Goal: Task Accomplishment & Management: Manage account settings

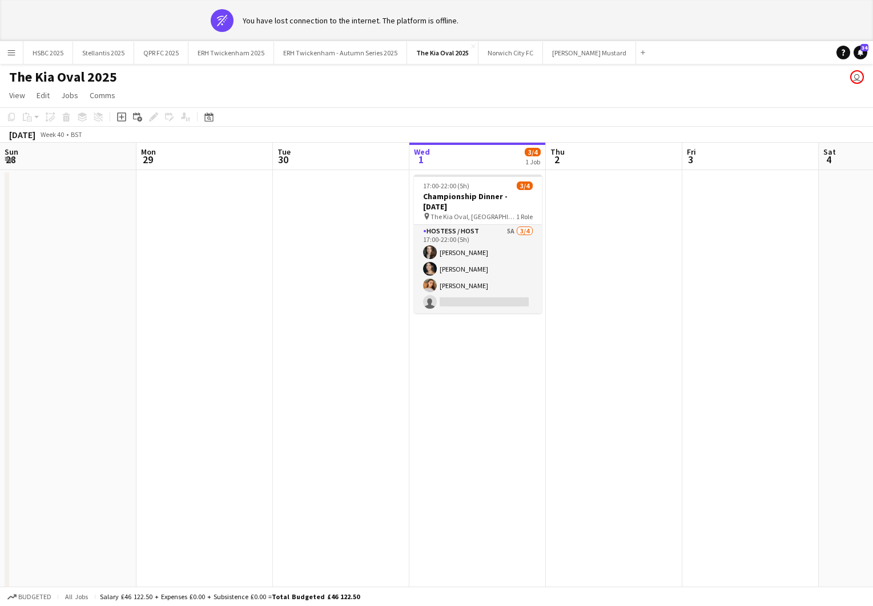
scroll to position [0, 274]
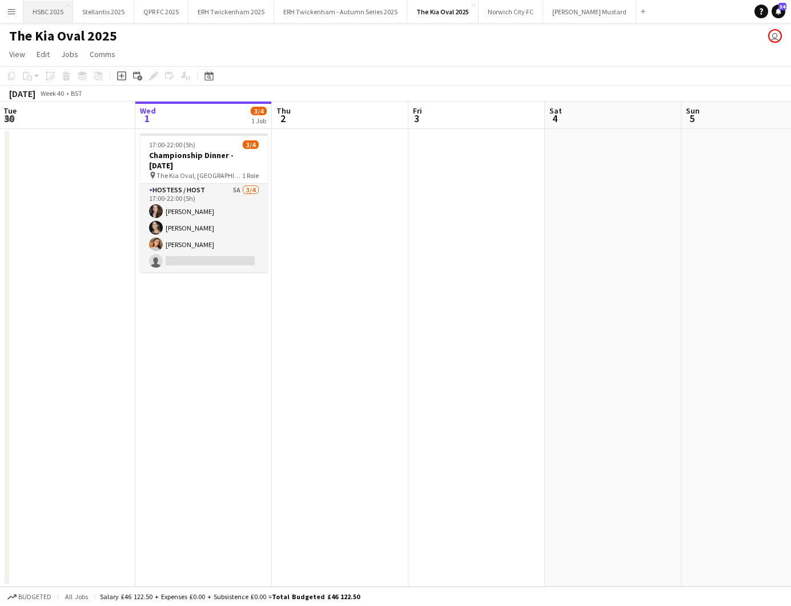
click at [41, 13] on button "HSBC 2025 Close" at bounding box center [48, 12] width 50 height 22
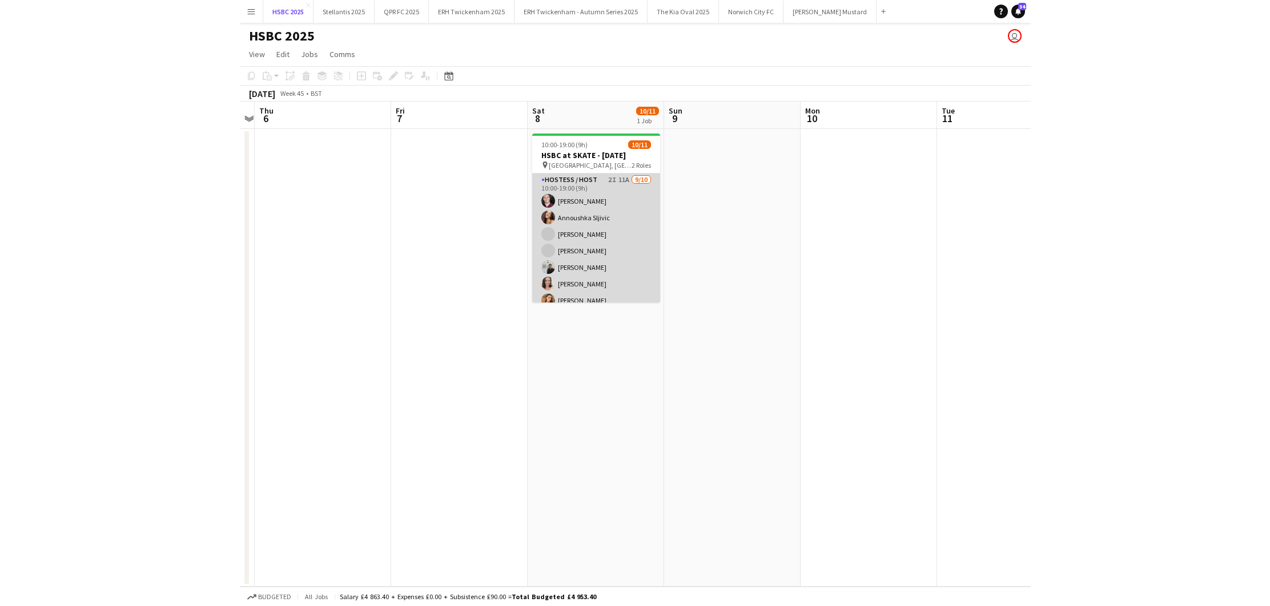
scroll to position [98, 0]
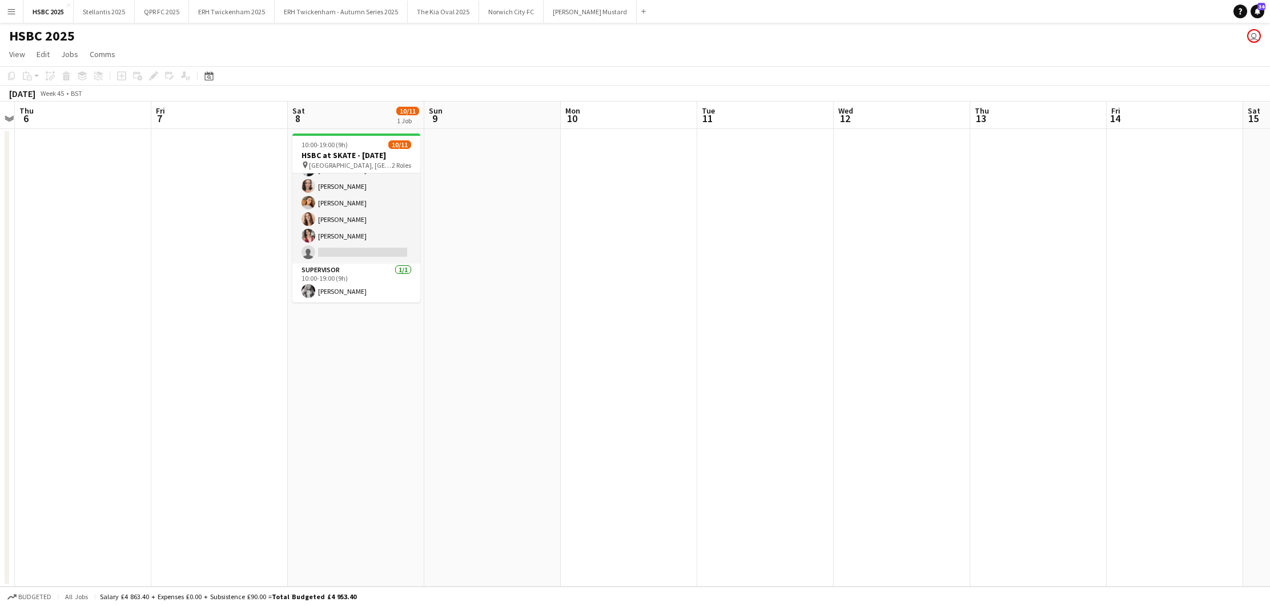
click at [11, 11] on app-icon "Menu" at bounding box center [11, 11] width 9 height 9
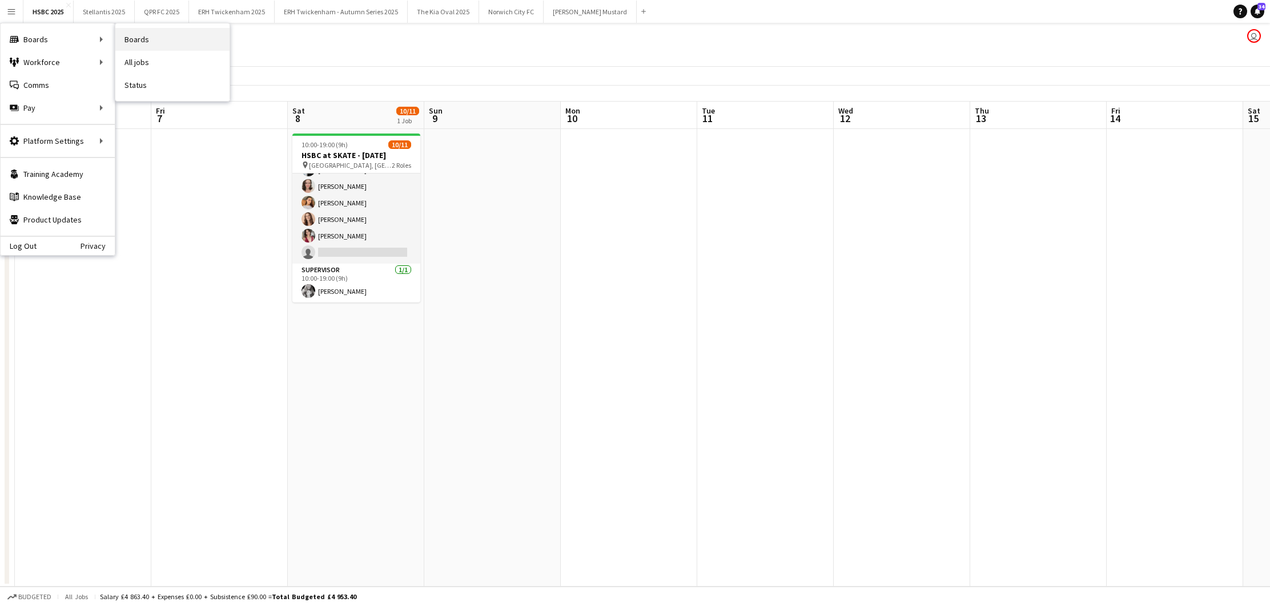
click at [150, 42] on link "Boards" at bounding box center [172, 39] width 114 height 23
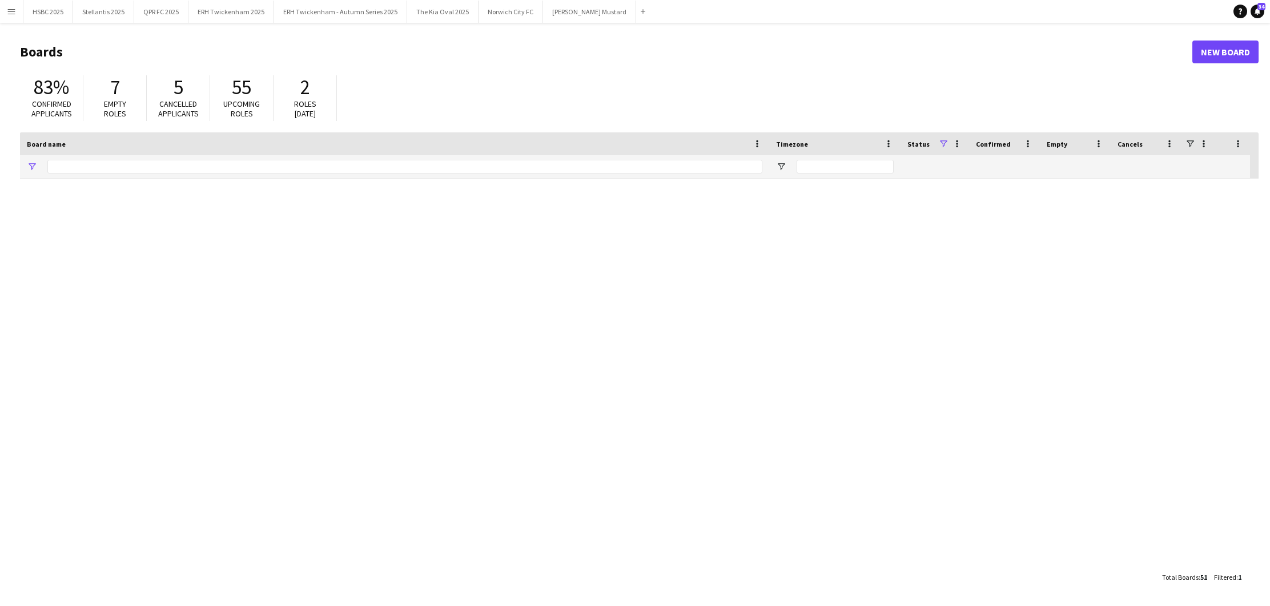
type input "***"
drag, startPoint x: 138, startPoint y: 162, endPoint x: -5, endPoint y: 160, distance: 142.2
click at [0, 160] on html "Menu Boards Boards Boards All jobs Status Workforce Workforce My Workforce Recr…" at bounding box center [635, 303] width 1270 height 606
type input "****"
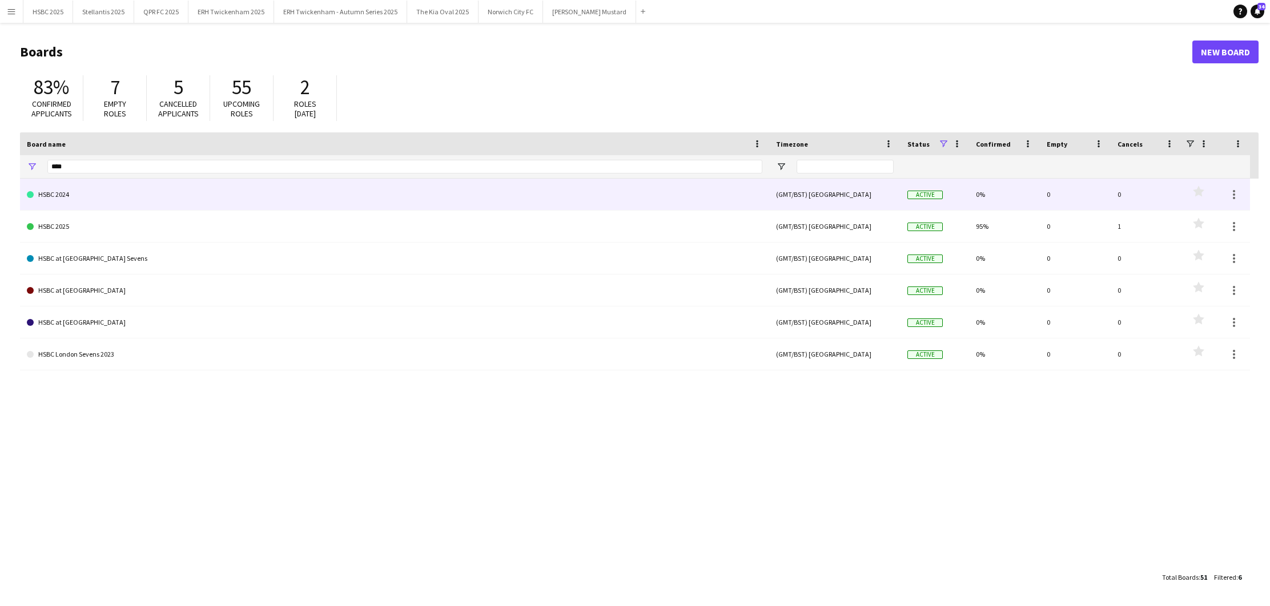
click at [75, 192] on link "HSBC 2024" at bounding box center [394, 195] width 735 height 32
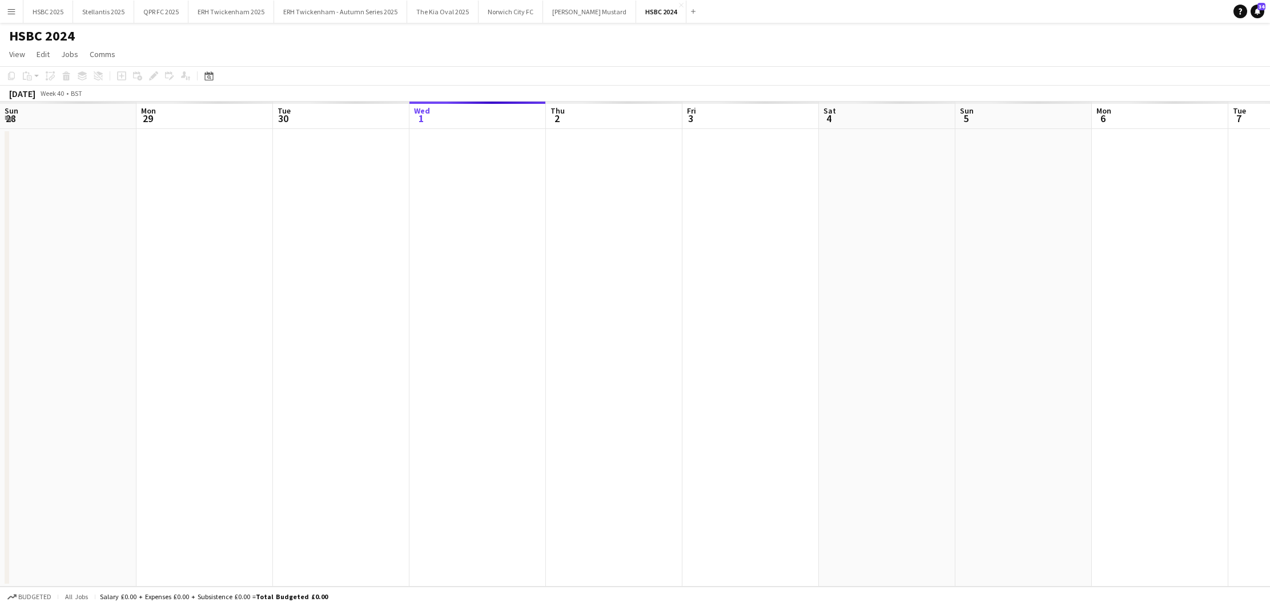
scroll to position [0, 273]
click at [212, 75] on icon "Date picker" at bounding box center [208, 75] width 9 height 9
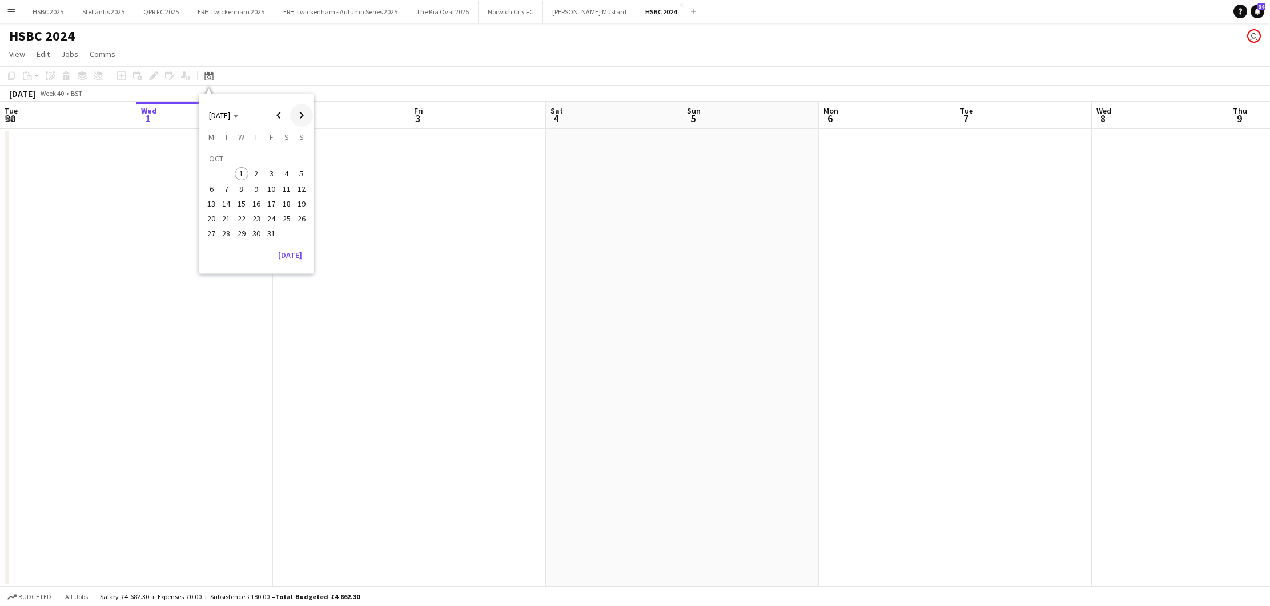
click at [304, 112] on span "Next month" at bounding box center [301, 115] width 23 height 23
click at [280, 112] on span "Previous month" at bounding box center [278, 115] width 23 height 23
click at [284, 159] on span "1" at bounding box center [287, 160] width 14 height 16
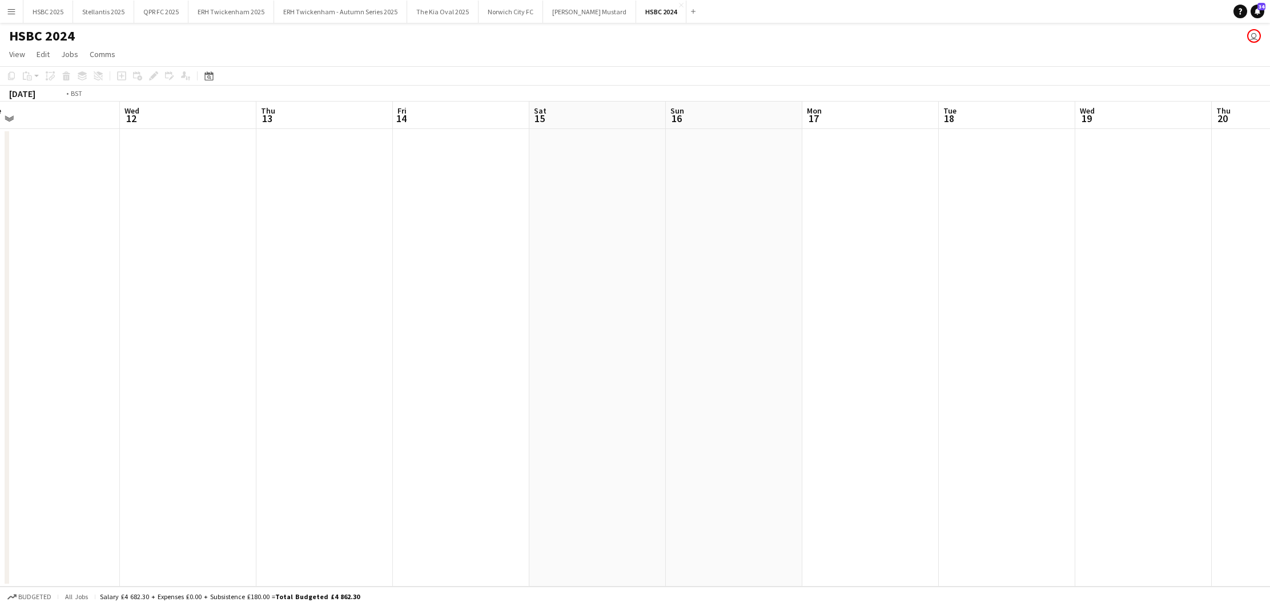
scroll to position [0, 329]
click at [207, 71] on icon "Date picker" at bounding box center [208, 75] width 9 height 9
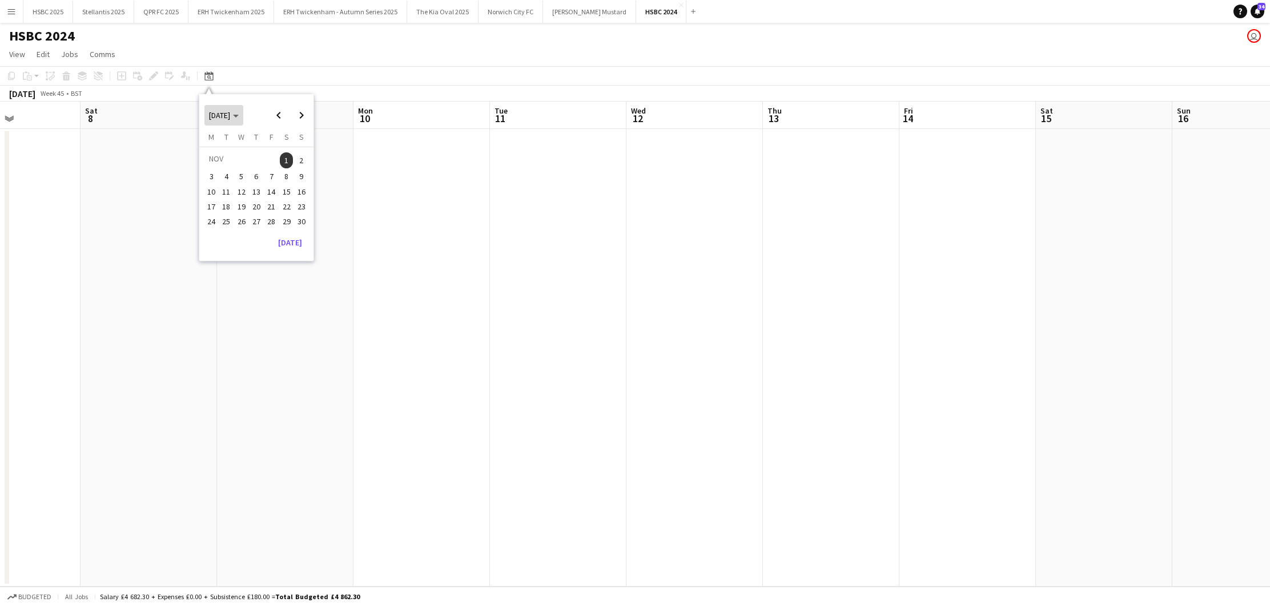
click at [239, 115] on span "[DATE]" at bounding box center [224, 115] width 30 height 10
click at [217, 170] on span "2024" at bounding box center [216, 174] width 23 height 14
click at [293, 207] on button "[DATE]" at bounding box center [289, 210] width 33 height 18
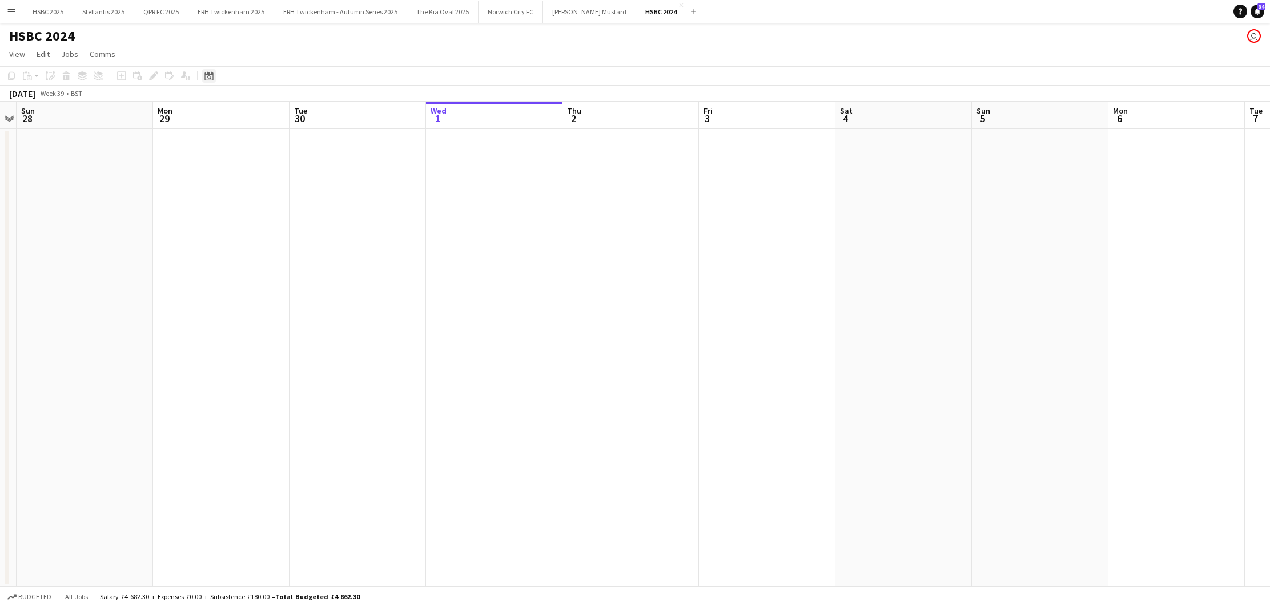
click at [210, 75] on icon "Date picker" at bounding box center [208, 75] width 9 height 9
click at [229, 115] on icon "Choose date" at bounding box center [232, 116] width 6 height 3
click at [230, 113] on span "[DATE]" at bounding box center [219, 115] width 21 height 10
click at [217, 172] on span "2024" at bounding box center [216, 174] width 23 height 14
click at [275, 187] on span "NOV" at bounding box center [268, 189] width 23 height 14
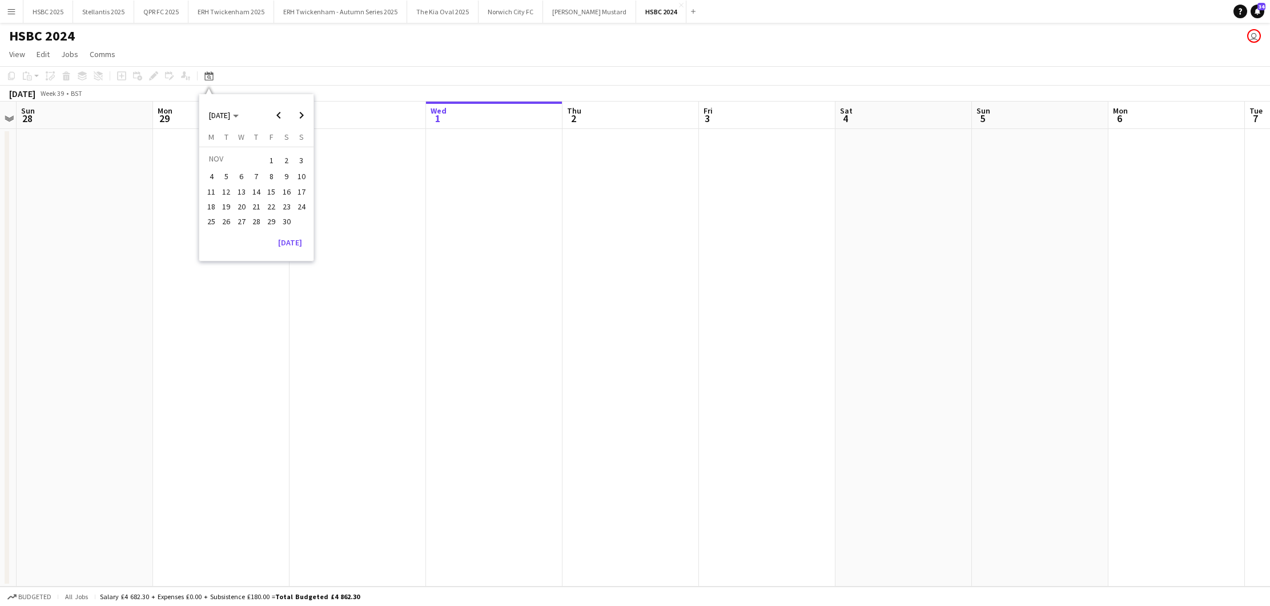
click at [281, 174] on span "9" at bounding box center [287, 177] width 14 height 14
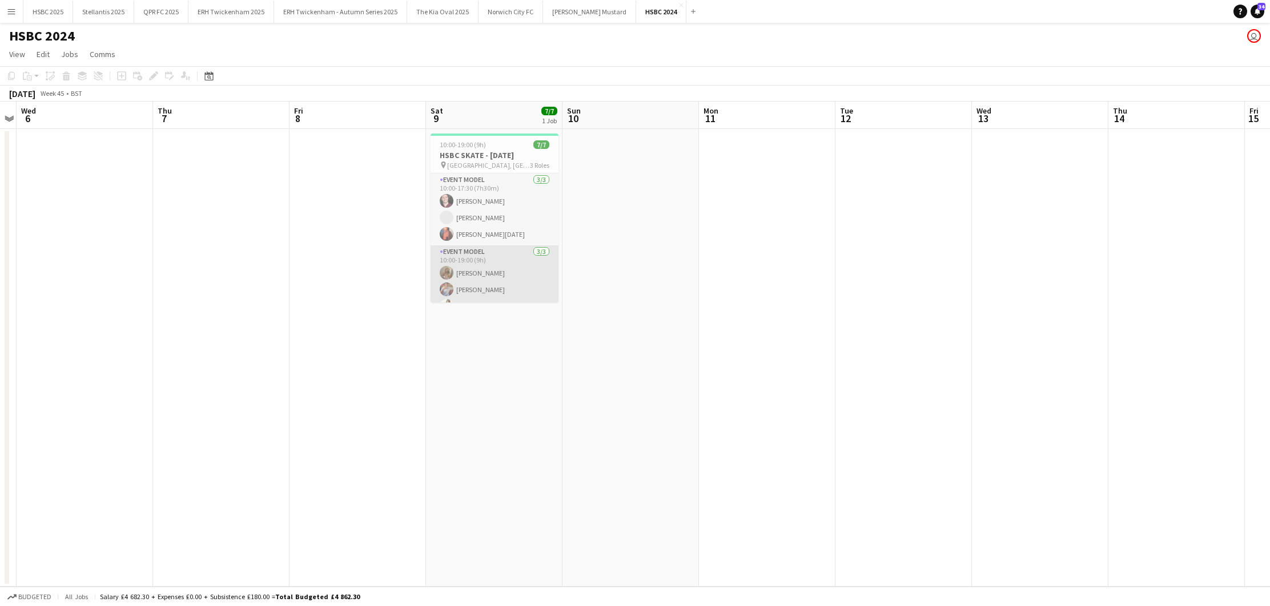
scroll to position [54, 0]
click at [55, 15] on button "HSBC 2025 Close" at bounding box center [48, 12] width 50 height 22
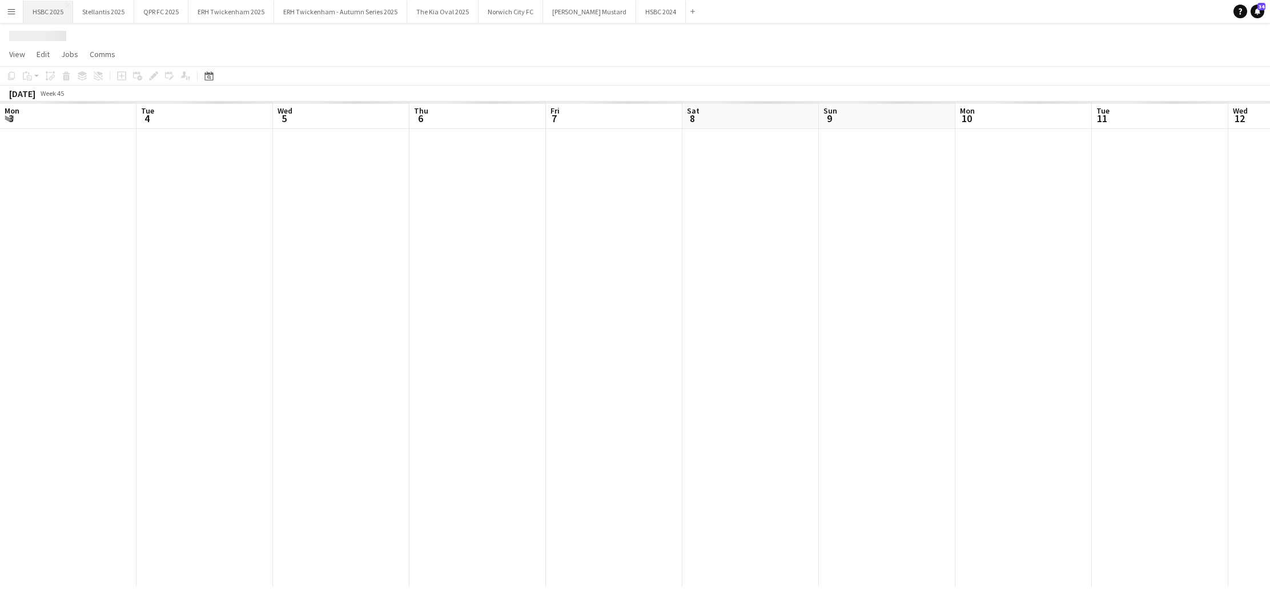
scroll to position [0, 394]
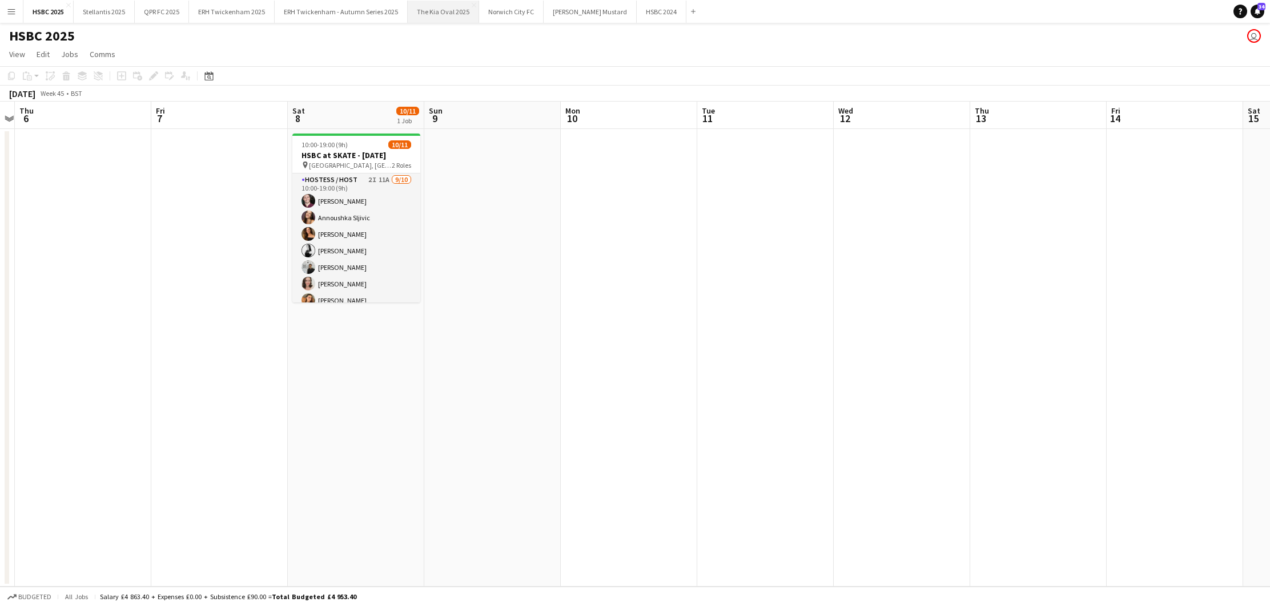
click at [449, 10] on button "The Kia Oval 2025 Close" at bounding box center [443, 12] width 71 height 22
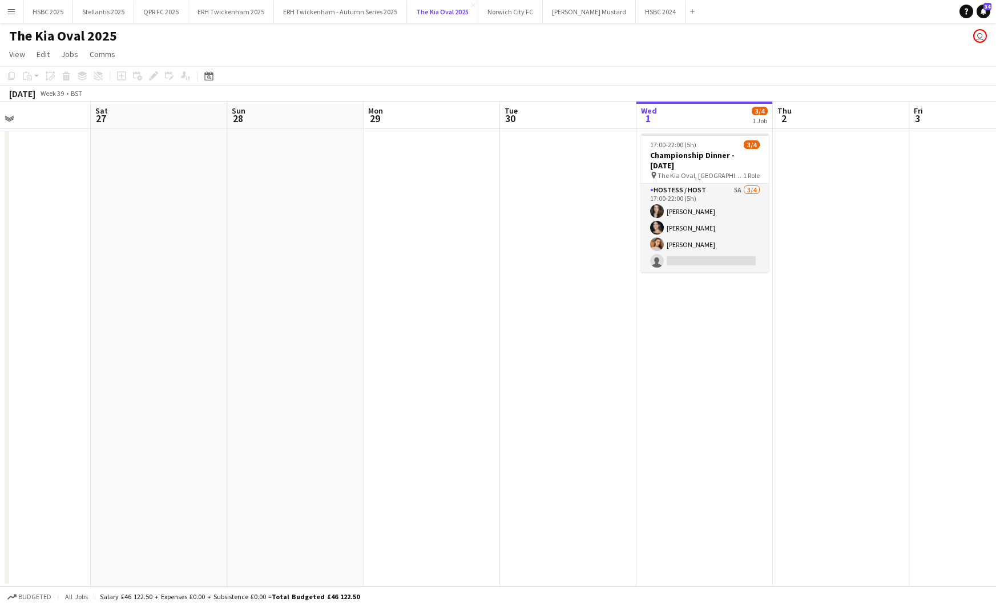
scroll to position [0, 315]
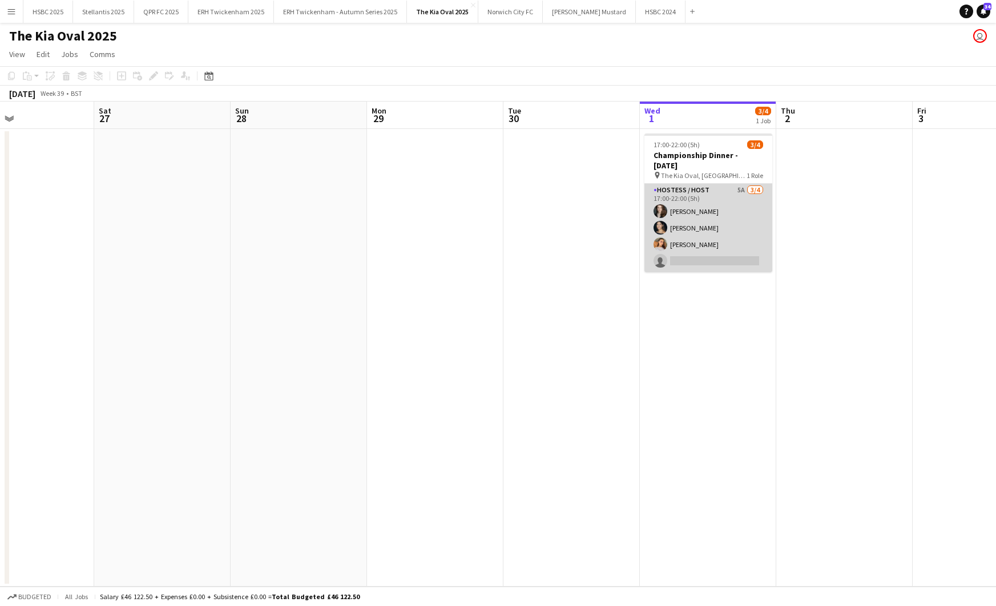
click at [728, 241] on app-card-role "Hostess / Host 5A [DATE] 17:00-22:00 (5h) [PERSON_NAME] [PERSON_NAME] [PERSON_N…" at bounding box center [708, 228] width 128 height 88
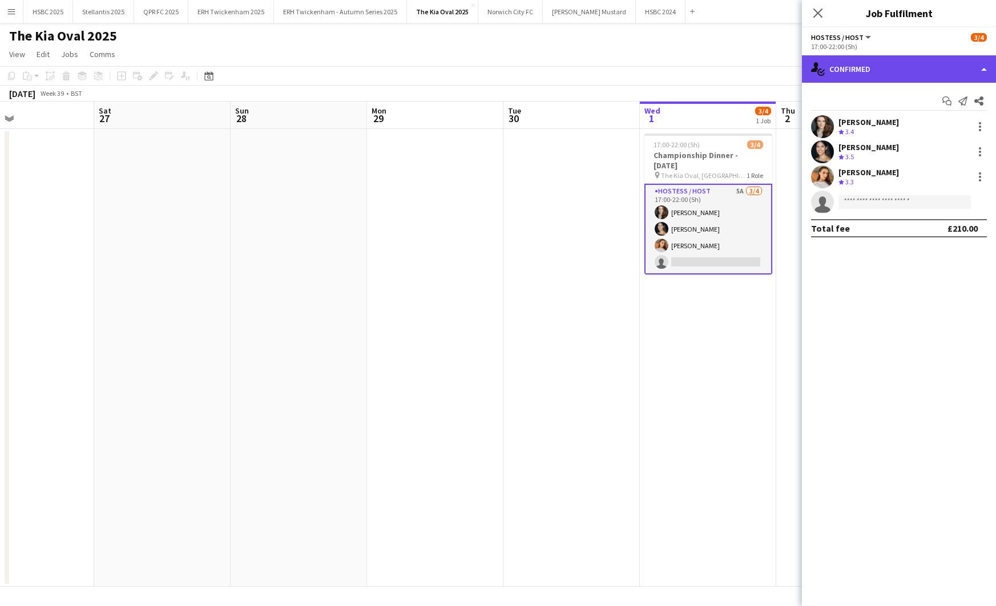
click at [872, 74] on div "single-neutral-actions-check-2 Confirmed" at bounding box center [899, 68] width 194 height 27
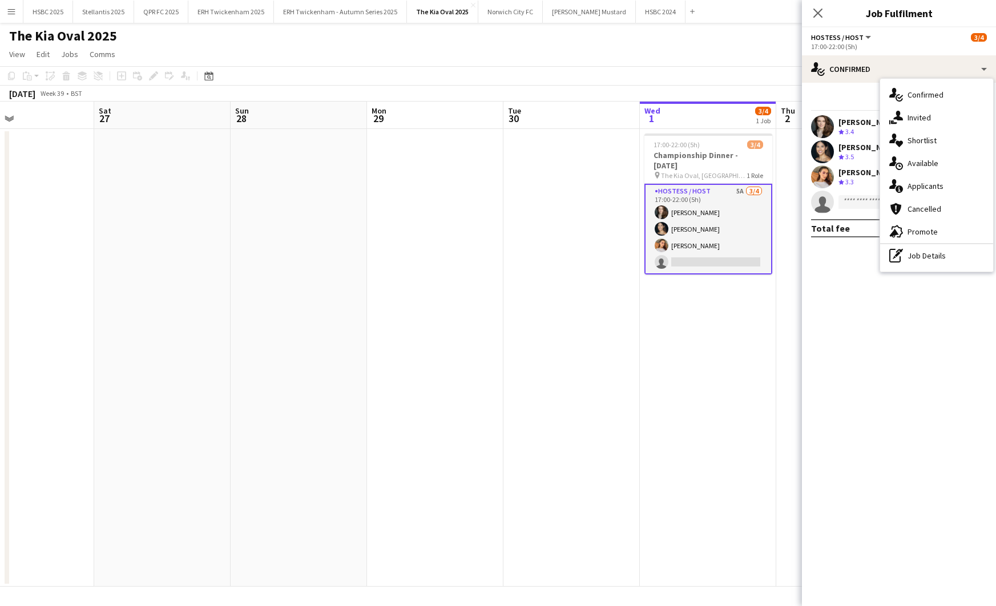
click at [872, 181] on div "single-neutral-actions-information Applicants" at bounding box center [936, 186] width 113 height 23
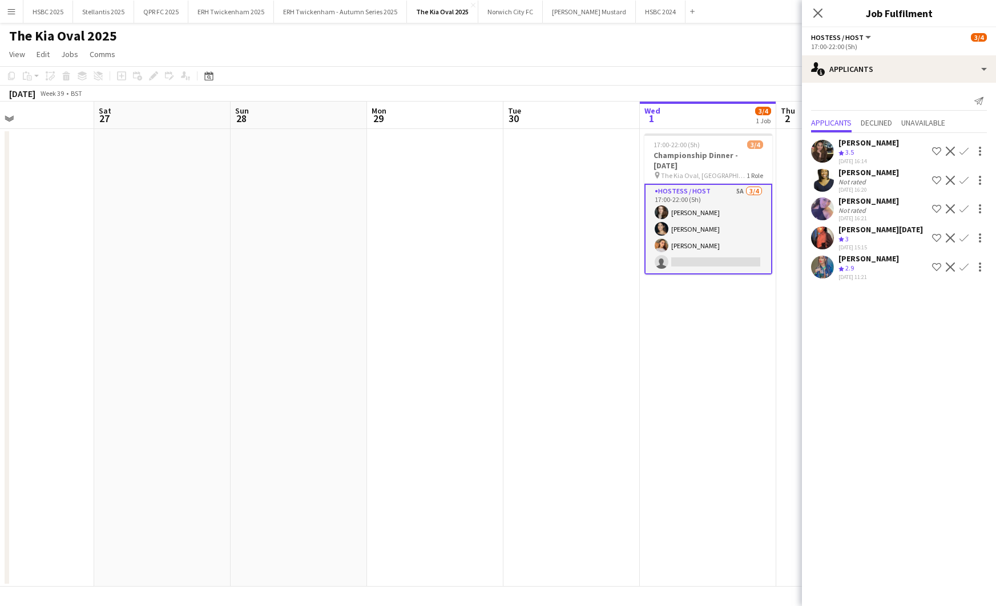
drag, startPoint x: 352, startPoint y: 152, endPoint x: 296, endPoint y: 65, distance: 102.9
click at [351, 150] on app-date-cell at bounding box center [299, 358] width 136 height 458
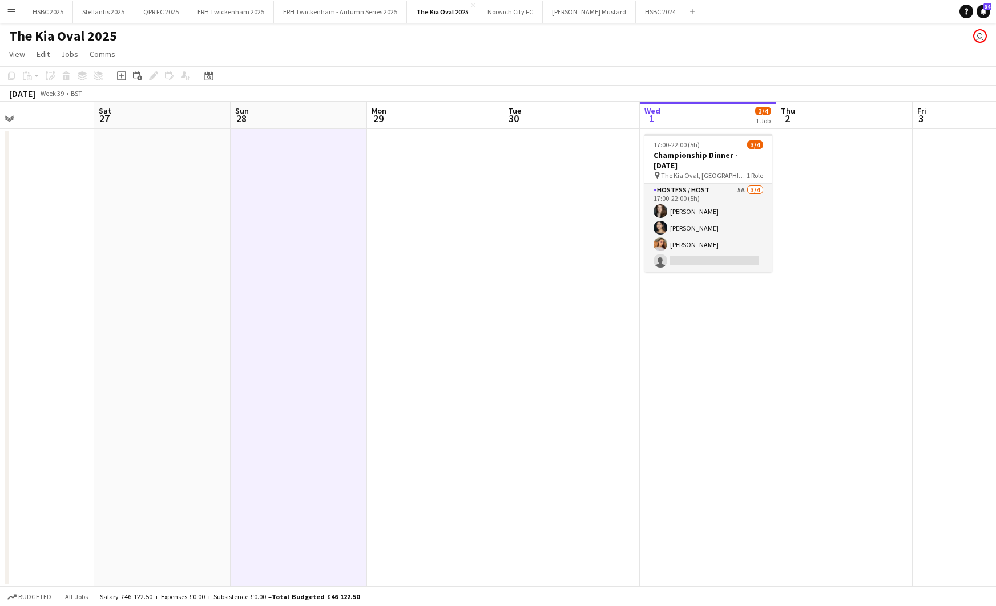
scroll to position [0, 316]
click at [335, 11] on button "ERH Twickenham - Autumn Series 2025 Close" at bounding box center [340, 12] width 133 height 22
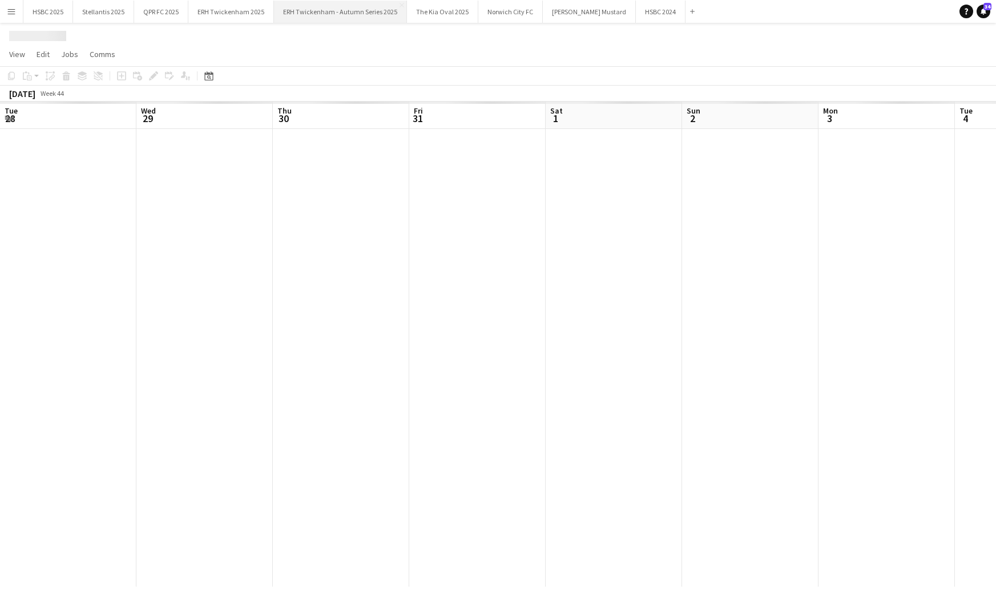
scroll to position [0, 405]
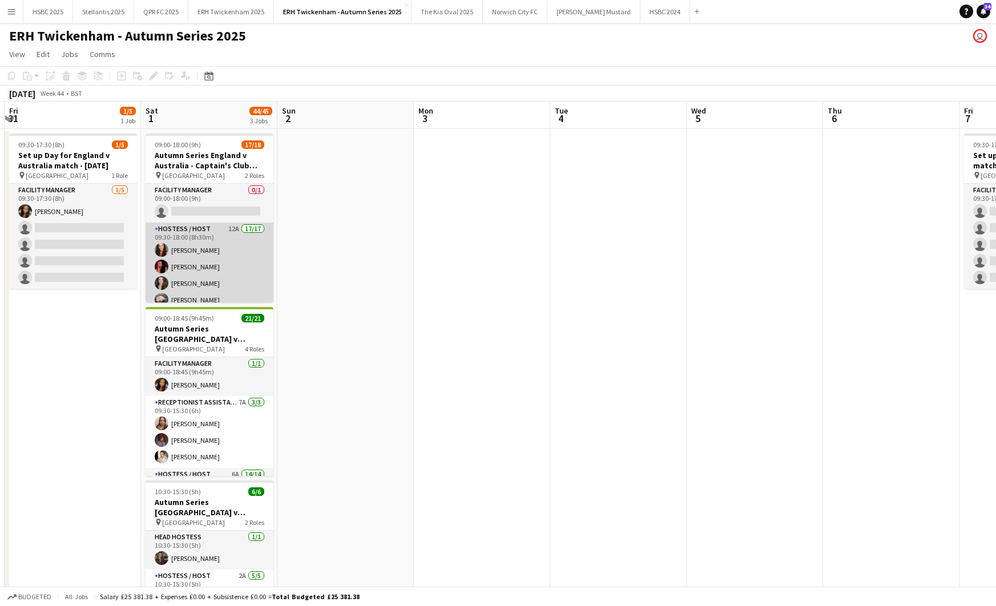
click at [229, 249] on app-card-role "Hostess / Host 12A 17/17 09:30-18:00 (8h30m) [PERSON_NAME] [PERSON_NAME] [PERSO…" at bounding box center [210, 376] width 128 height 307
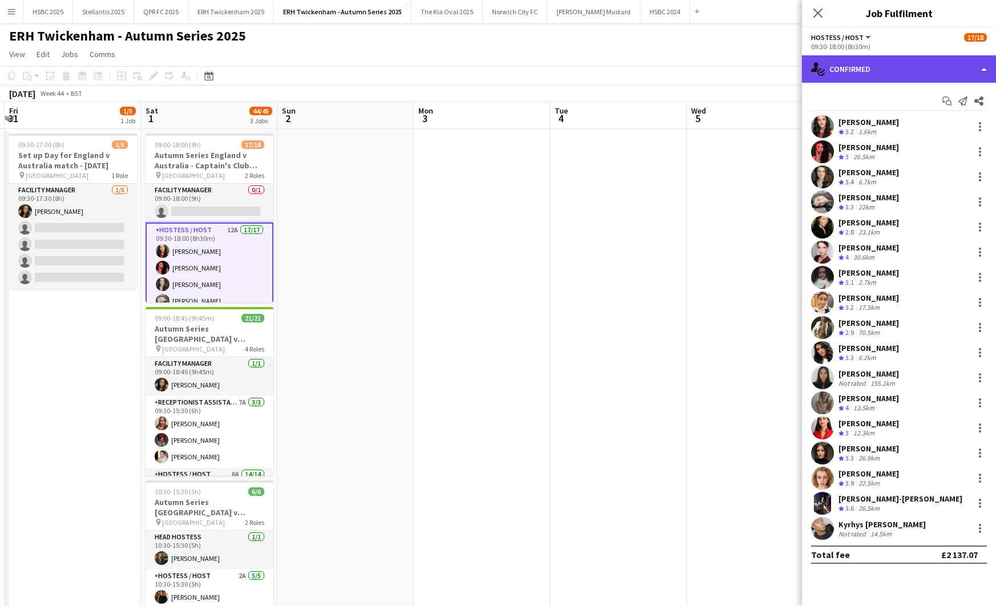
click at [844, 68] on div "single-neutral-actions-check-2 Confirmed" at bounding box center [899, 68] width 194 height 27
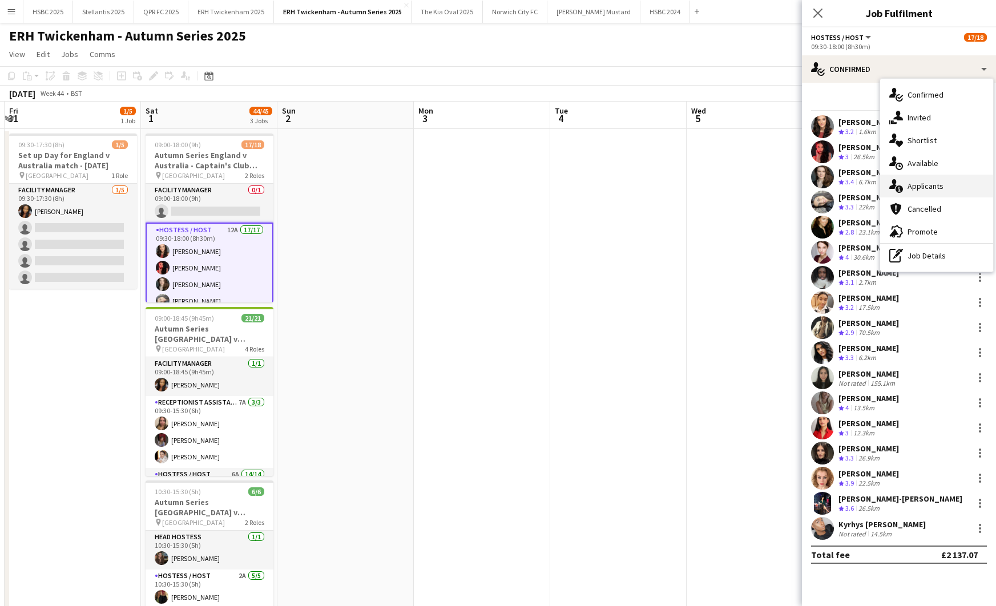
click at [872, 187] on div "single-neutral-actions-information Applicants" at bounding box center [936, 186] width 113 height 23
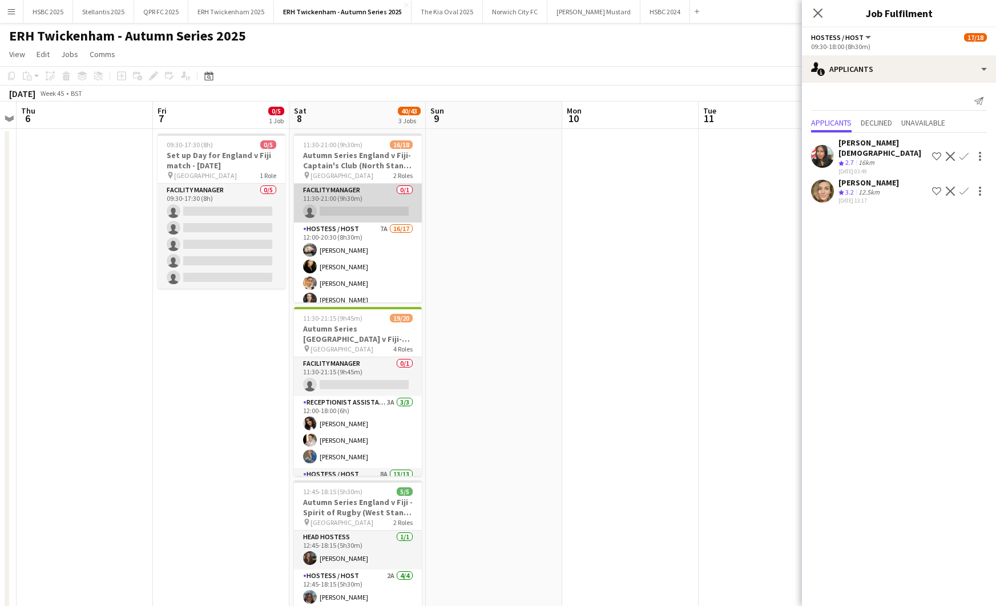
scroll to position [0, 293]
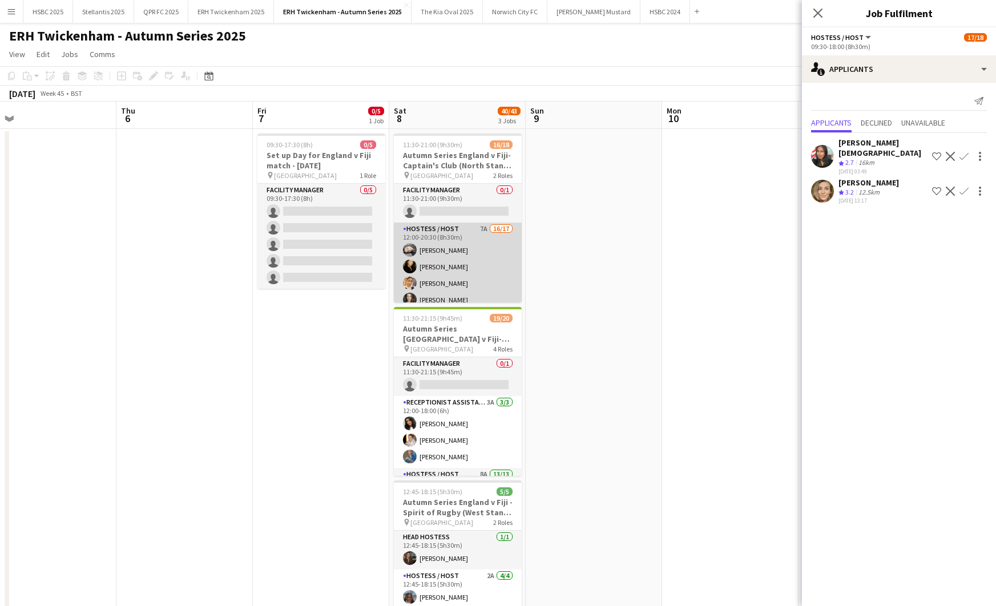
click at [492, 275] on app-card-role "Hostess / Host 7A 16/17 12:00-20:30 (8h30m) [PERSON_NAME] [PERSON_NAME] [PERSON…" at bounding box center [458, 375] width 128 height 304
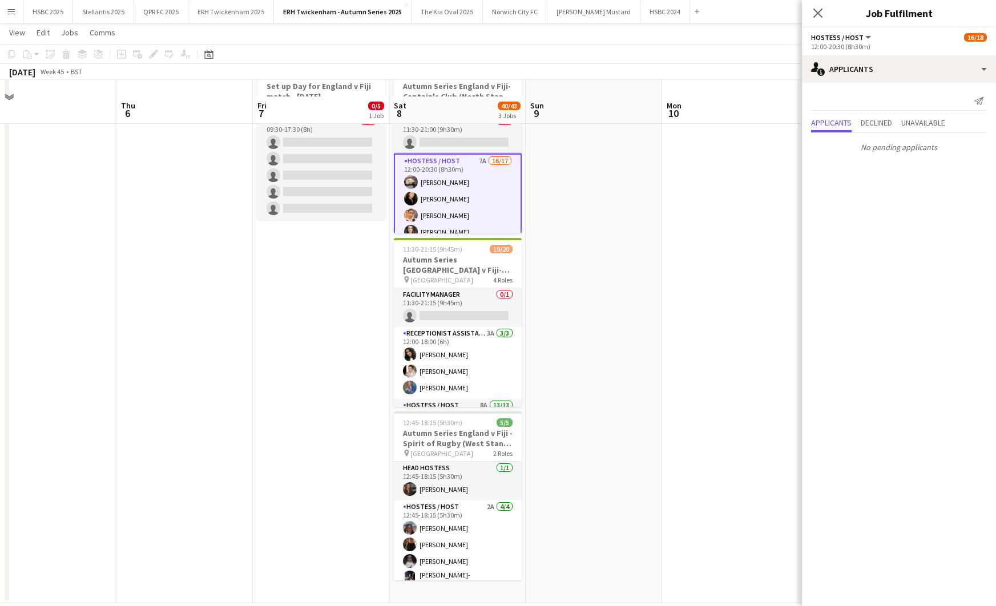
scroll to position [84, 0]
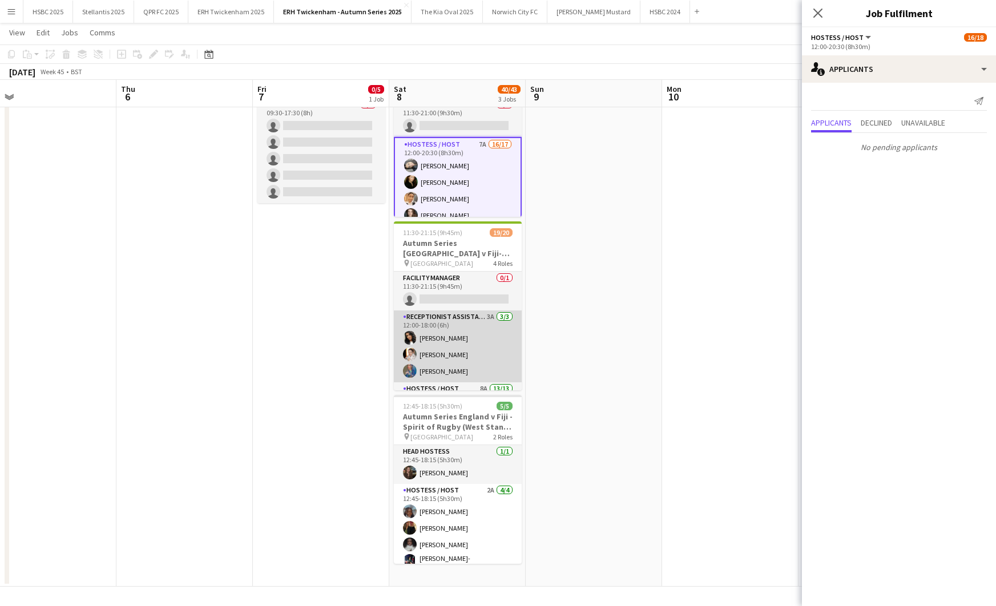
click at [485, 350] on app-card-role "Receptionist Assistant 3A [DATE] 12:00-18:00 (6h) [PERSON_NAME] [PERSON_NAME] […" at bounding box center [458, 347] width 128 height 72
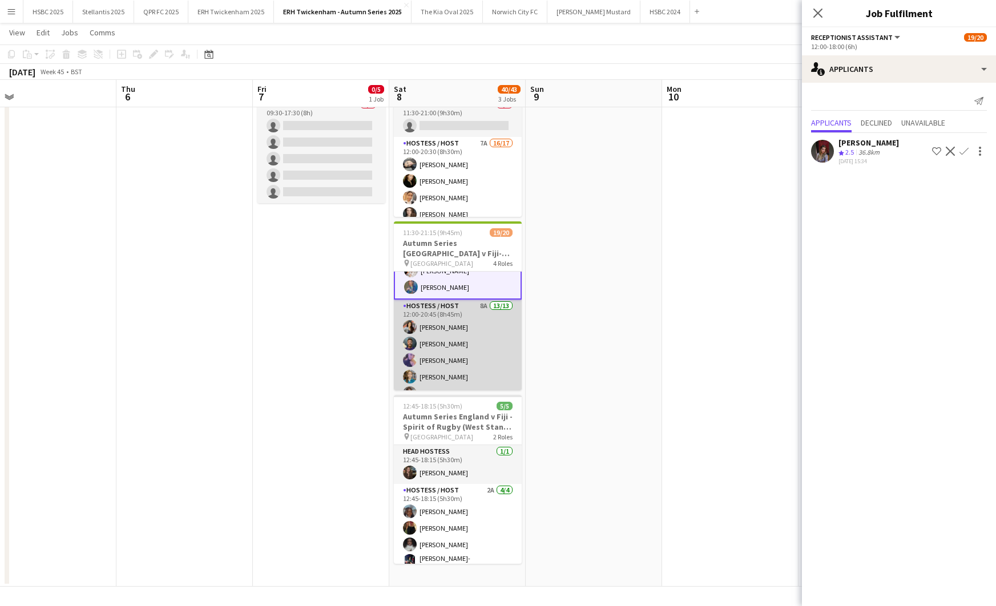
click at [484, 345] on app-card-role "Hostess / Host 8A 13/13 12:00-20:45 (8h45m) [PERSON_NAME] [PERSON_NAME] [PERSON…" at bounding box center [458, 418] width 128 height 237
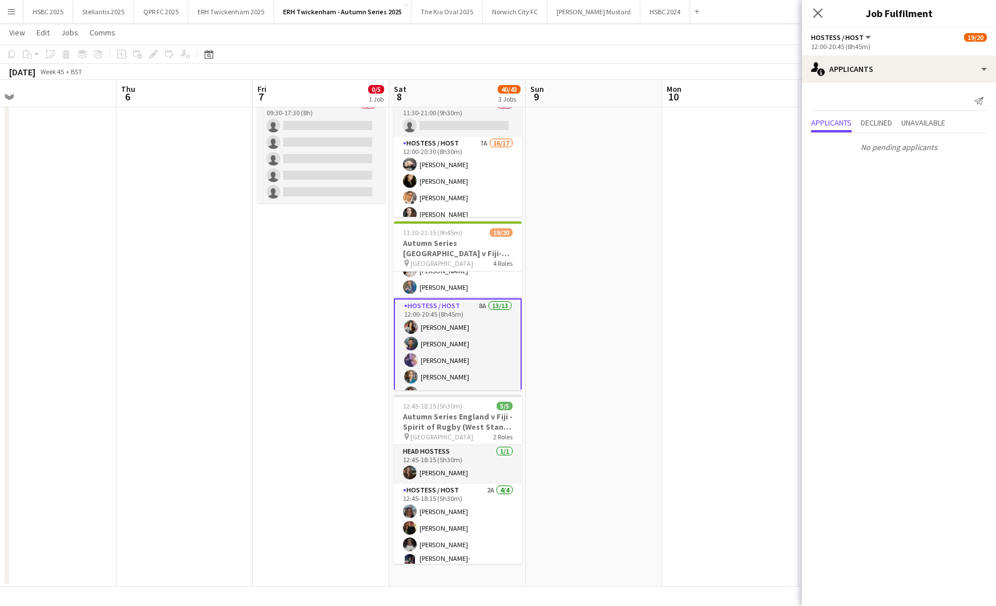
scroll to position [304, 0]
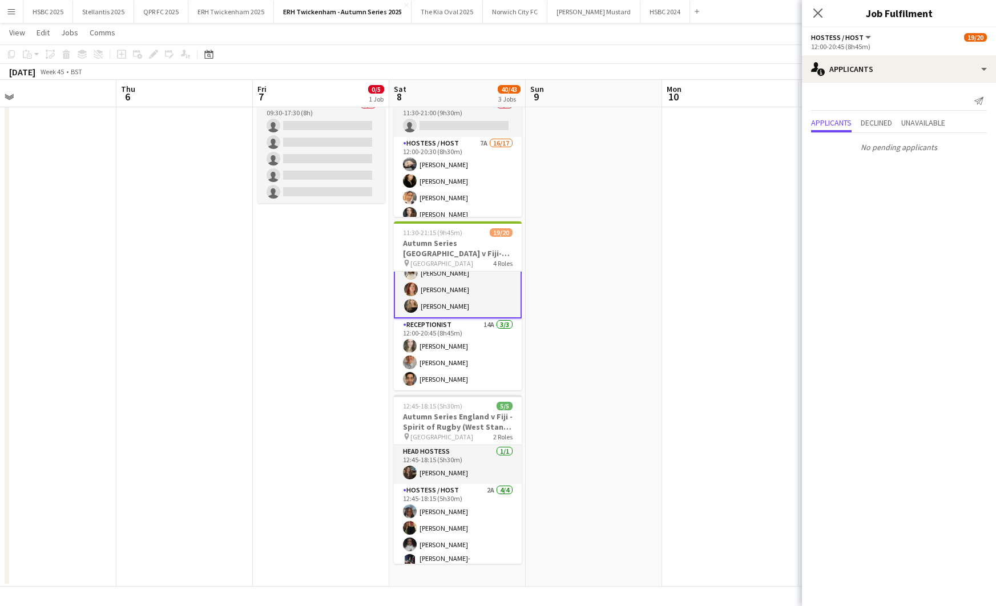
click at [484, 345] on app-card-role "Receptionist 14A [DATE] 12:00-20:45 (8h45m) [PERSON_NAME] [PERSON_NAME] Sheveka…" at bounding box center [458, 355] width 128 height 72
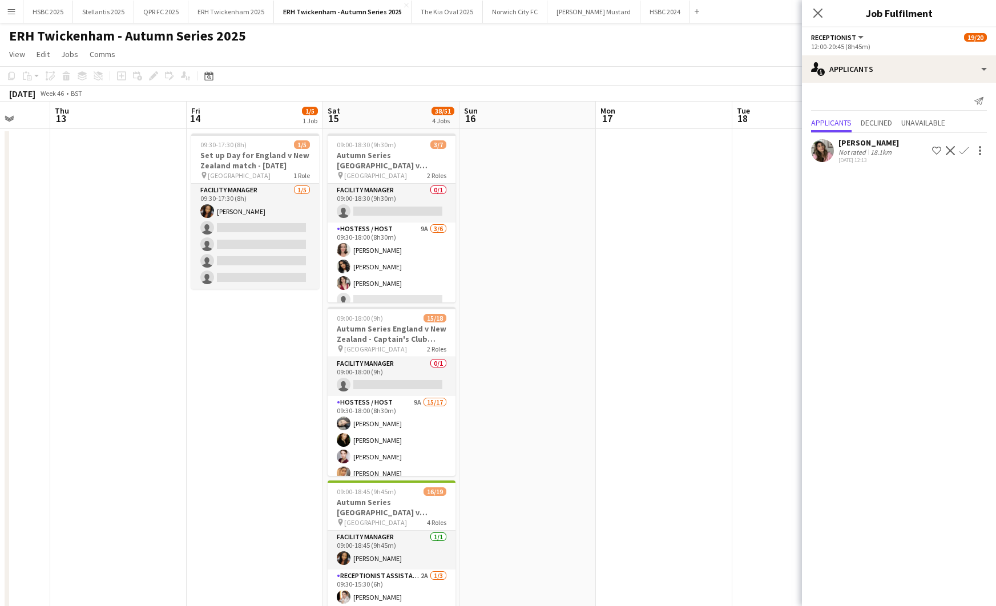
scroll to position [0, 396]
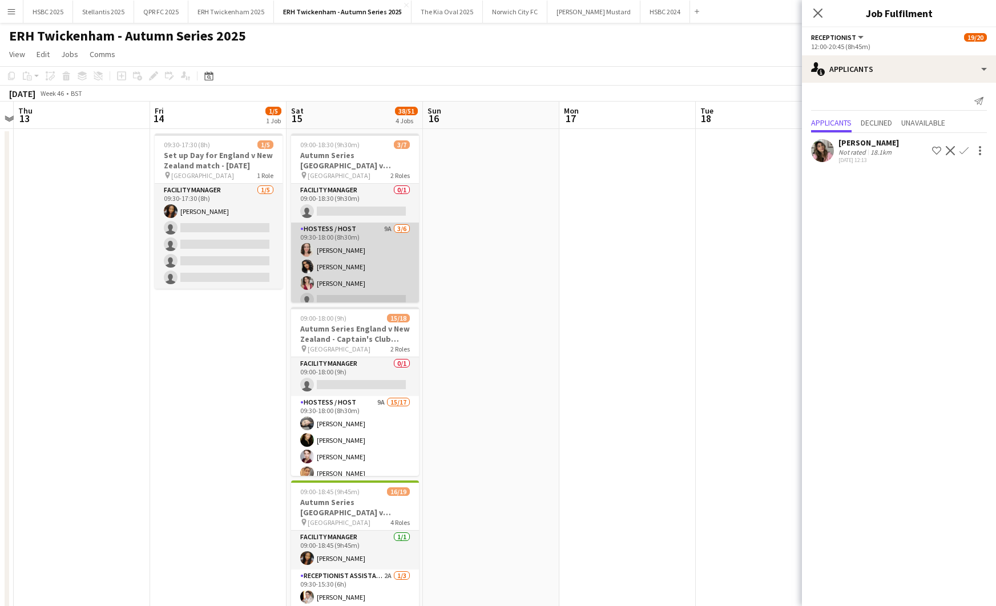
click at [321, 262] on app-card-role "Hostess / Host 9A [DATE] 09:30-18:00 (8h30m) [PERSON_NAME] [PERSON_NAME] [PERSO…" at bounding box center [355, 284] width 128 height 122
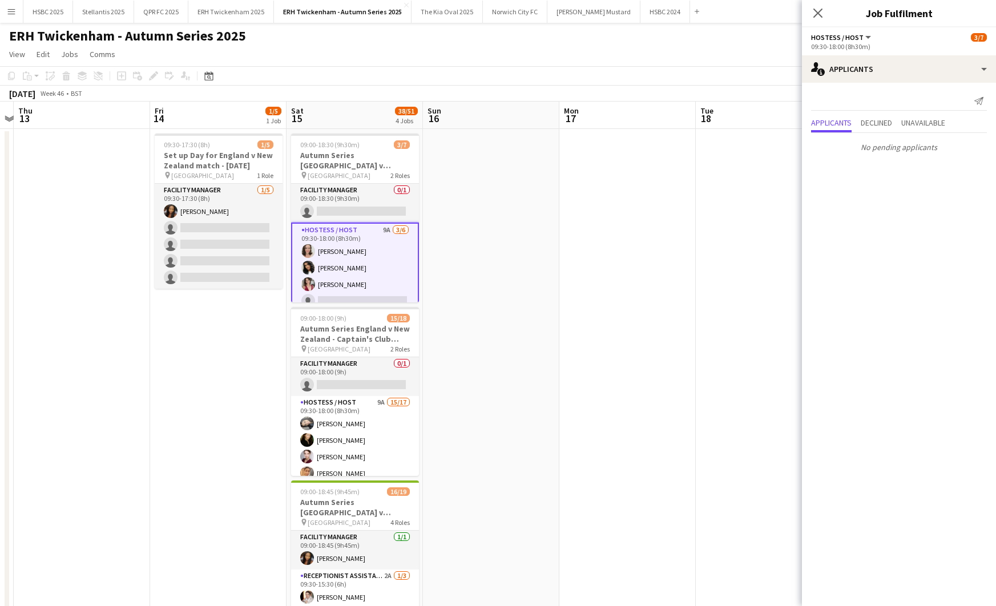
scroll to position [44, 0]
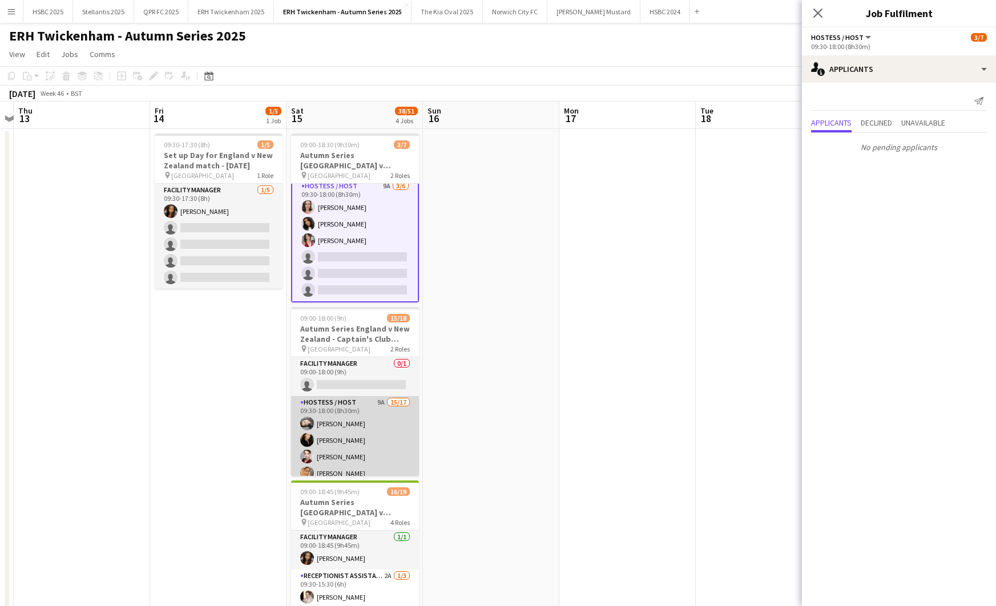
click at [388, 437] on app-card-role "Hostess / Host 9A 15/17 09:30-18:00 (8h30m) [PERSON_NAME] [PERSON_NAME] [PERSON…" at bounding box center [355, 548] width 128 height 304
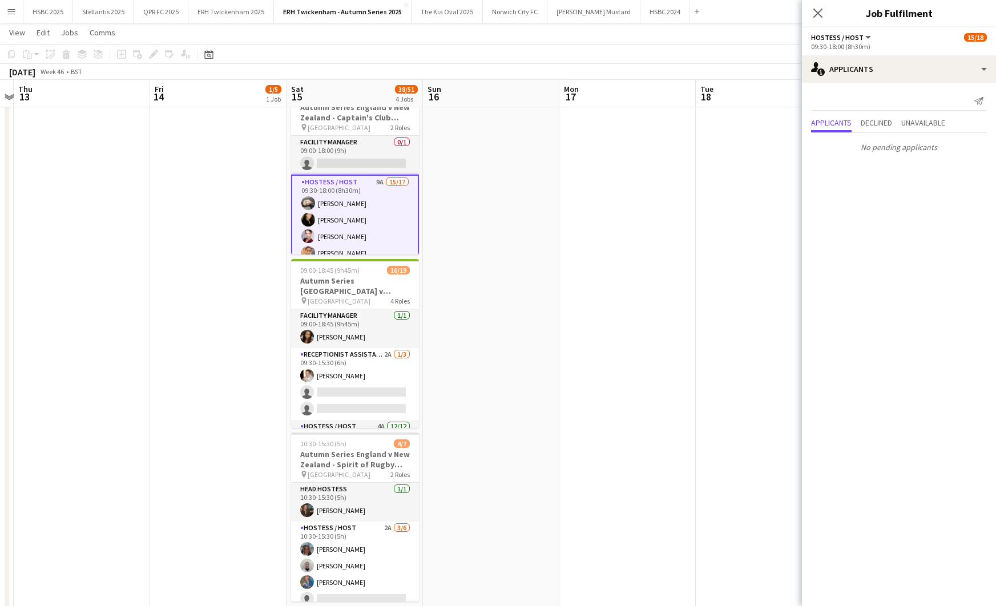
scroll to position [220, 0]
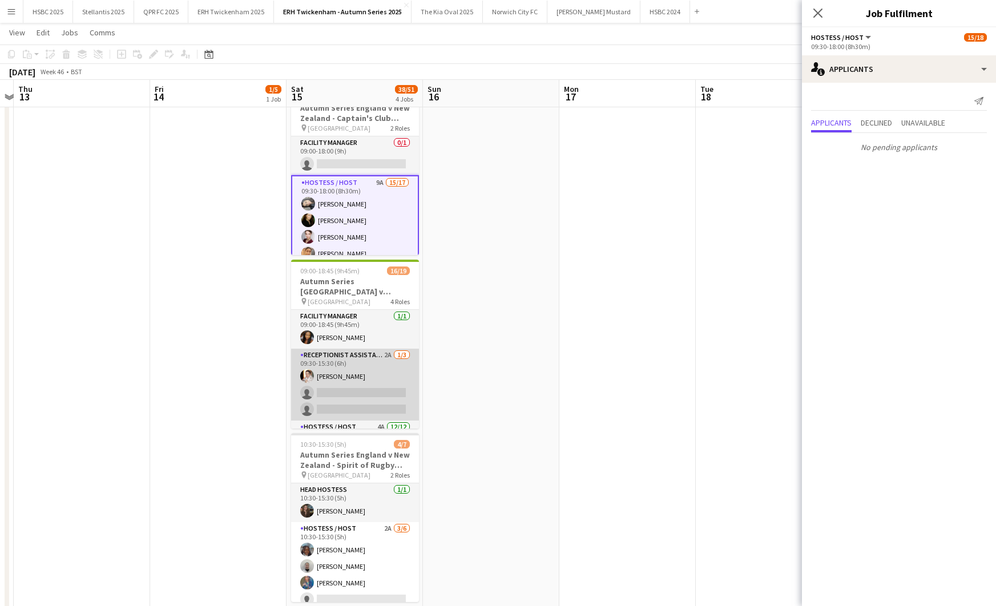
click at [393, 394] on app-card-role "Receptionist Assistant 2A [DATE] 09:30-15:30 (6h) [PERSON_NAME] single-neutral-…" at bounding box center [355, 385] width 128 height 72
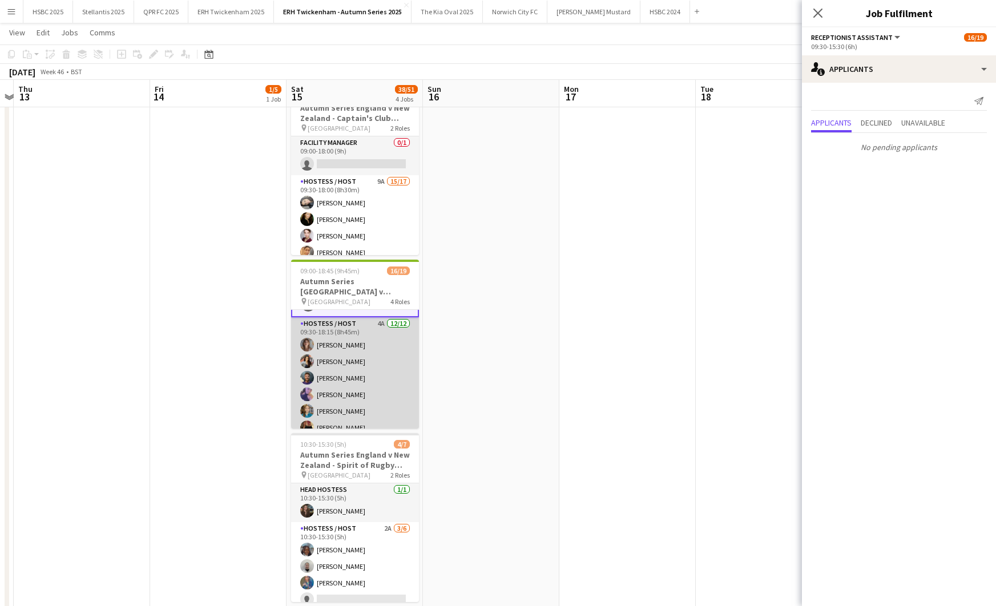
click at [393, 394] on app-card-role "Hostess / Host 4A [DATE] 09:30-18:15 (8h45m) [PERSON_NAME] [PERSON_NAME] [PERSO…" at bounding box center [355, 427] width 128 height 221
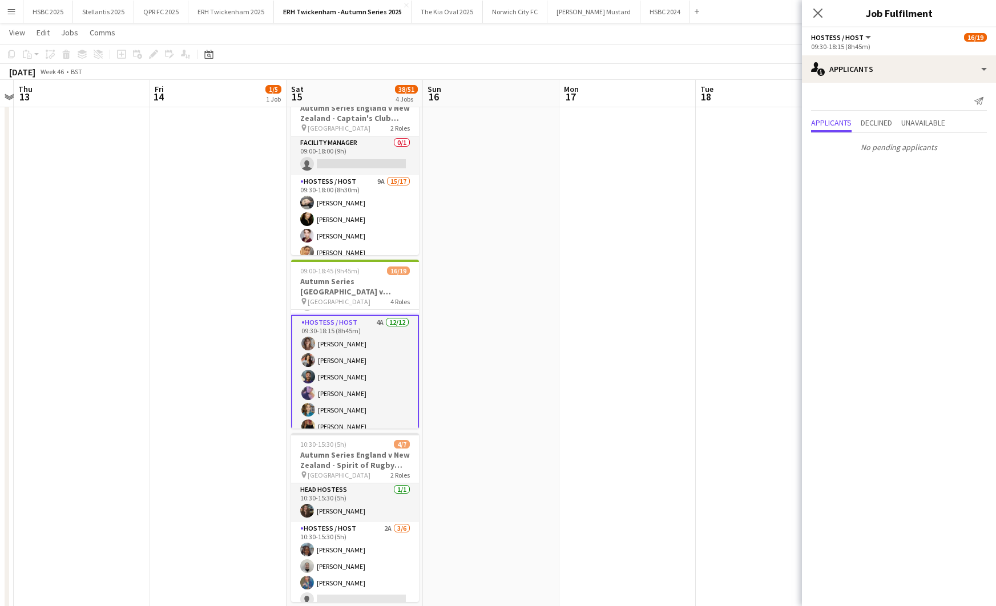
scroll to position [104, 0]
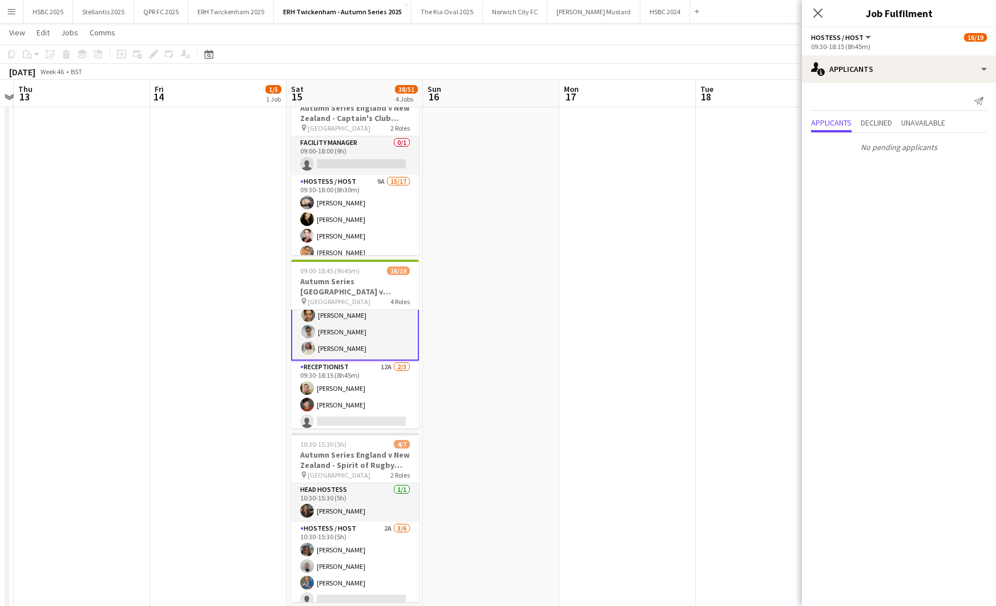
click at [393, 394] on app-card-role "Receptionist 12A [DATE] 09:30-18:15 (8h45m) [PERSON_NAME] [PERSON_NAME] single-…" at bounding box center [355, 397] width 128 height 72
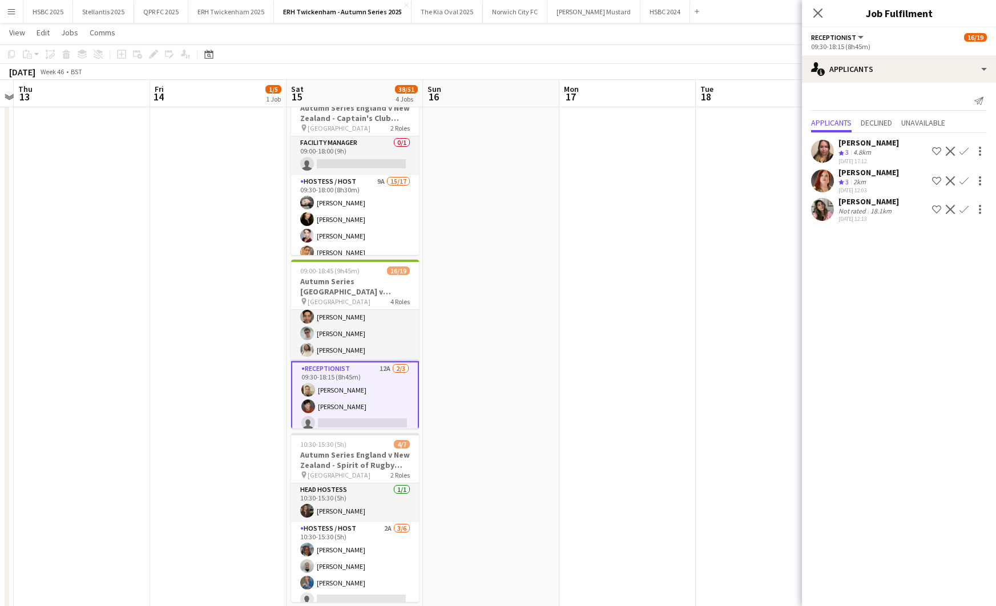
scroll to position [258, 0]
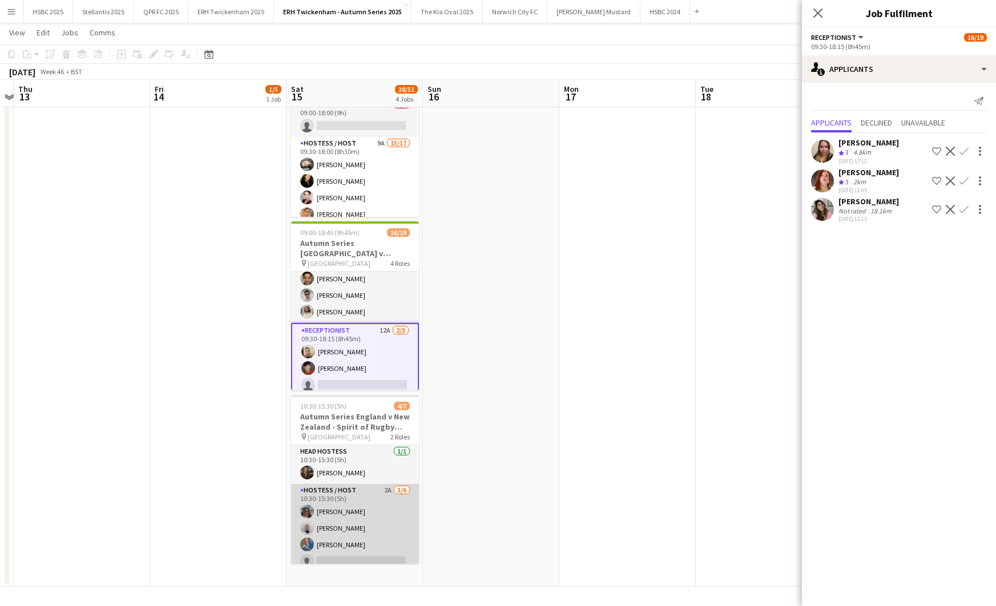
click at [377, 521] on app-card-role "Hostess / Host 2A [DATE] 10:30-15:30 (5h) [PERSON_NAME] [PERSON_NAME] [PERSON_N…" at bounding box center [355, 545] width 128 height 122
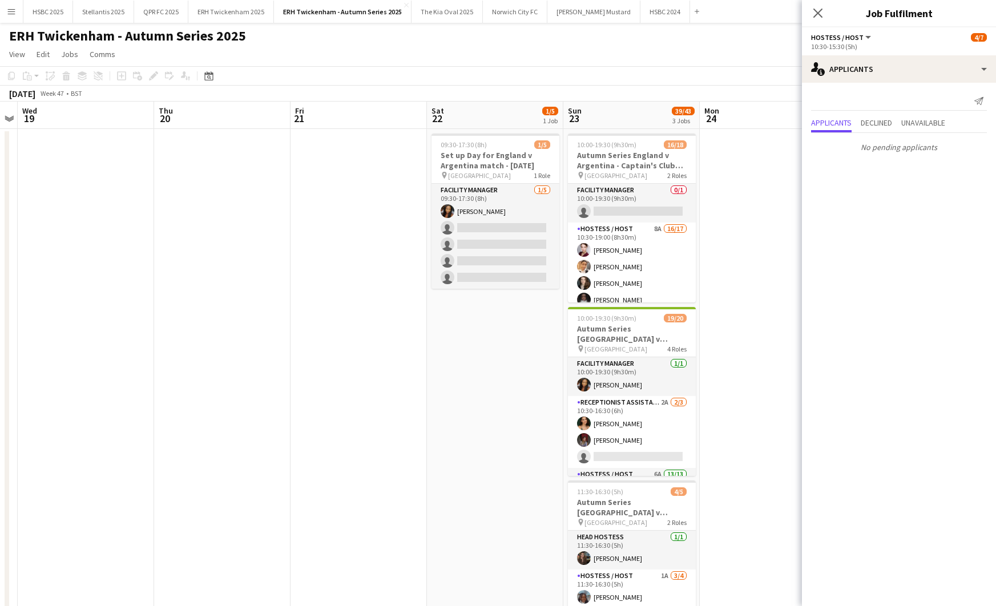
scroll to position [0, 346]
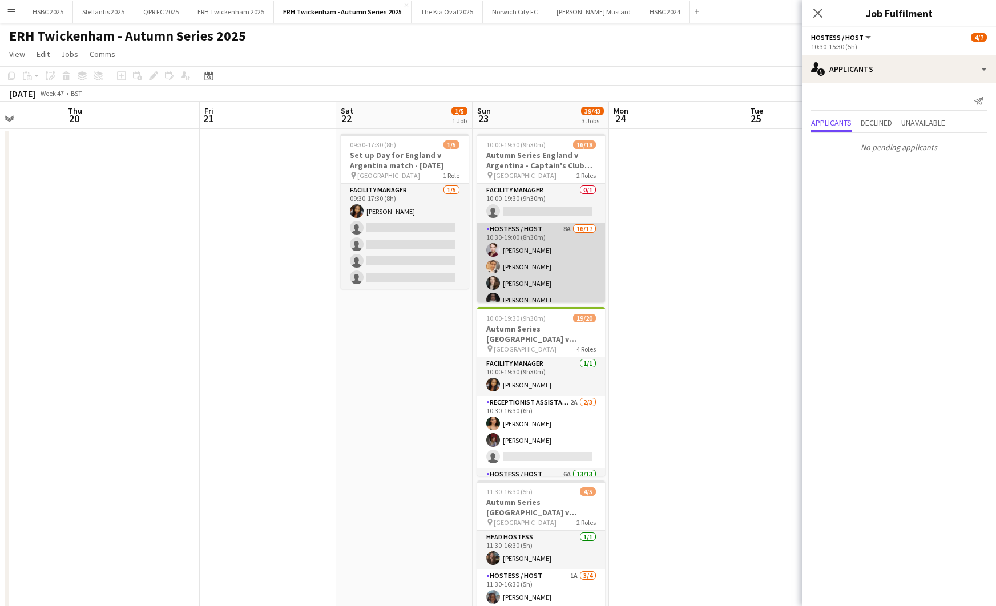
click at [545, 296] on app-card-role "Hostess / Host 8A 16/17 10:30-19:00 (8h30m) [PERSON_NAME] [PERSON_NAME] [PERSON…" at bounding box center [541, 375] width 128 height 304
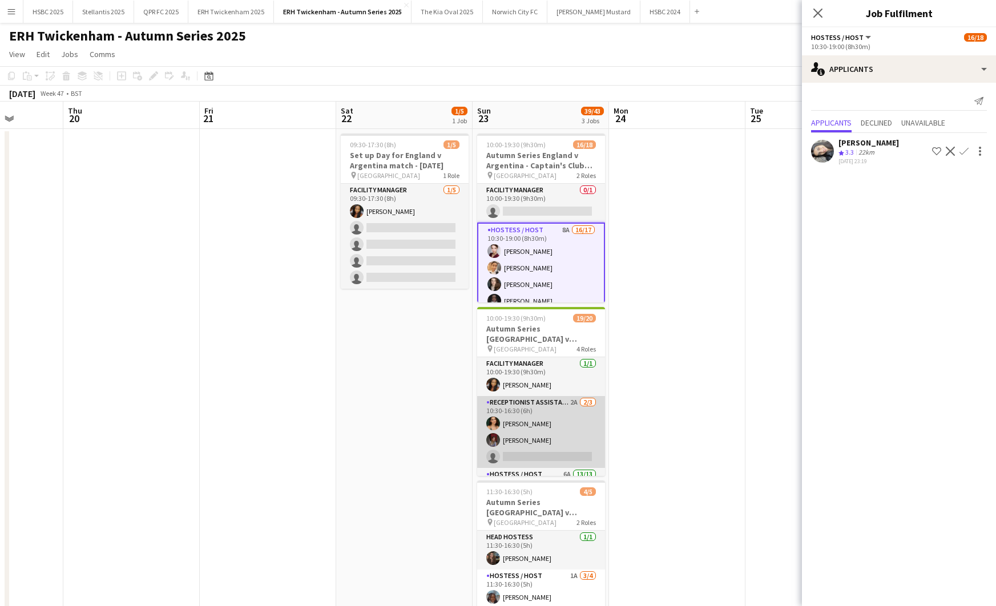
click at [589, 442] on app-card-role "Receptionist Assistant 2A [DATE] 10:30-16:30 (6h) [PERSON_NAME] [PERSON_NAME] s…" at bounding box center [541, 432] width 128 height 72
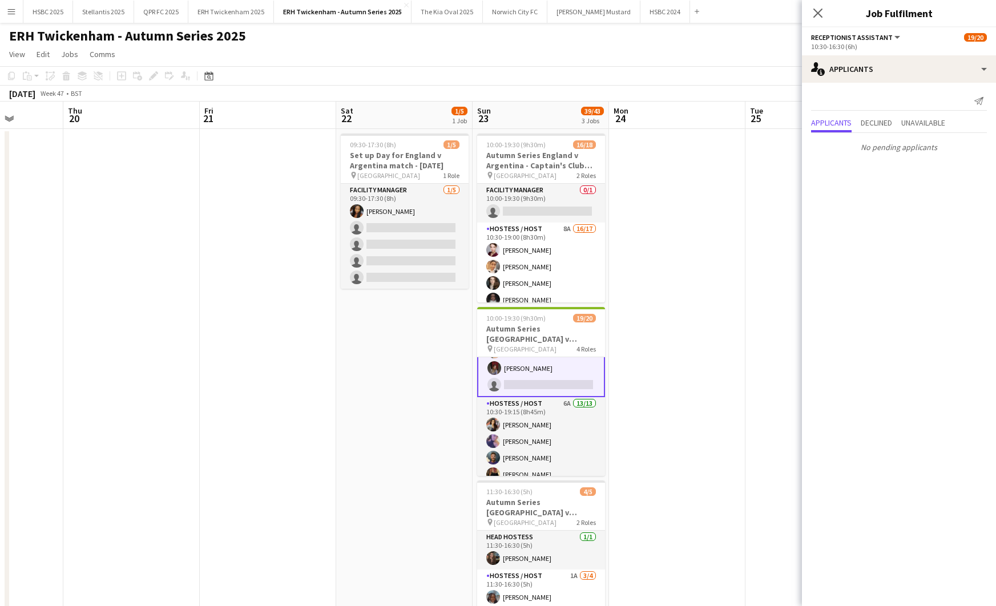
scroll to position [0, 0]
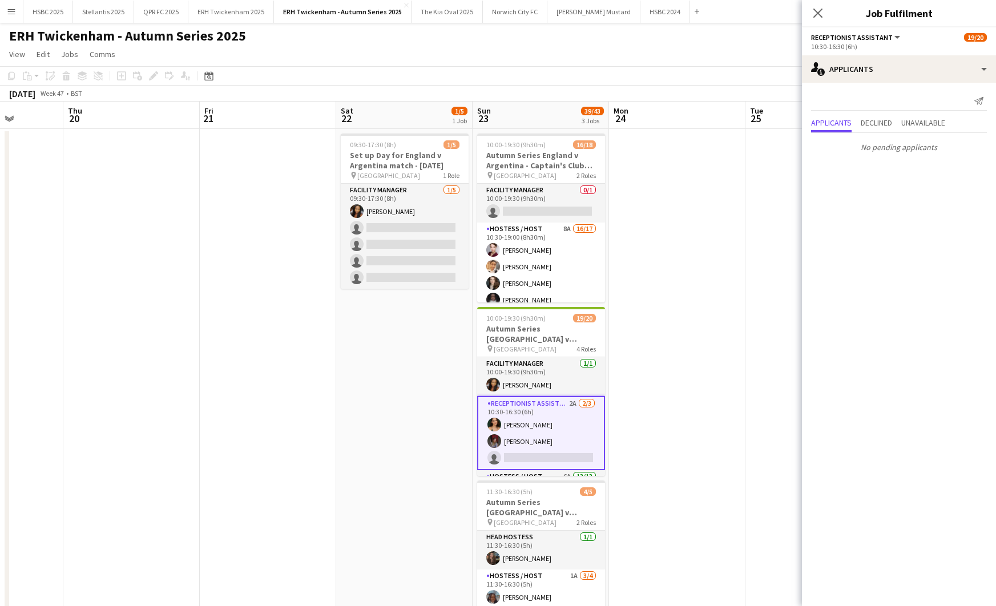
click at [559, 418] on app-card-role "Receptionist Assistant 2A [DATE] 10:30-16:30 (6h) [PERSON_NAME] [PERSON_NAME] s…" at bounding box center [541, 433] width 128 height 74
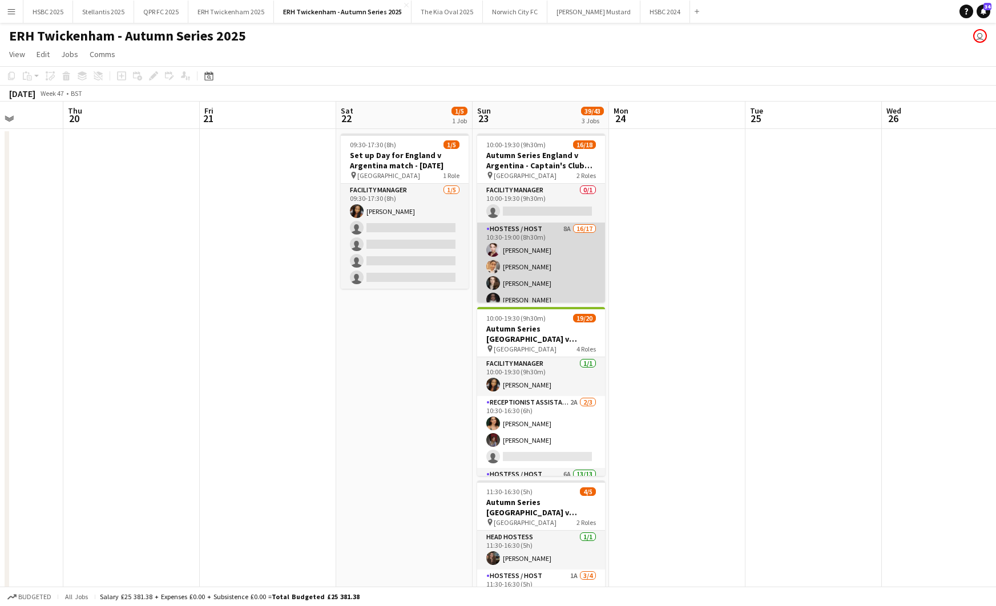
click at [574, 251] on app-card-role "Hostess / Host 8A 16/17 10:30-19:00 (8h30m) [PERSON_NAME] [PERSON_NAME] [PERSON…" at bounding box center [541, 375] width 128 height 304
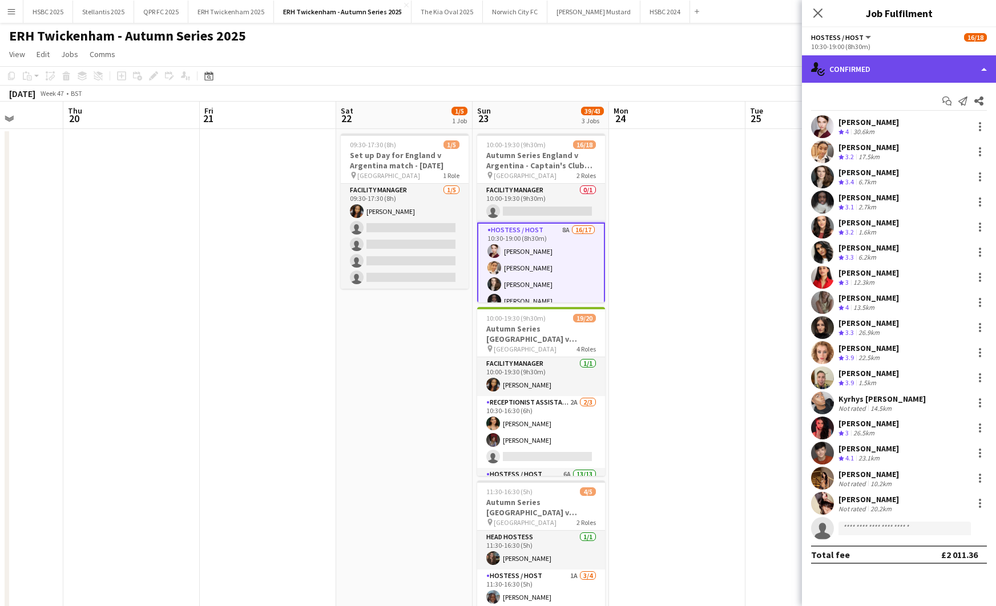
click at [869, 65] on div "single-neutral-actions-check-2 Confirmed" at bounding box center [899, 68] width 194 height 27
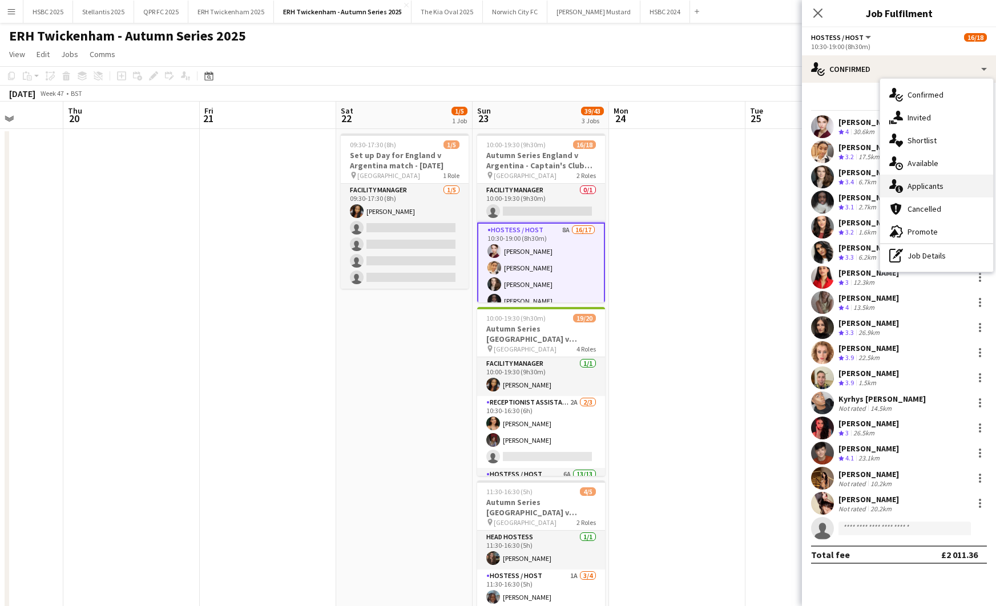
click at [872, 183] on div "single-neutral-actions-information Applicants" at bounding box center [936, 186] width 113 height 23
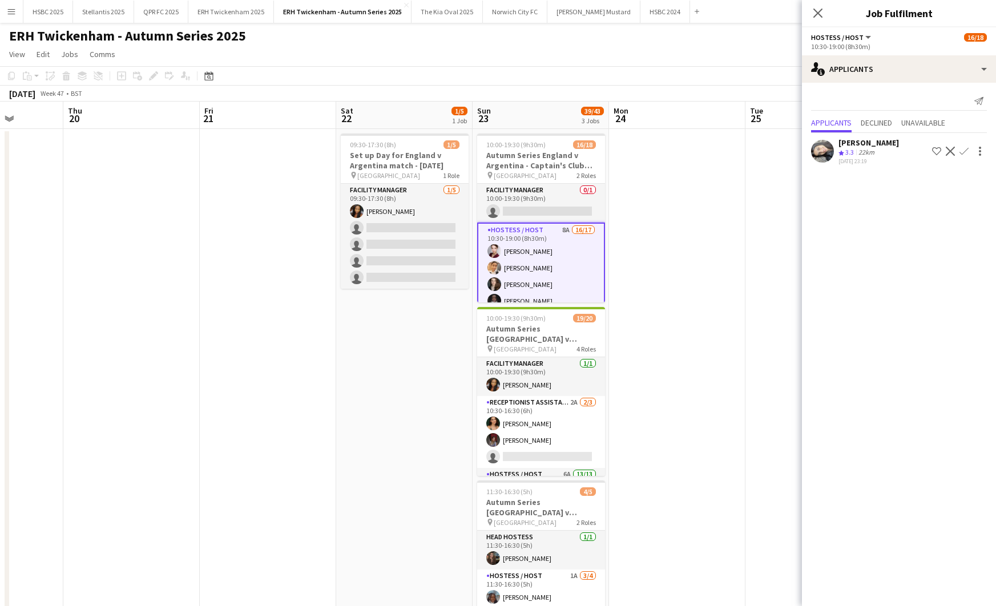
click at [872, 147] on app-icon "Confirm" at bounding box center [964, 151] width 9 height 9
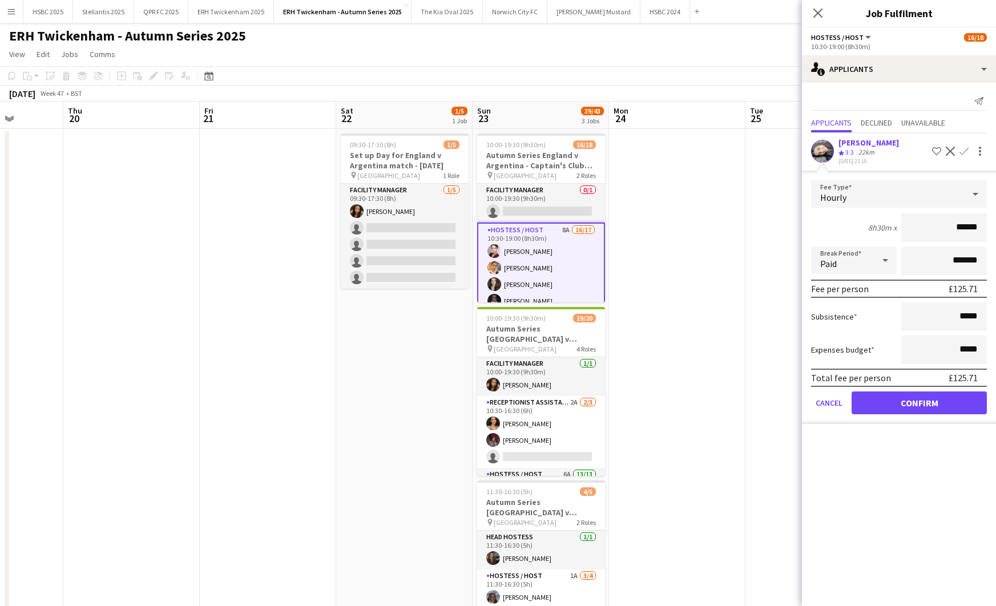
click button "Confirm" at bounding box center [919, 403] width 135 height 23
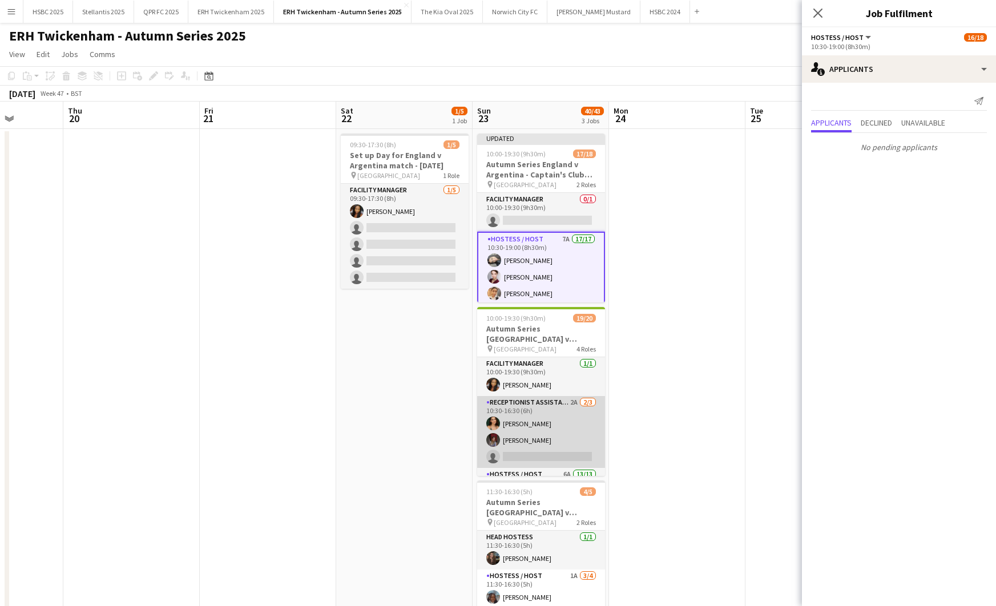
click at [552, 430] on app-card-role "Receptionist Assistant 2A [DATE] 10:30-16:30 (6h) [PERSON_NAME] [PERSON_NAME] s…" at bounding box center [541, 432] width 128 height 72
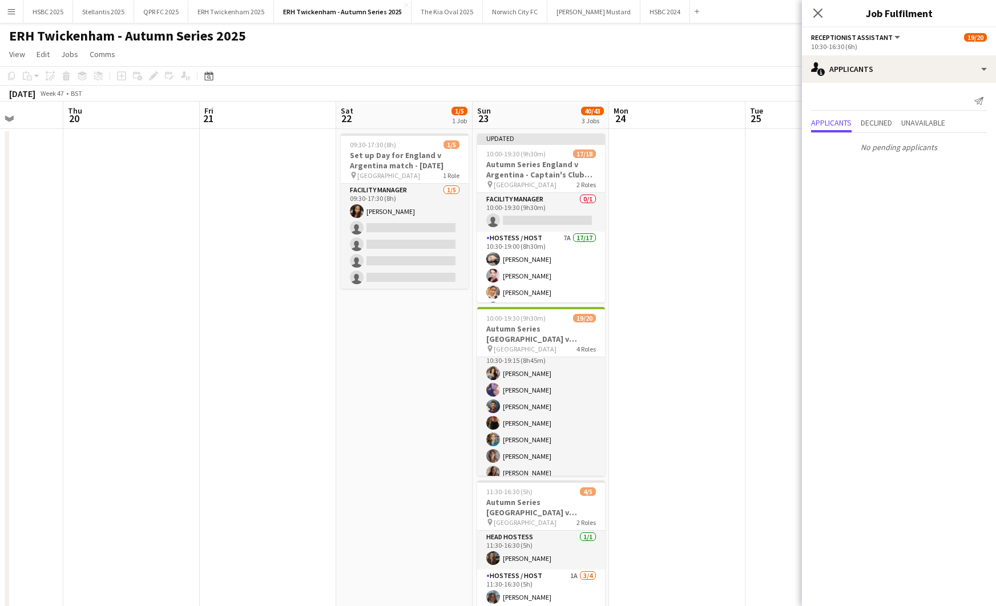
click at [552, 430] on app-card-role "Hostess / Host 6A 13/13 10:30-19:15 (8h45m) [PERSON_NAME] [PERSON_NAME] [PERSON…" at bounding box center [541, 464] width 128 height 237
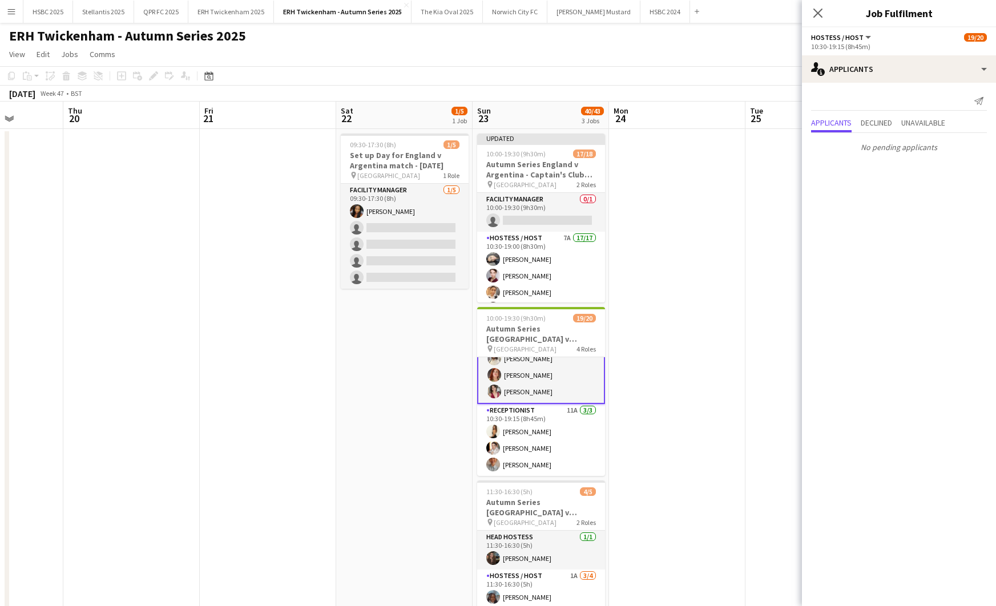
click at [552, 430] on app-card-role "Receptionist 11A [DATE] 10:30-19:15 (8h45m) [PERSON_NAME] [PERSON_NAME]" at bounding box center [541, 440] width 128 height 72
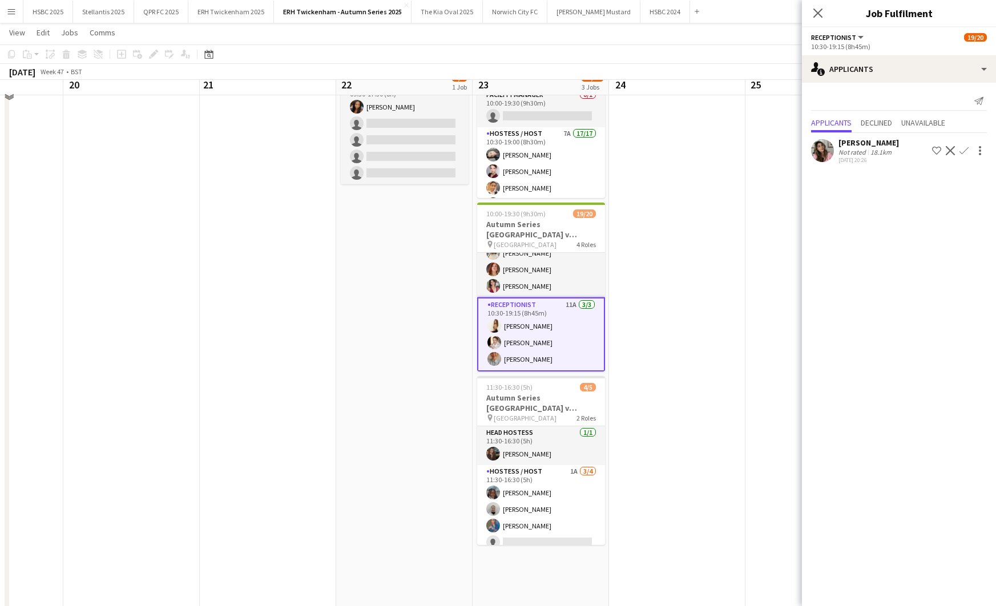
scroll to position [111, 0]
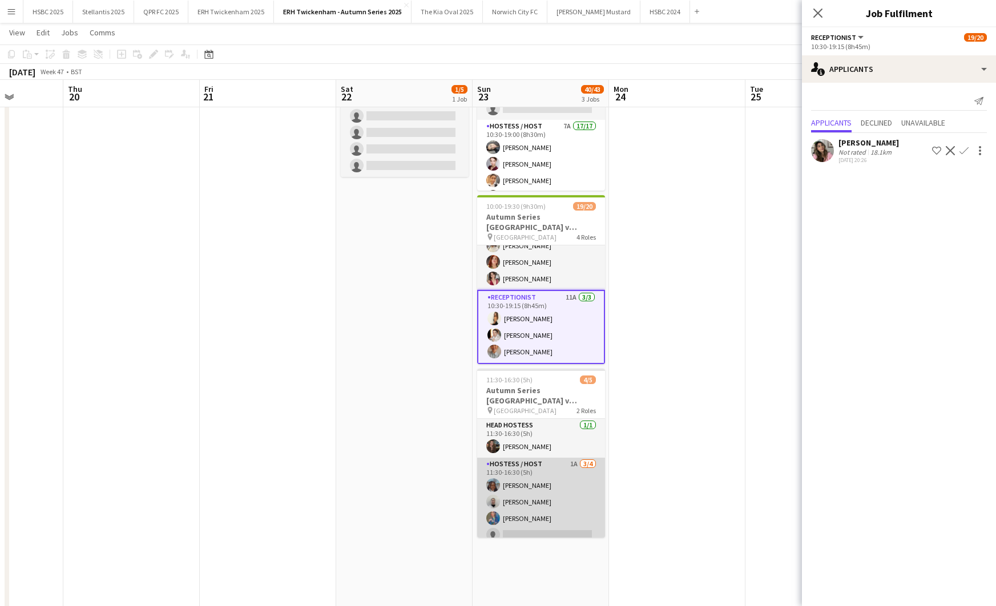
click at [555, 506] on app-card-role "Hostess / Host 1A [DATE] 11:30-16:30 (5h) [PERSON_NAME] [PERSON_NAME] [PERSON_N…" at bounding box center [541, 502] width 128 height 88
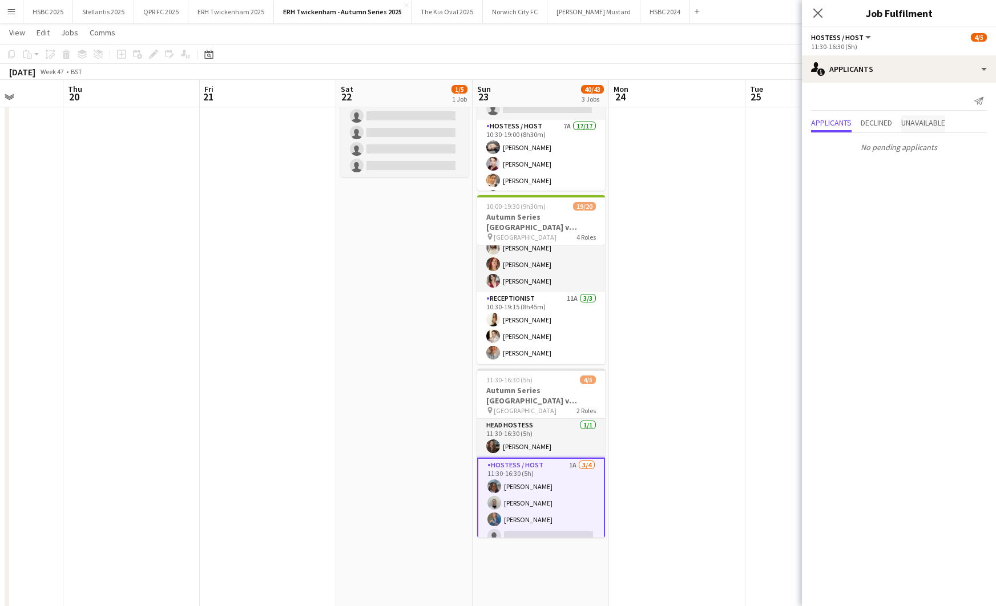
click at [872, 120] on span "Unavailable" at bounding box center [923, 123] width 44 height 8
click at [693, 167] on app-date-cell at bounding box center [677, 375] width 136 height 717
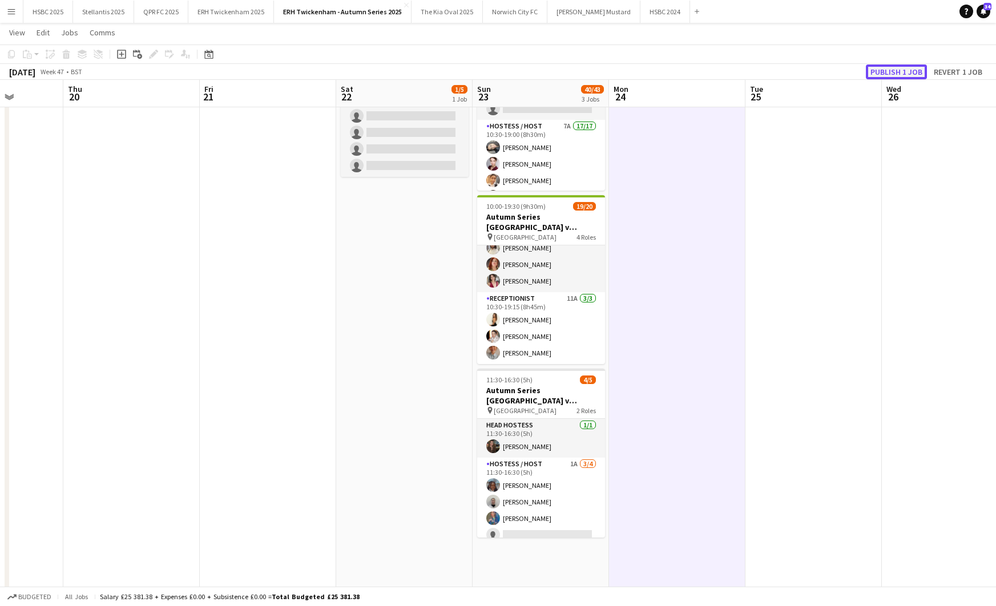
click at [872, 70] on button "Publish 1 job" at bounding box center [896, 72] width 61 height 15
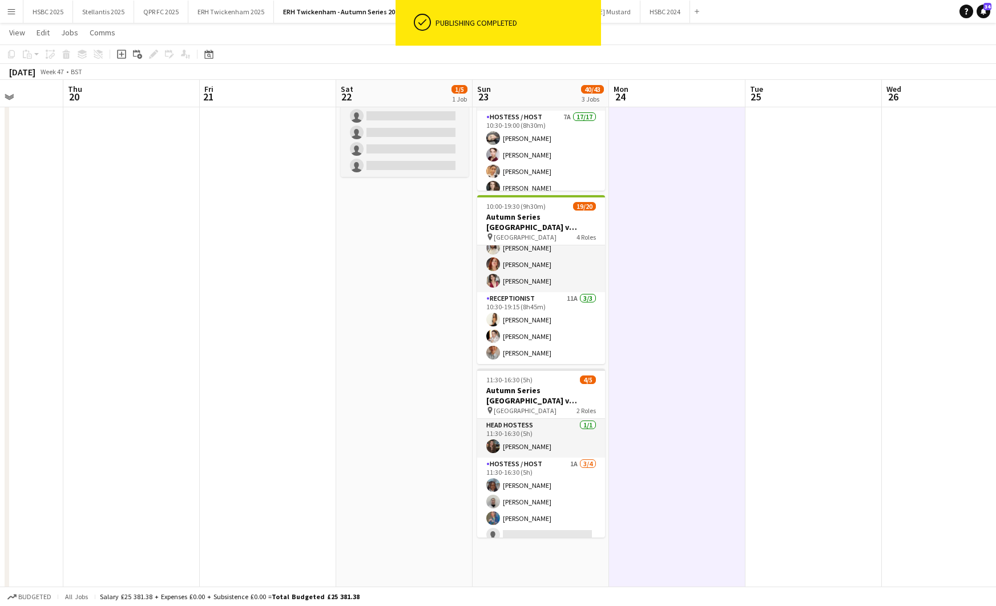
scroll to position [0, 0]
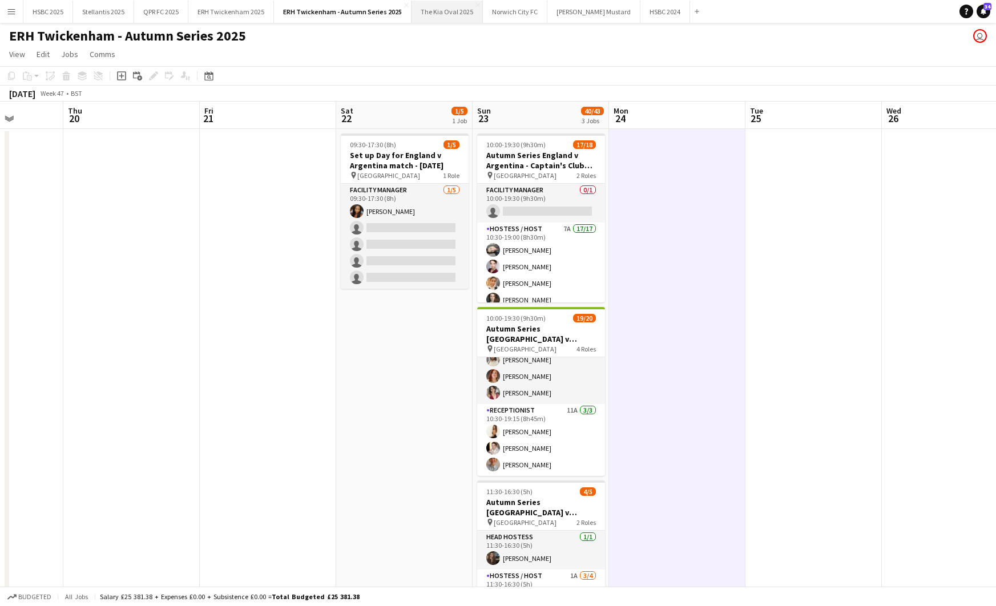
click at [422, 9] on button "The Kia Oval 2025 Close" at bounding box center [447, 12] width 71 height 22
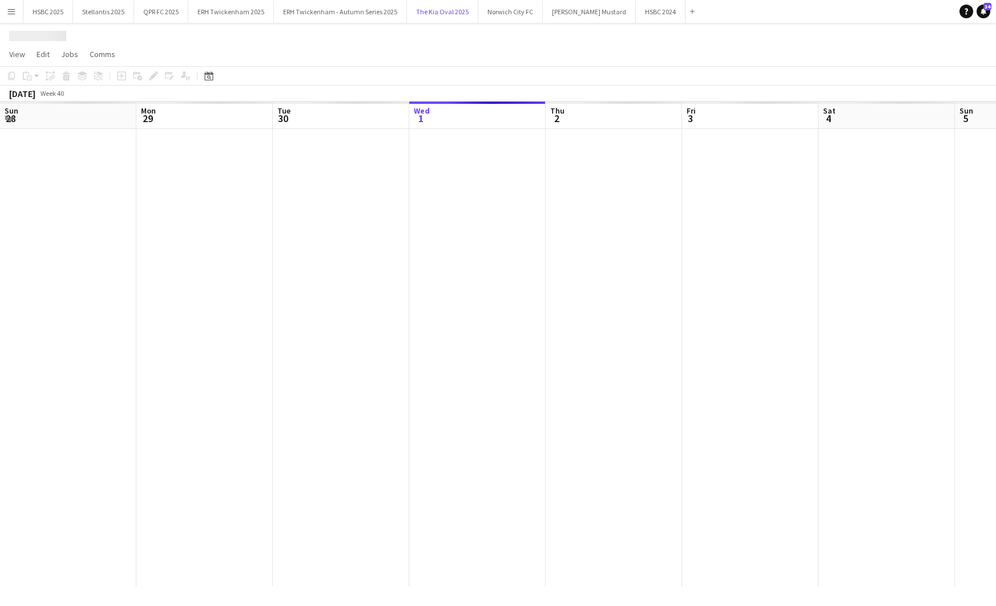
scroll to position [0, 273]
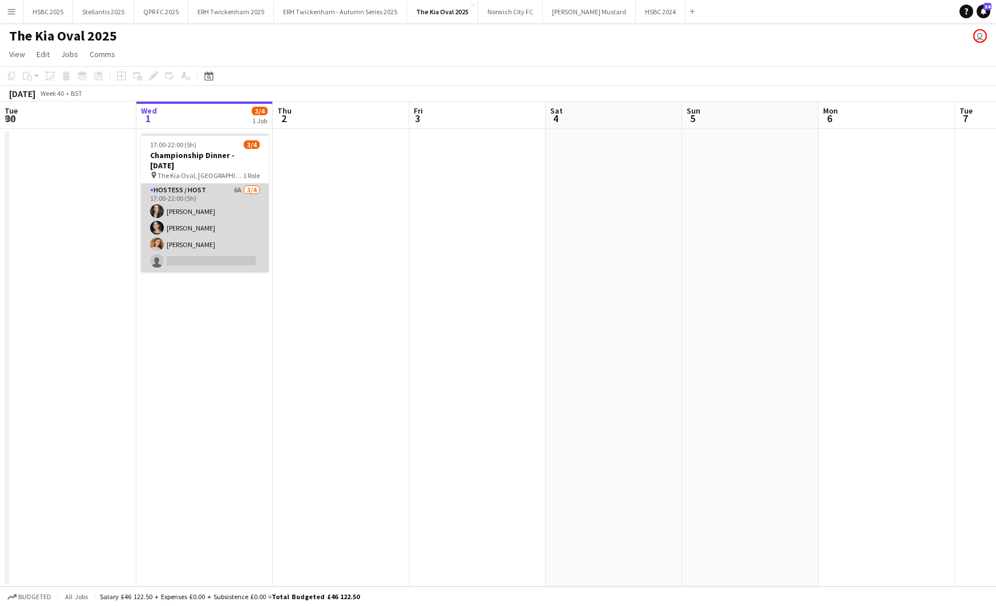
click at [214, 231] on app-card-role "Hostess / Host 6A [DATE] 17:00-22:00 (5h) [PERSON_NAME] [PERSON_NAME] [PERSON_N…" at bounding box center [205, 228] width 128 height 88
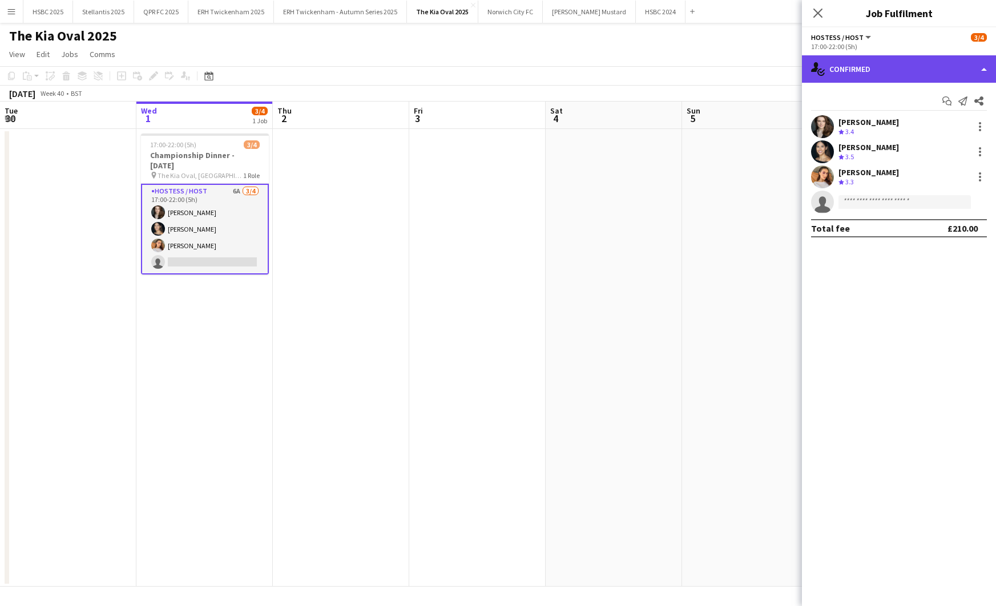
click at [872, 69] on div "single-neutral-actions-check-2 Confirmed" at bounding box center [899, 68] width 194 height 27
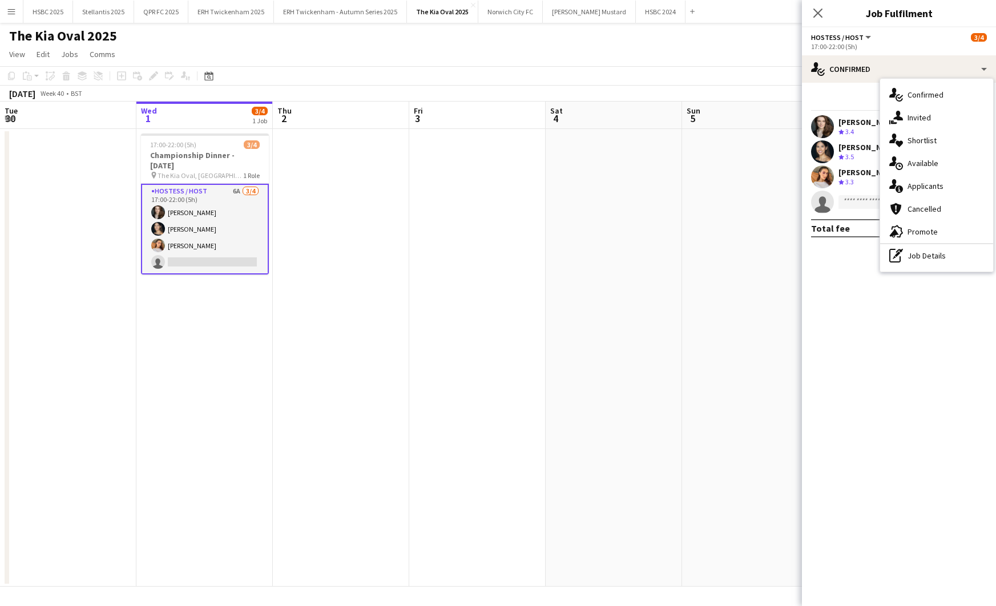
click at [872, 185] on div "single-neutral-actions-information Applicants" at bounding box center [936, 186] width 113 height 23
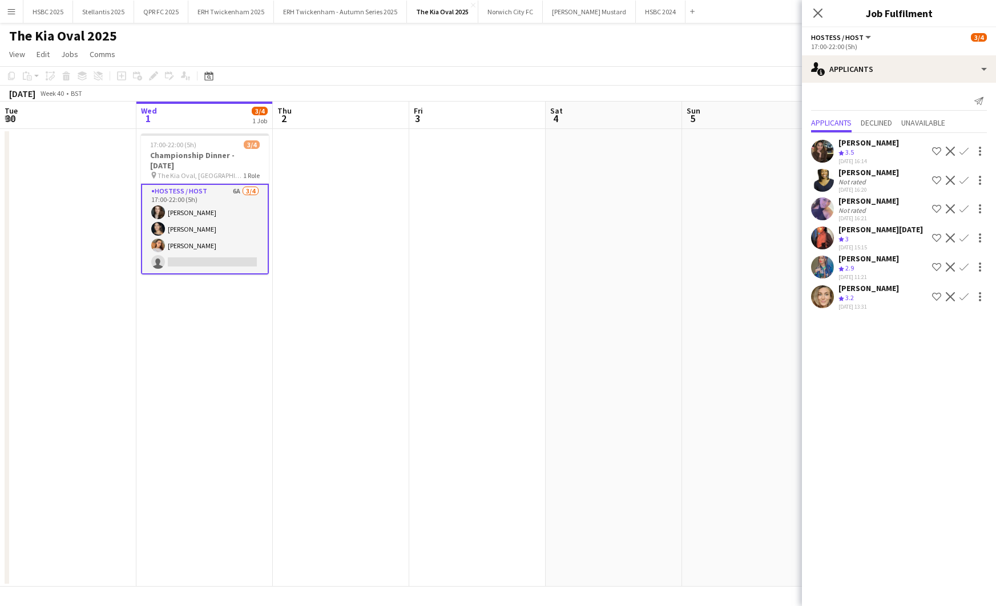
click at [828, 297] on app-user-avatar at bounding box center [822, 296] width 23 height 23
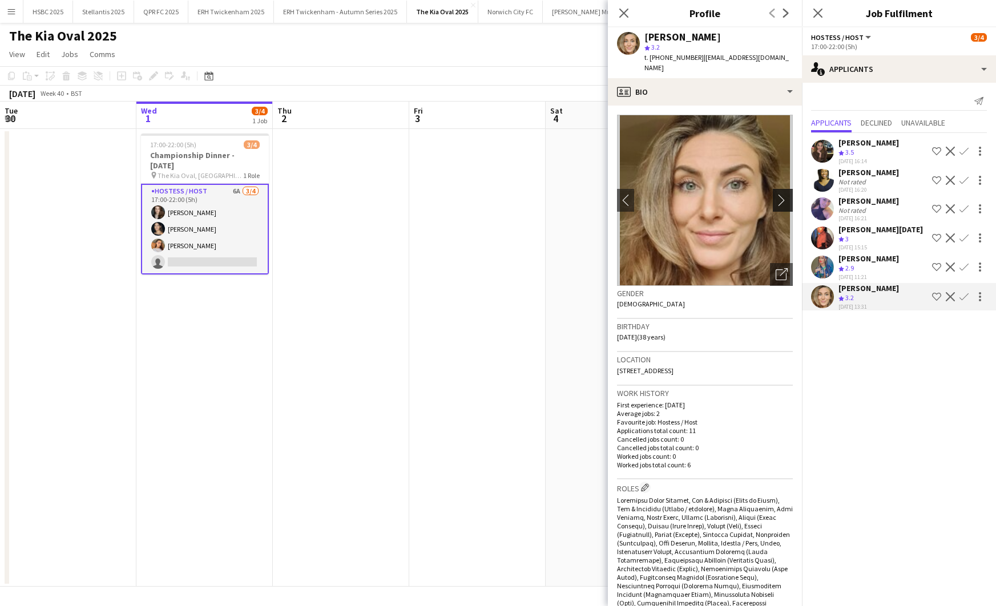
click at [787, 194] on app-icon "chevron-right" at bounding box center [785, 200] width 18 height 12
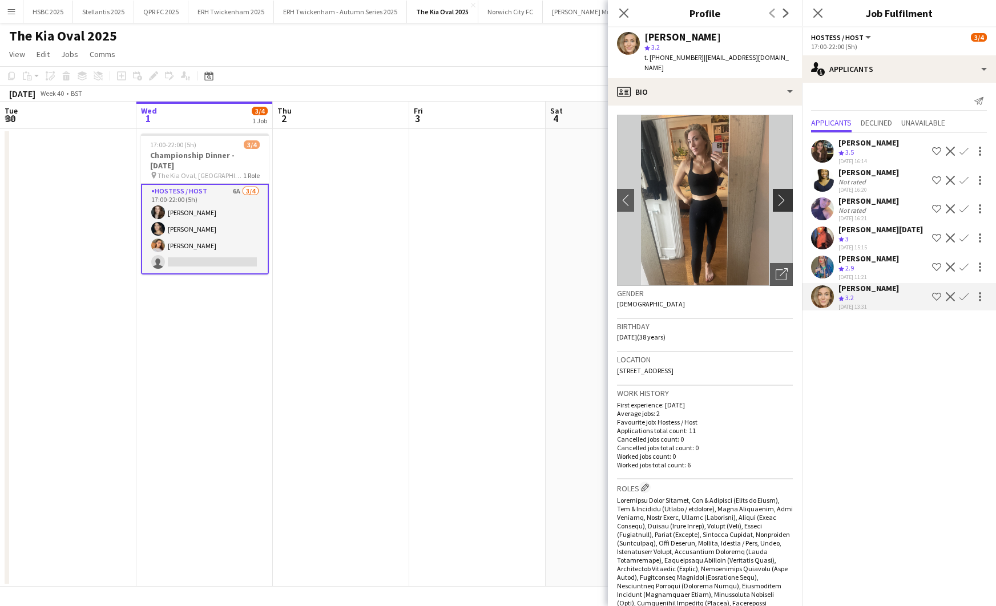
click at [785, 194] on app-icon "chevron-right" at bounding box center [785, 200] width 18 height 12
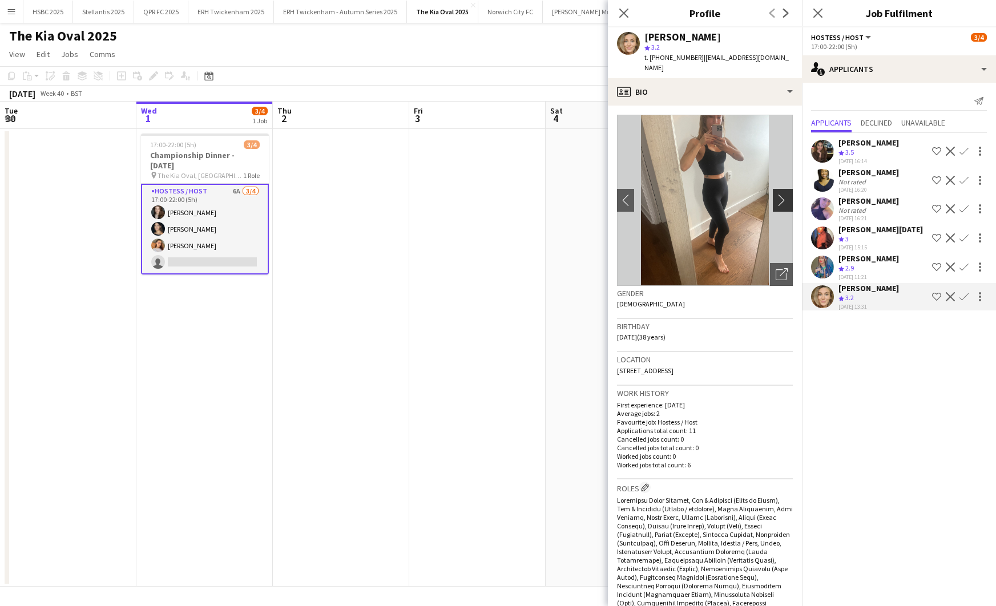
click at [785, 194] on app-icon "chevron-right" at bounding box center [785, 200] width 18 height 12
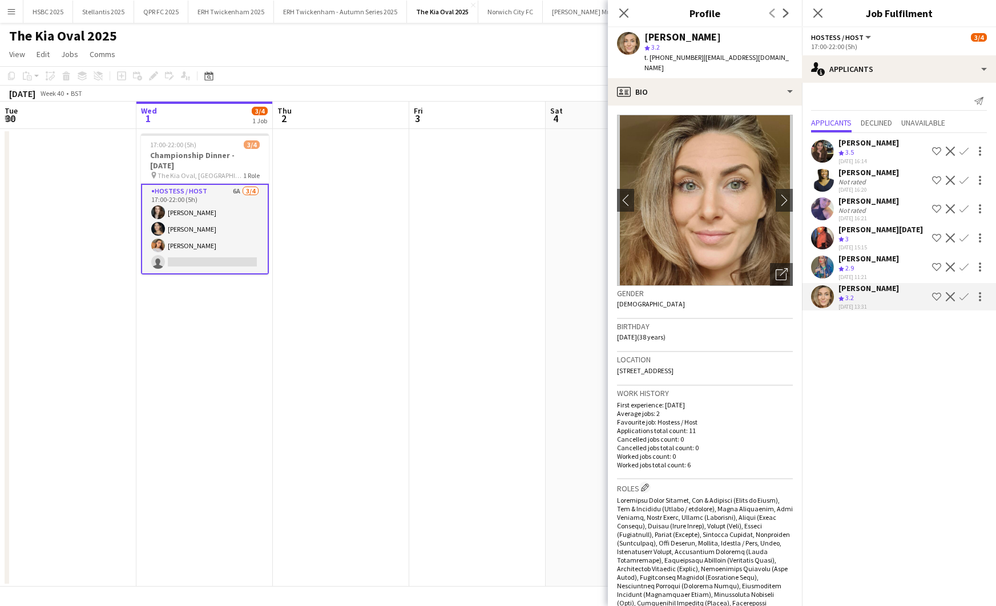
click at [872, 295] on app-icon "Confirm" at bounding box center [964, 296] width 9 height 9
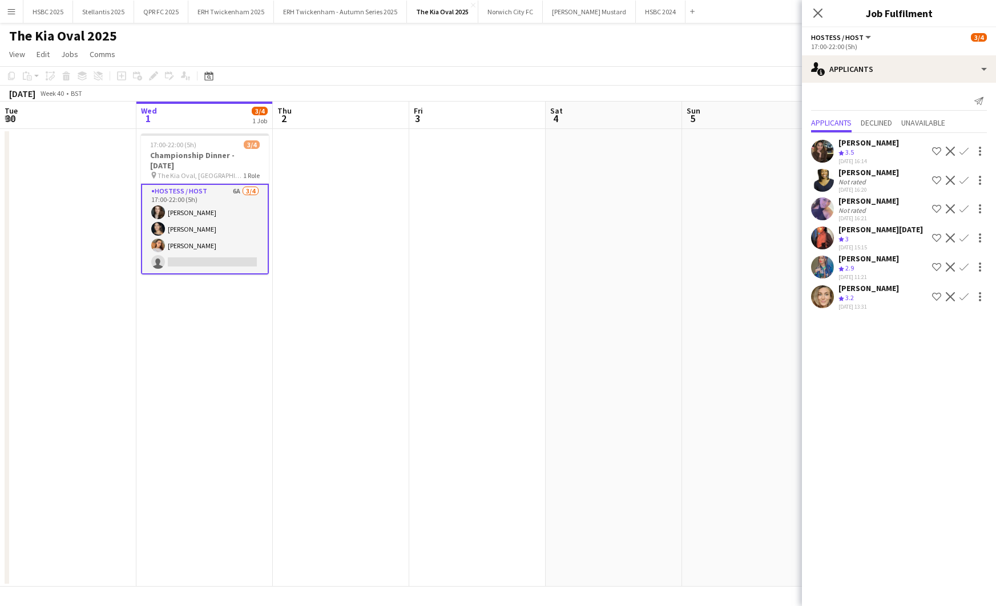
click at [872, 294] on app-icon "Confirm" at bounding box center [964, 296] width 9 height 9
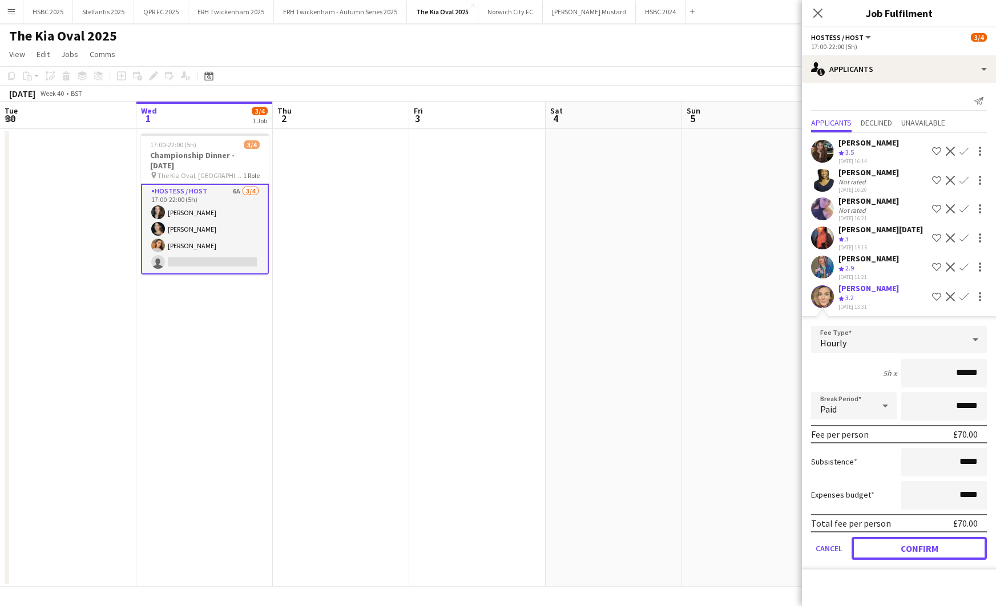
drag, startPoint x: 943, startPoint y: 549, endPoint x: 937, endPoint y: 547, distance: 6.5
click at [872, 549] on button "Confirm" at bounding box center [919, 548] width 135 height 23
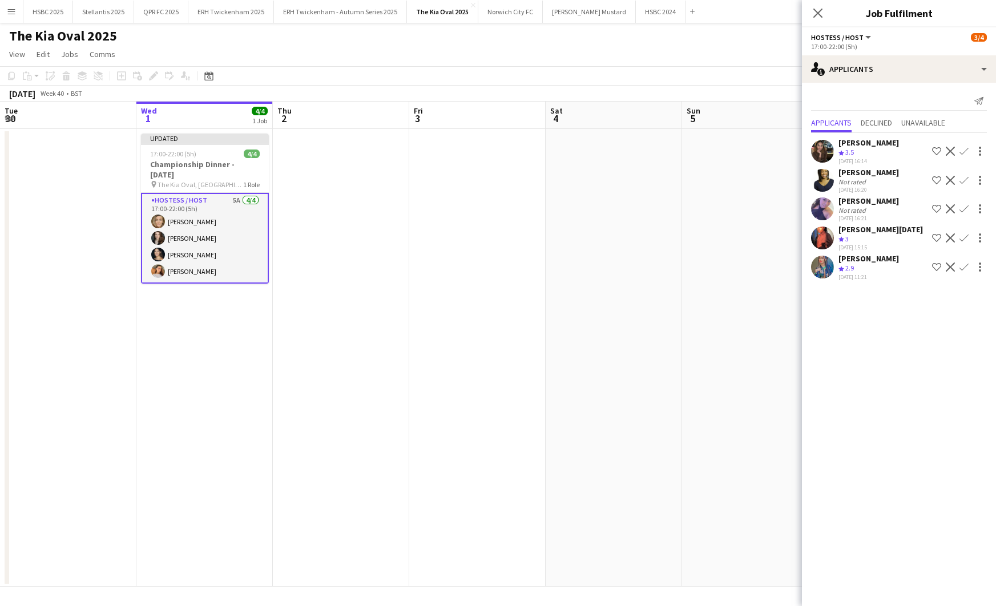
drag, startPoint x: 445, startPoint y: 328, endPoint x: 504, endPoint y: 304, distance: 64.0
click at [445, 328] on app-date-cell at bounding box center [477, 358] width 136 height 458
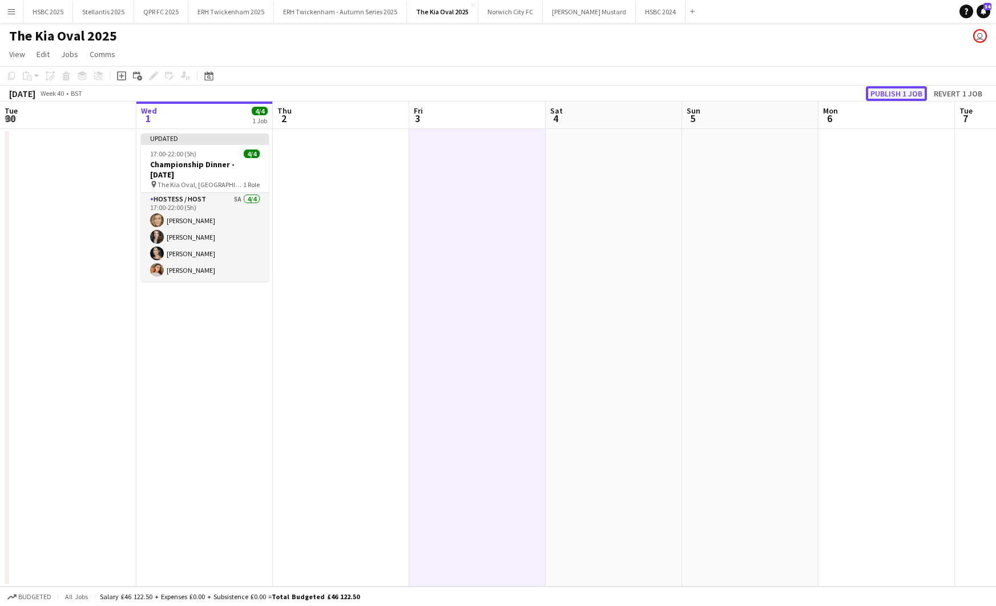
click at [872, 87] on button "Publish 1 job" at bounding box center [896, 93] width 61 height 15
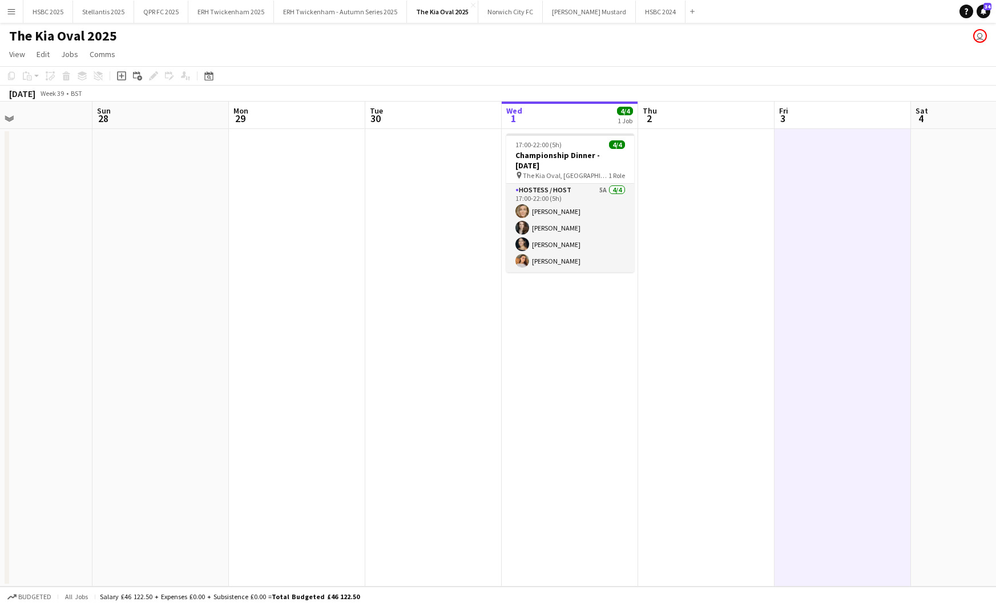
scroll to position [0, 295]
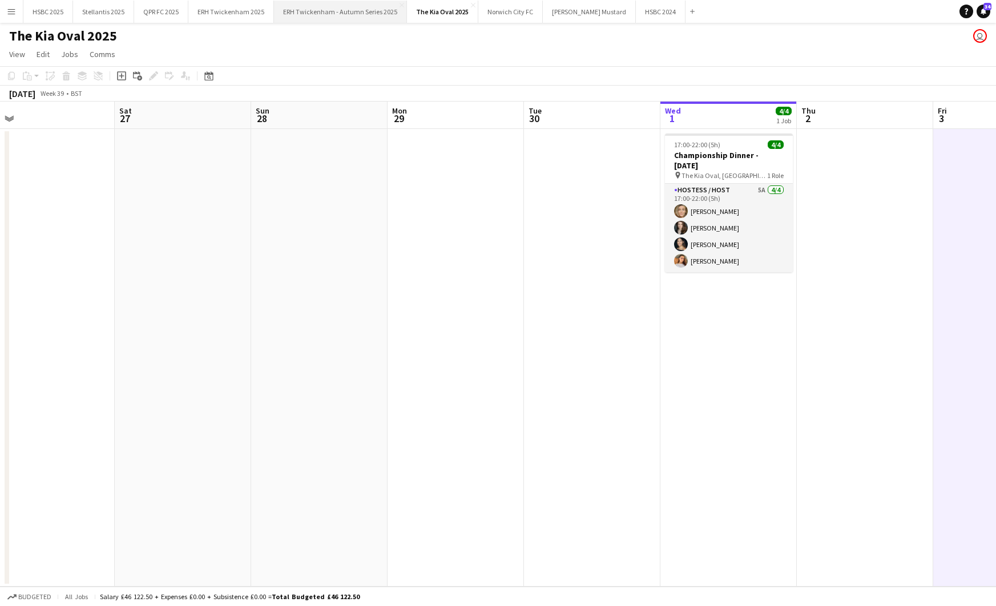
click at [312, 10] on button "ERH Twickenham - Autumn Series 2025 Close" at bounding box center [340, 12] width 133 height 22
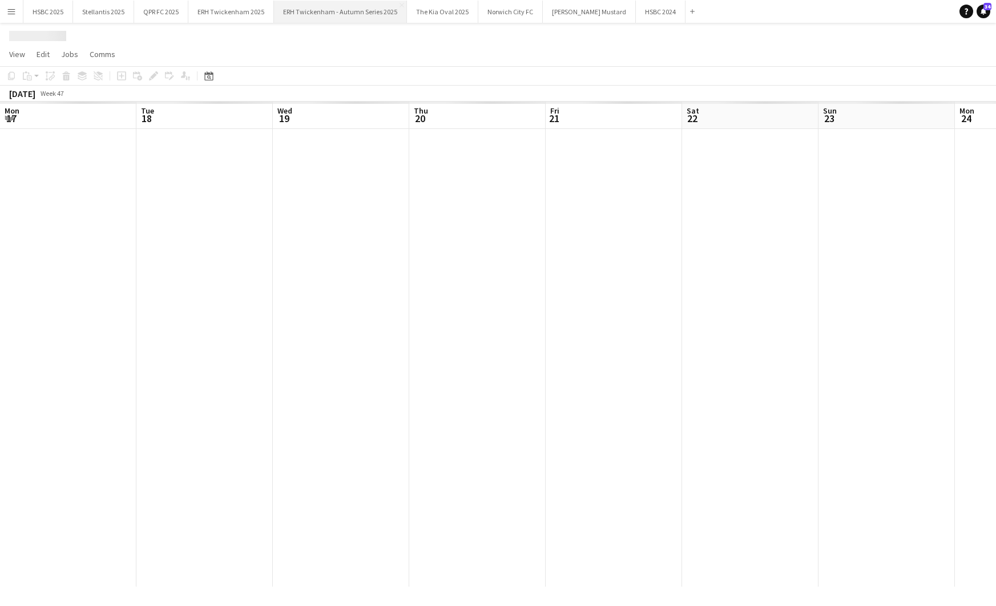
scroll to position [0, 346]
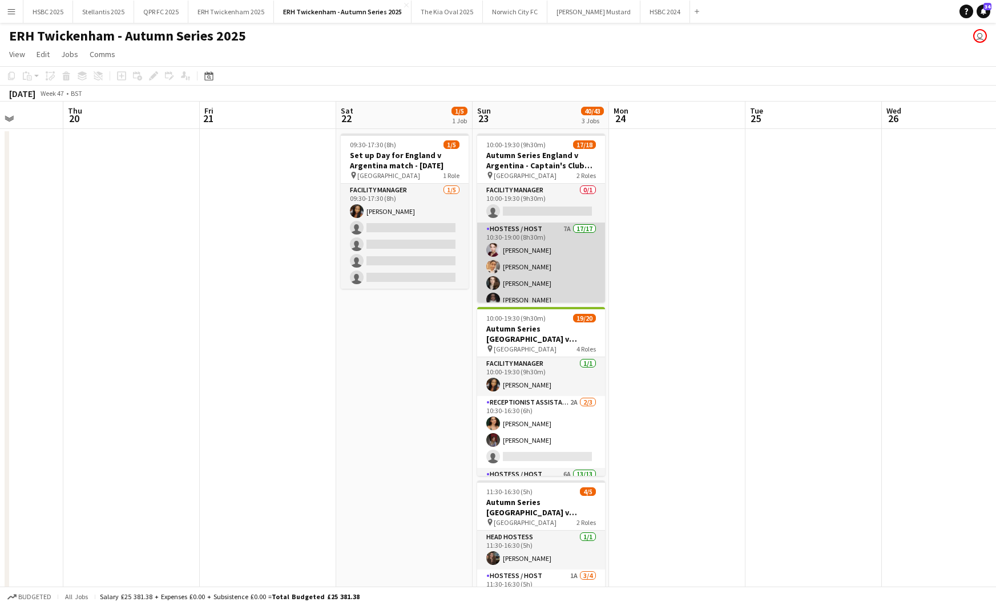
click at [600, 255] on app-card-role "Hostess / Host 7A 17/17 10:30-19:00 (8h30m) [PERSON_NAME] [PERSON_NAME] [PERSON…" at bounding box center [541, 375] width 128 height 304
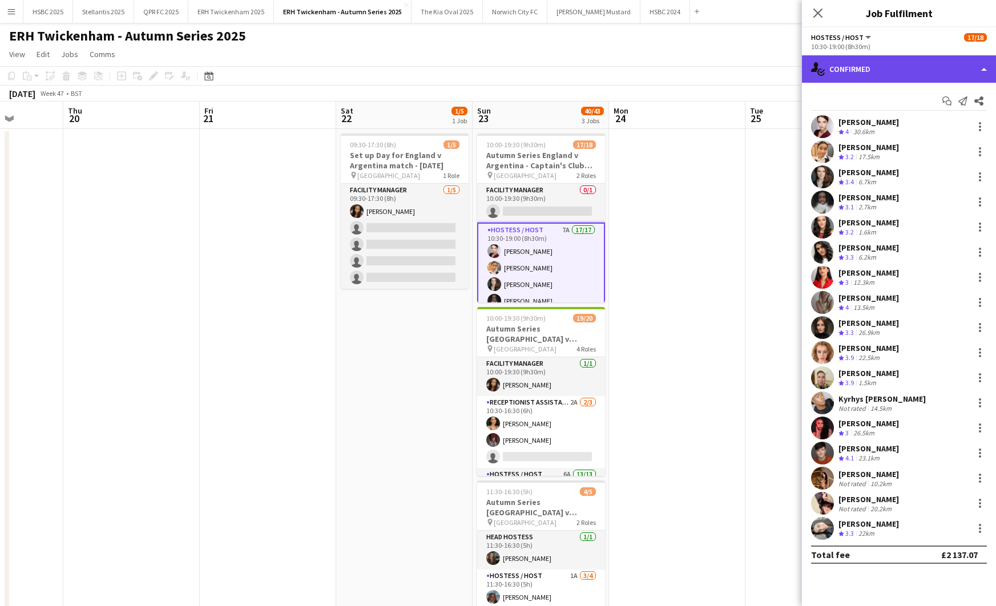
click at [856, 72] on div "single-neutral-actions-check-2 Confirmed" at bounding box center [899, 68] width 194 height 27
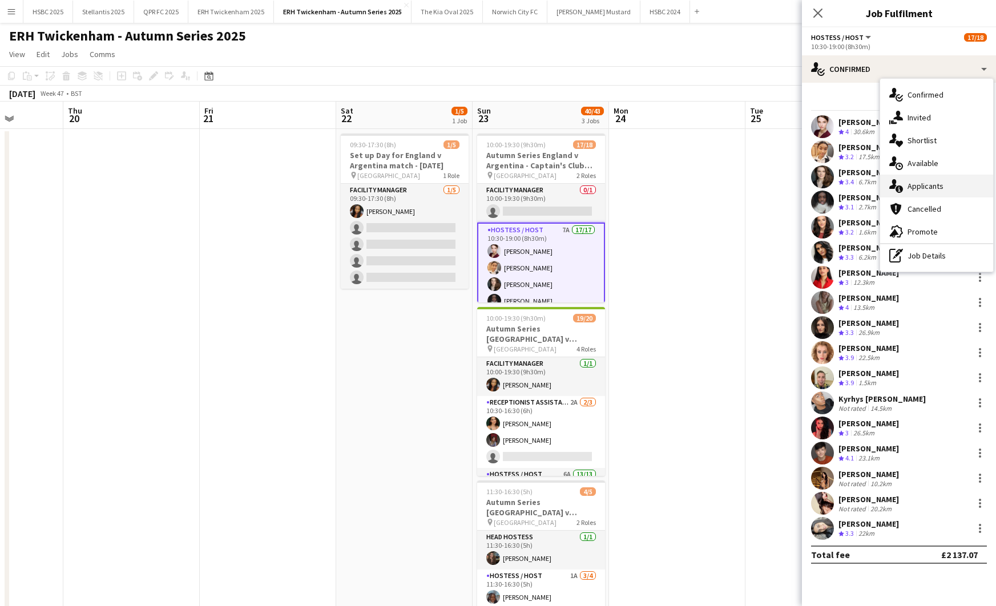
click at [872, 190] on span "Applicants" at bounding box center [926, 186] width 36 height 10
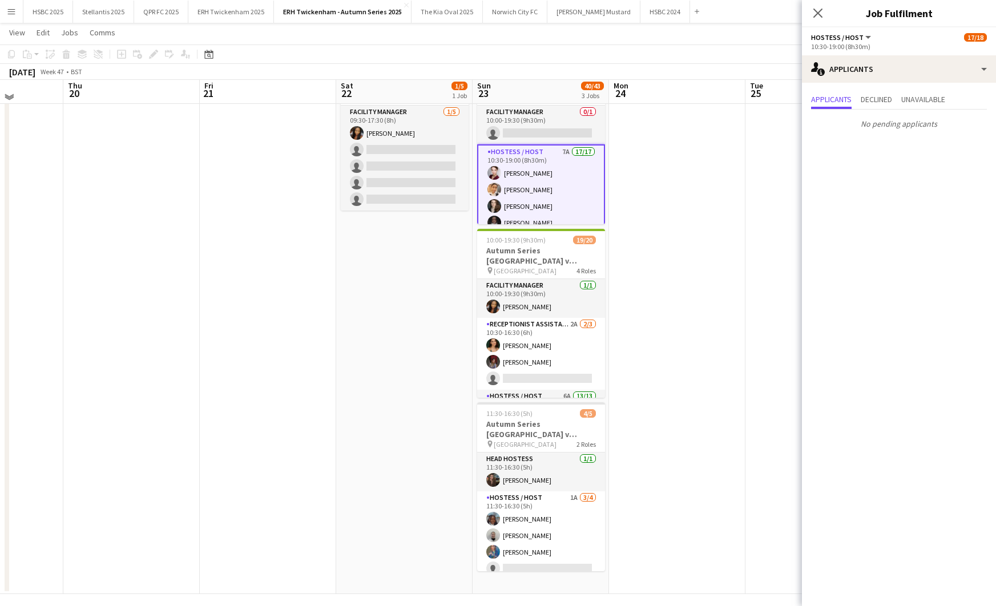
scroll to position [78, 0]
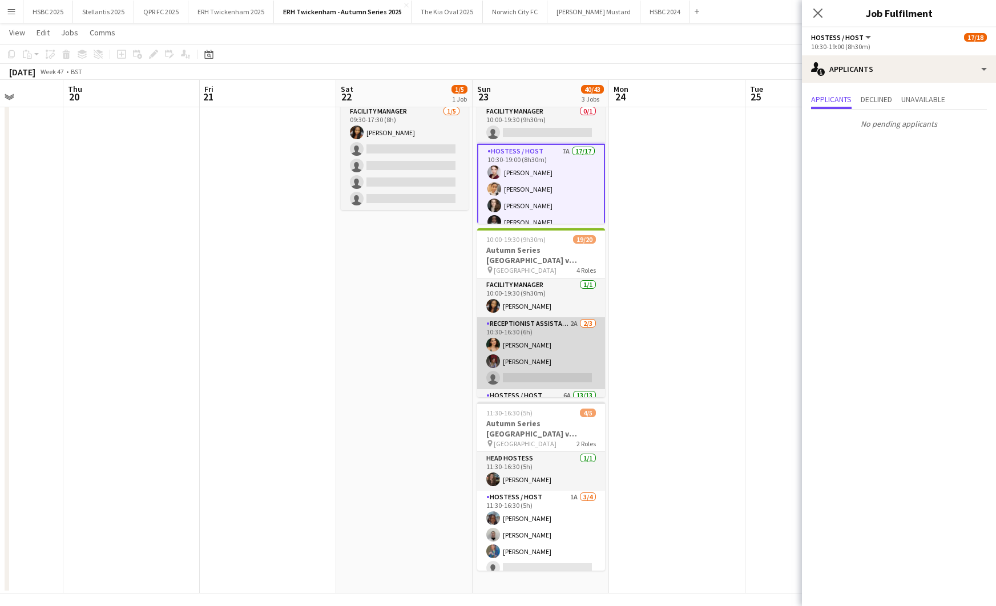
click at [579, 350] on app-card-role "Receptionist Assistant 2A [DATE] 10:30-16:30 (6h) [PERSON_NAME] [PERSON_NAME] s…" at bounding box center [541, 353] width 128 height 72
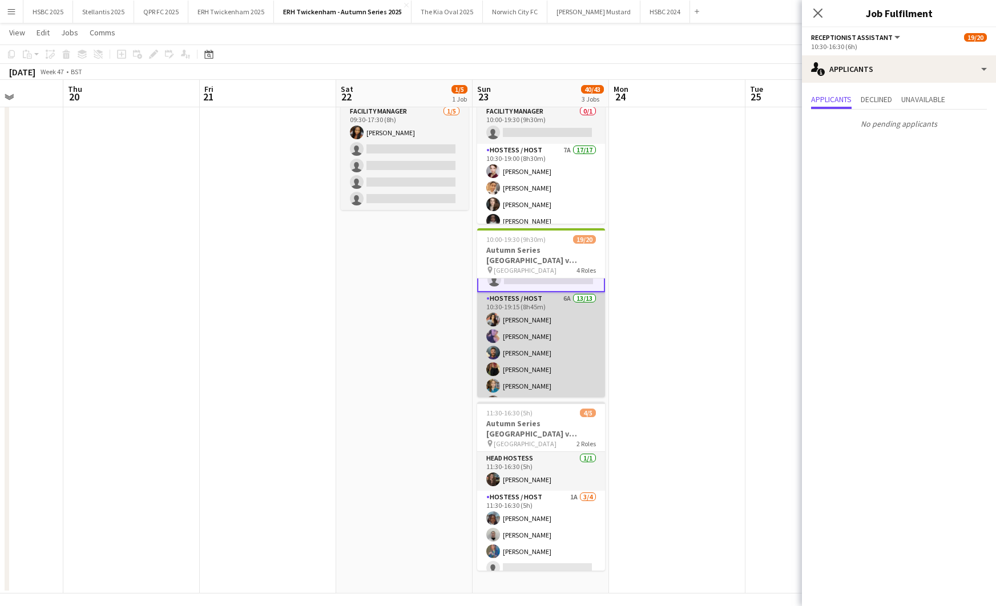
click at [578, 347] on app-card-role "Hostess / Host 6A 13/13 10:30-19:15 (8h45m) [PERSON_NAME] [PERSON_NAME] [PERSON…" at bounding box center [541, 410] width 128 height 237
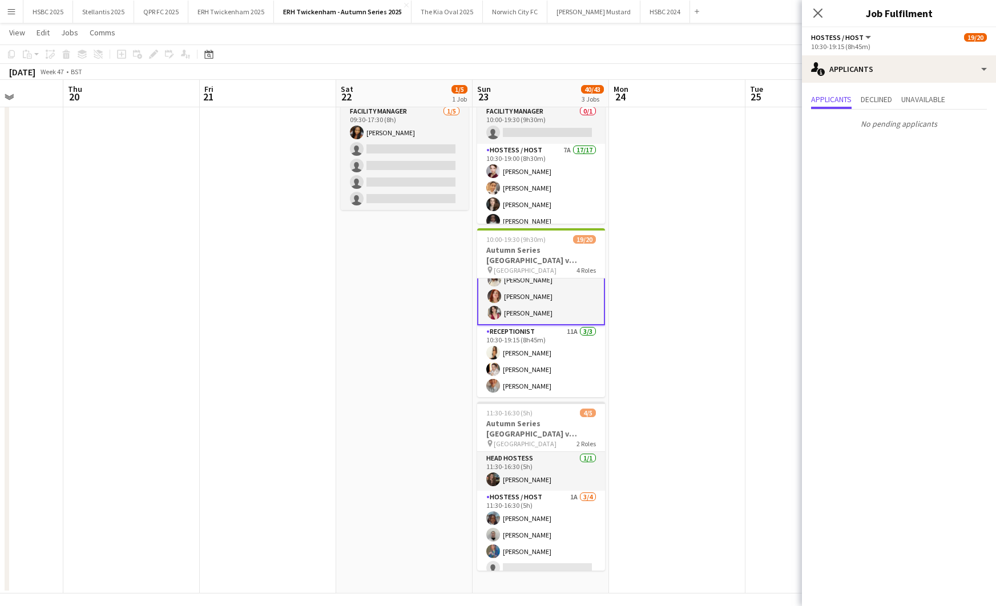
click at [578, 347] on app-card-role "Receptionist 11A [DATE] 10:30-19:15 (8h45m) [PERSON_NAME] [PERSON_NAME]" at bounding box center [541, 361] width 128 height 72
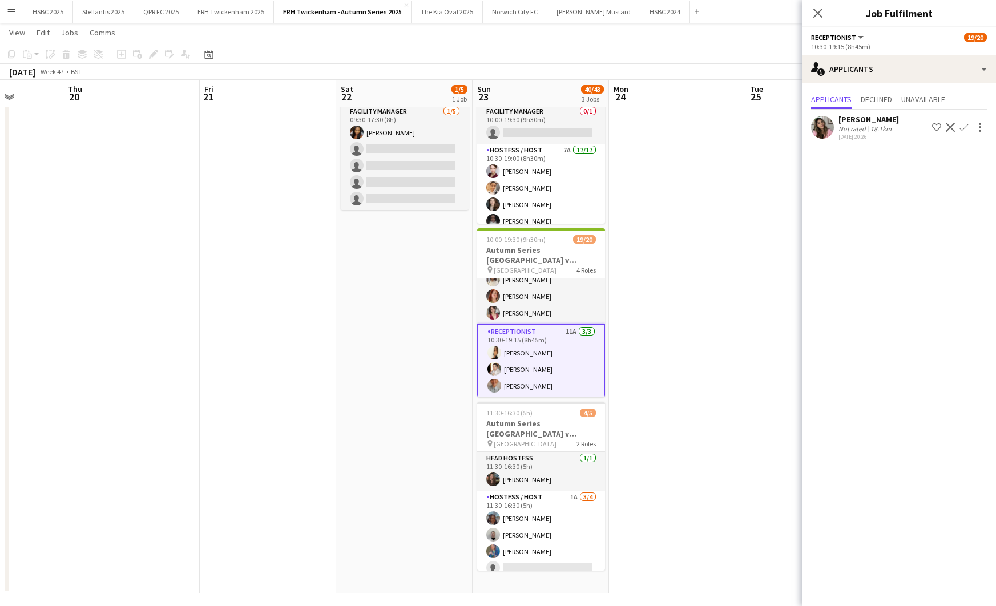
scroll to position [304, 0]
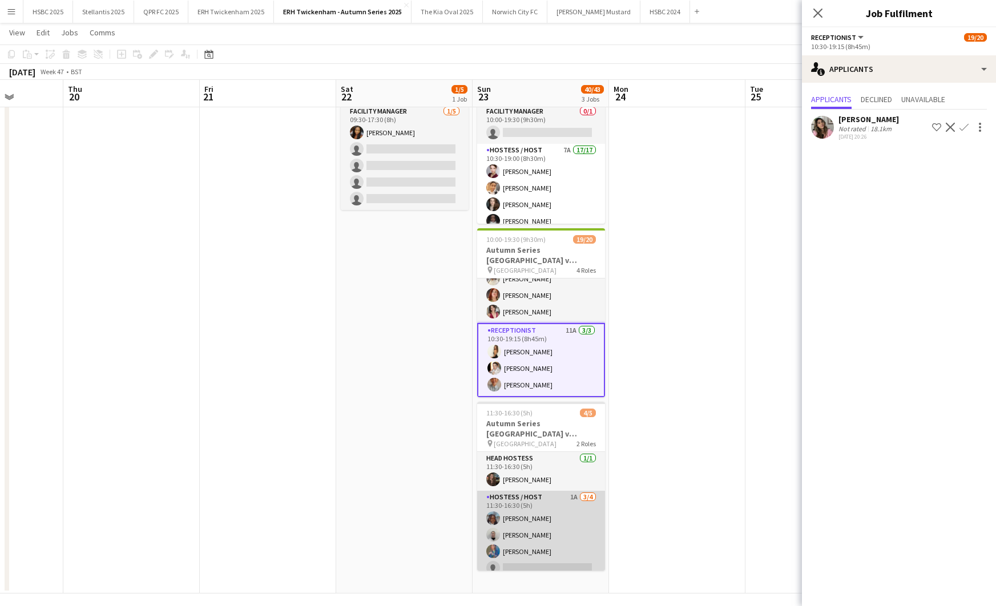
click at [541, 493] on app-card-role "Hostess / Host 1A [DATE] 11:30-16:30 (5h) [PERSON_NAME] [PERSON_NAME] [PERSON_N…" at bounding box center [541, 535] width 128 height 88
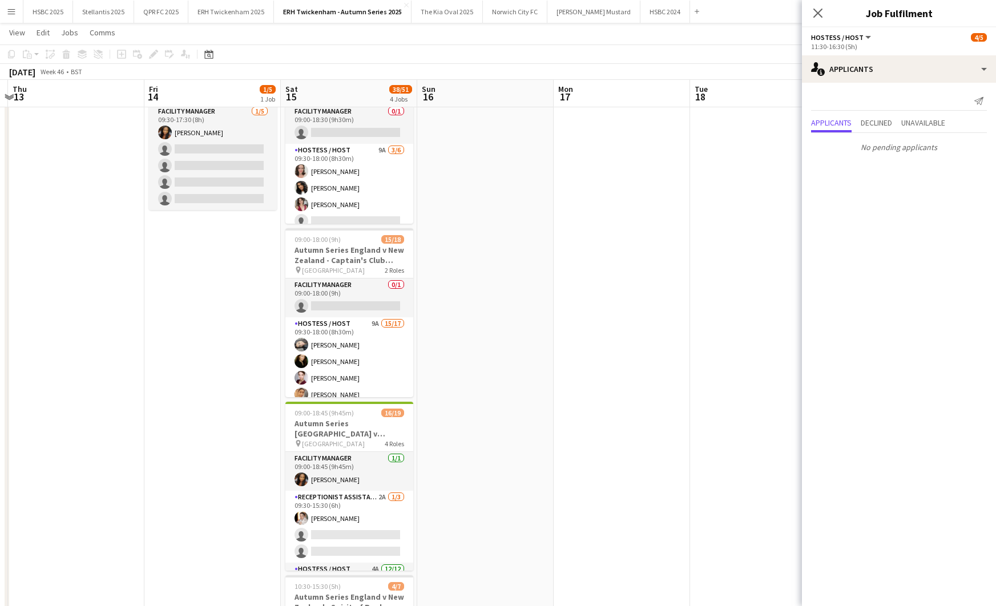
scroll to position [0, 244]
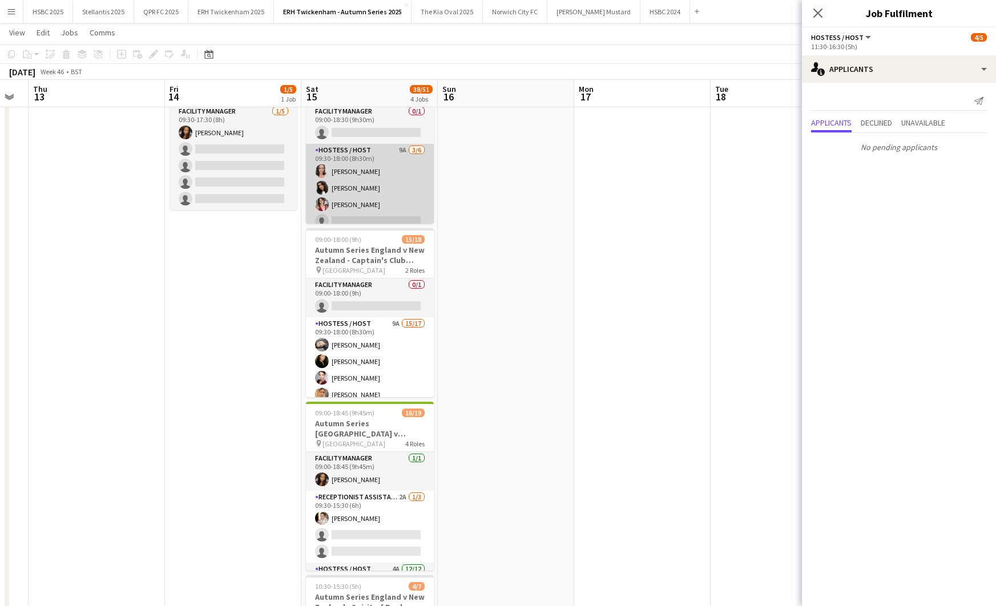
click at [403, 180] on app-card-role "Hostess / Host 9A [DATE] 09:30-18:00 (8h30m) [PERSON_NAME] [PERSON_NAME] [PERSO…" at bounding box center [370, 205] width 128 height 122
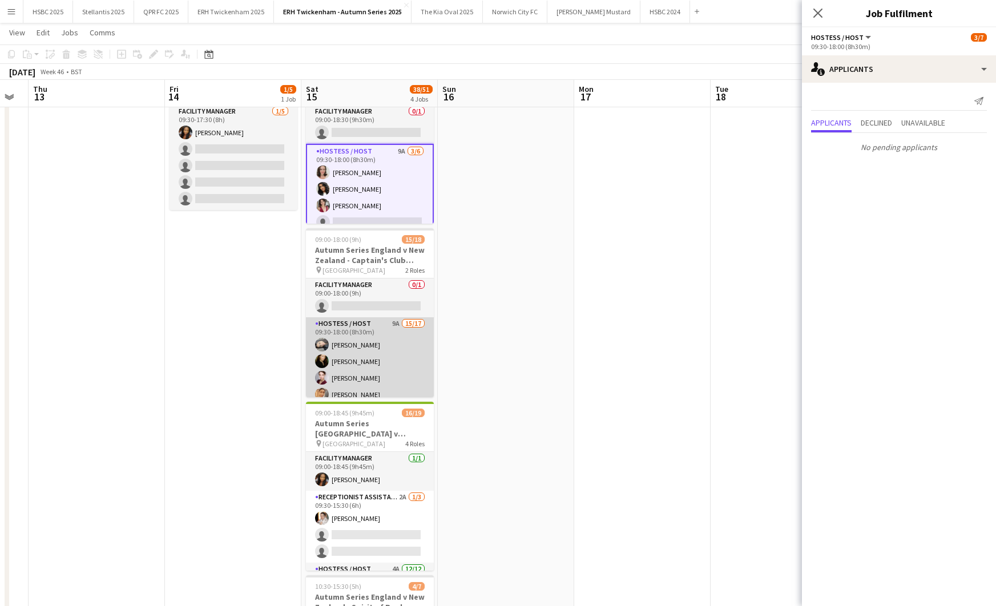
click at [400, 344] on app-card-role "Hostess / Host 9A 15/17 09:30-18:00 (8h30m) [PERSON_NAME] [PERSON_NAME] [PERSON…" at bounding box center [370, 469] width 128 height 304
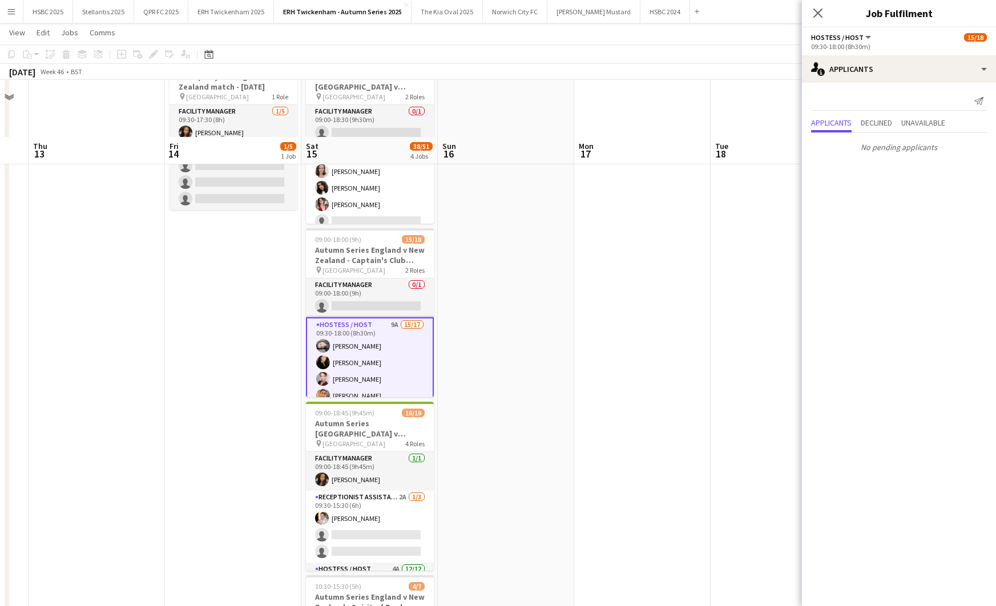
scroll to position [258, 0]
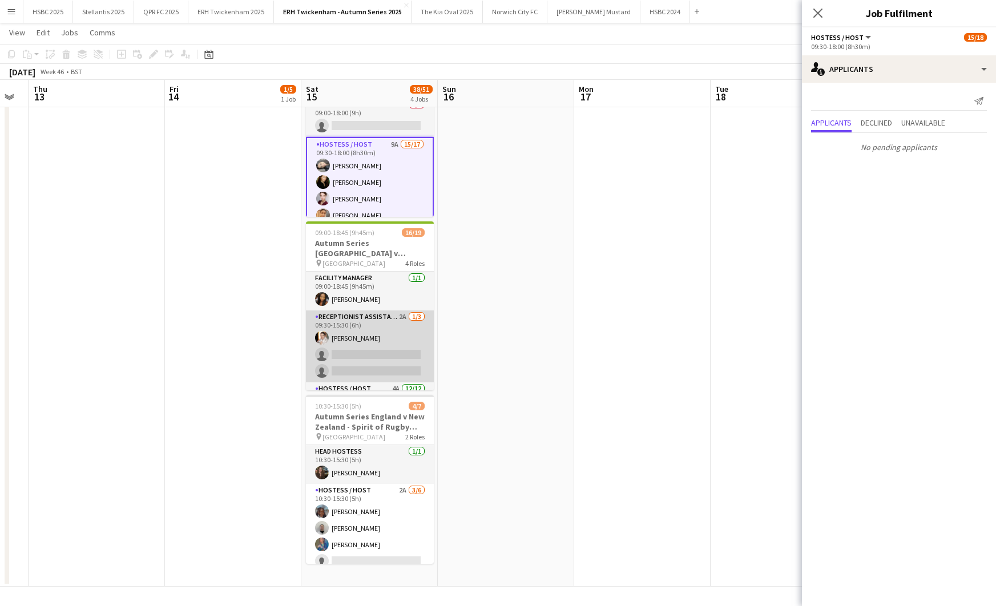
click at [399, 340] on app-card-role "Receptionist Assistant 2A [DATE] 09:30-15:30 (6h) [PERSON_NAME] single-neutral-…" at bounding box center [370, 347] width 128 height 72
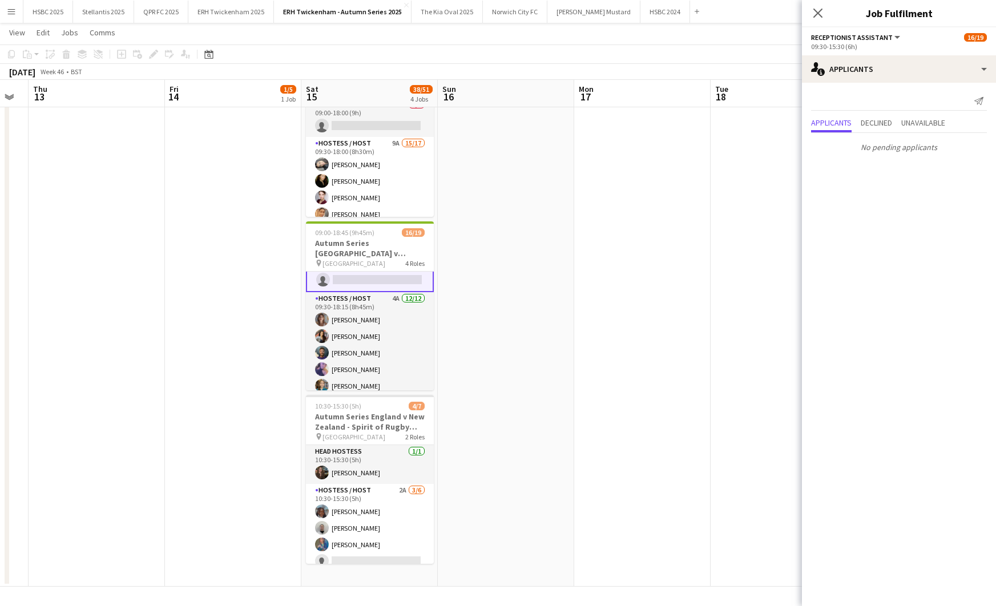
click at [392, 337] on app-card-role "Hostess / Host 4A [DATE] 09:30-18:15 (8h45m) [PERSON_NAME] [PERSON_NAME] [PERSO…" at bounding box center [370, 402] width 128 height 221
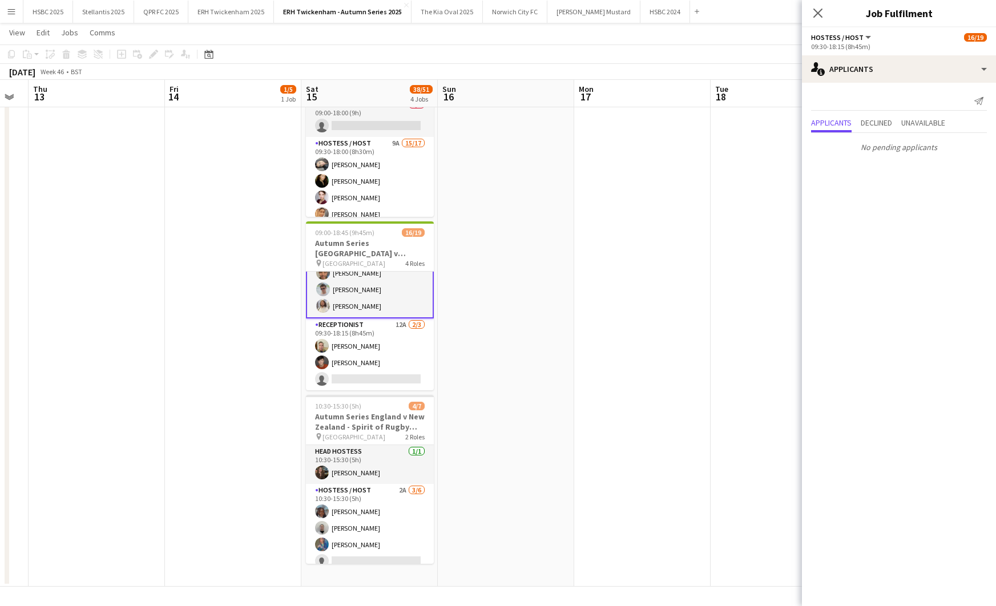
click at [392, 337] on app-card-role "Receptionist 12A [DATE] 09:30-18:15 (8h45m) [PERSON_NAME] [PERSON_NAME] single-…" at bounding box center [370, 355] width 128 height 72
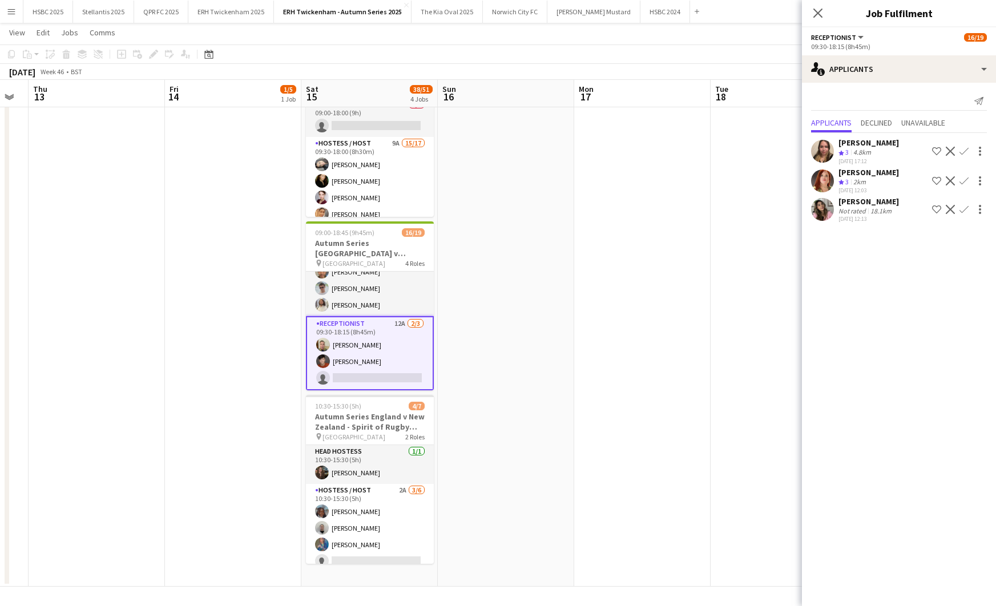
scroll to position [286, 0]
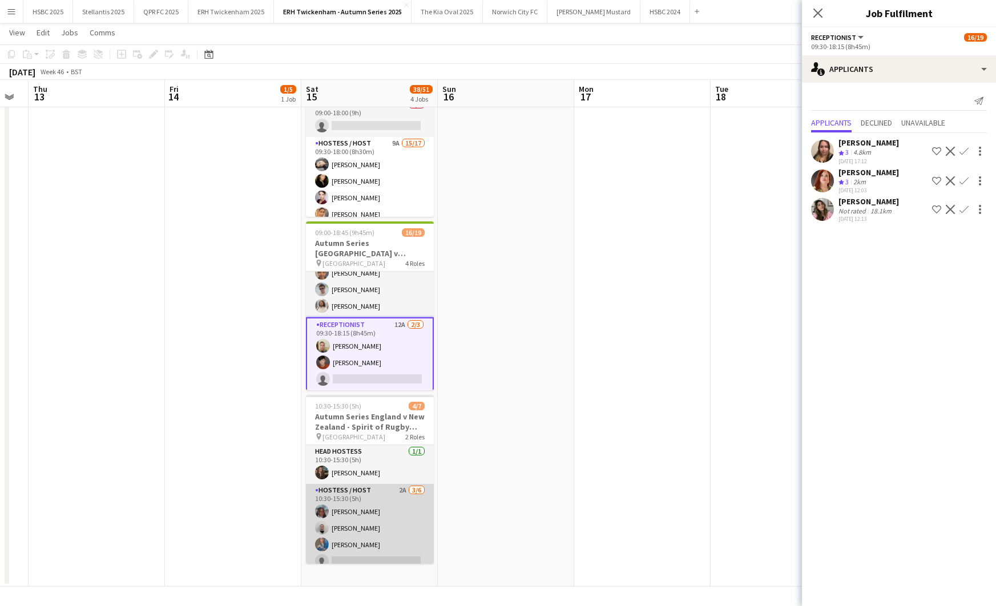
click at [398, 541] on app-card-role "Hostess / Host 2A [DATE] 10:30-15:30 (5h) [PERSON_NAME] [PERSON_NAME] [PERSON_N…" at bounding box center [370, 545] width 128 height 122
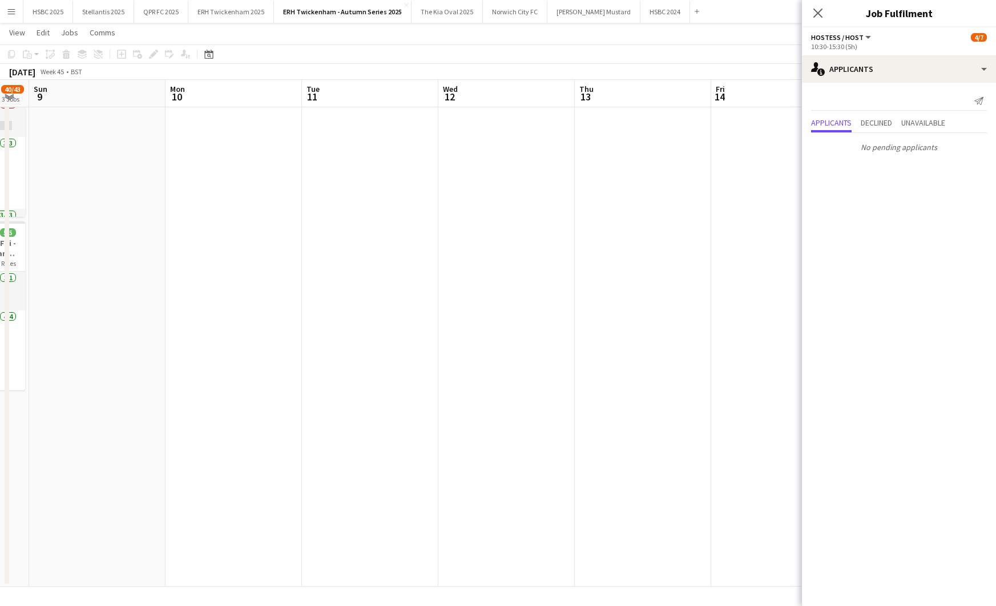
scroll to position [0, 235]
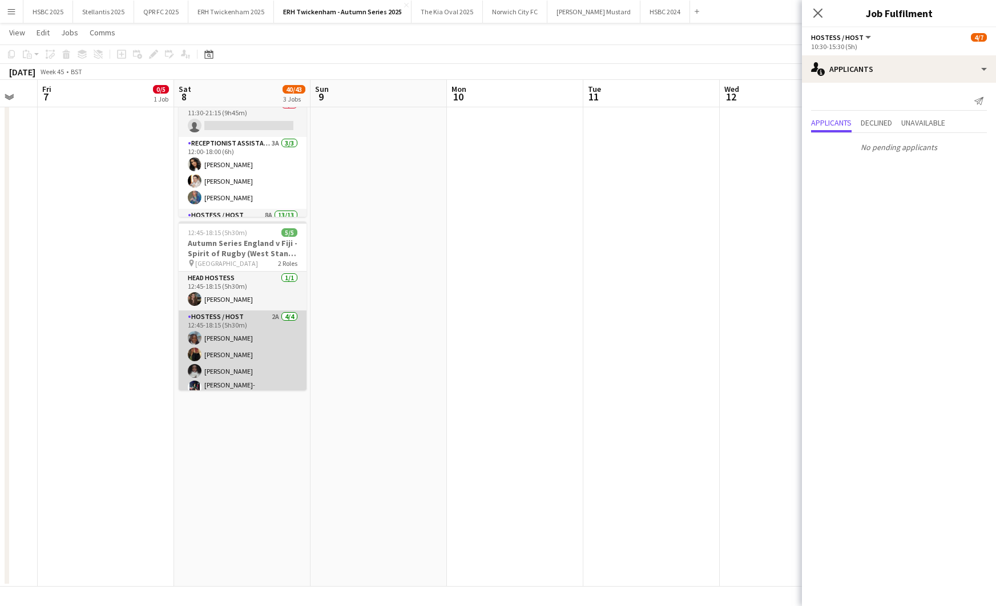
click at [239, 347] on app-card-role "Hostess / Host 2A [DATE] 12:45-18:15 (5h30m) [PERSON_NAME] [PERSON_NAME] [PERSO…" at bounding box center [243, 357] width 128 height 92
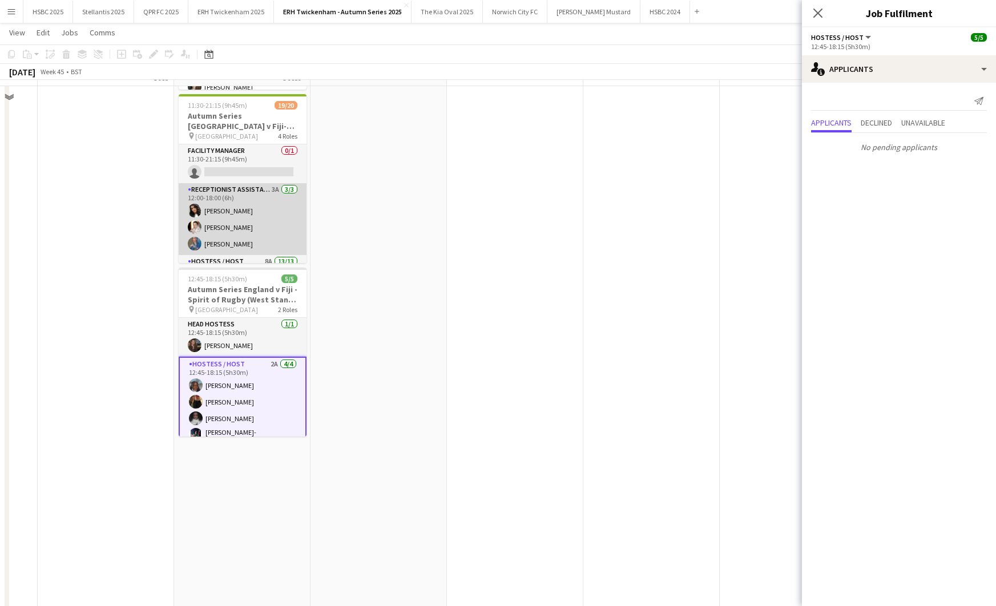
scroll to position [171, 0]
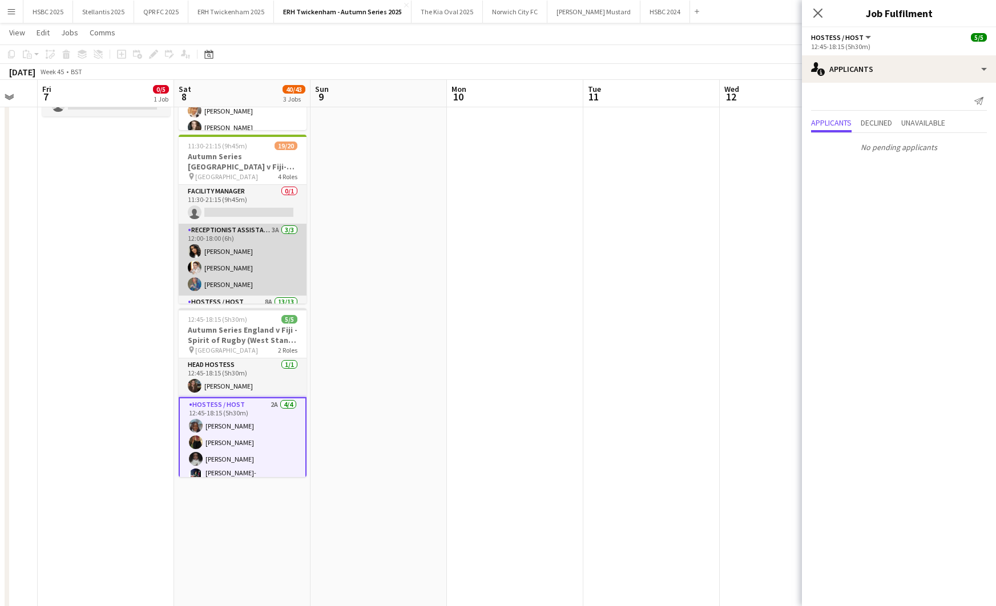
click at [249, 279] on app-card-role "Receptionist Assistant 3A [DATE] 12:00-18:00 (6h) [PERSON_NAME] [PERSON_NAME] […" at bounding box center [243, 260] width 128 height 72
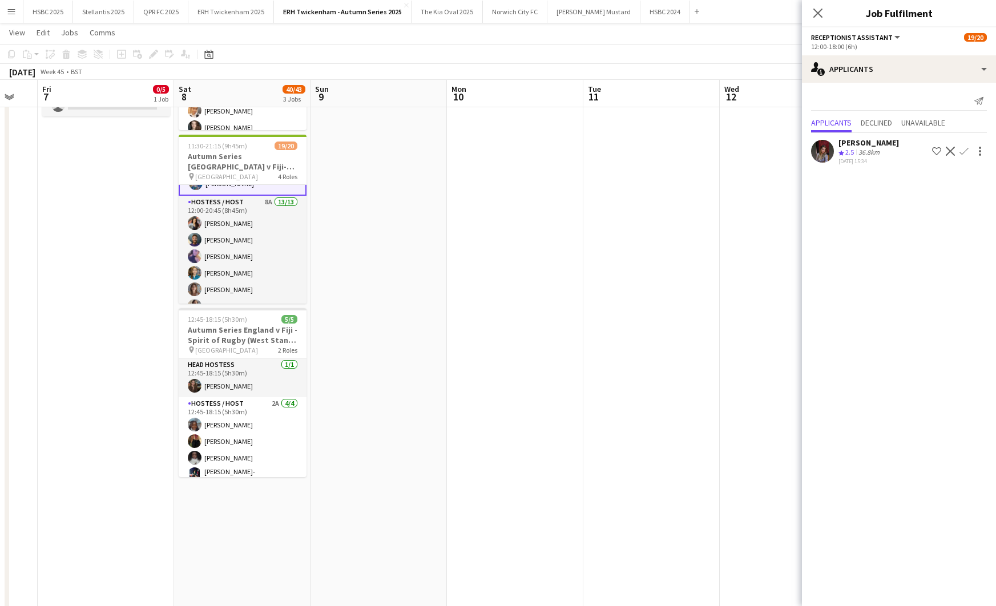
click at [250, 282] on app-card-role "Hostess / Host 8A 13/13 12:00-20:45 (8h45m) [PERSON_NAME] [PERSON_NAME] [PERSON…" at bounding box center [243, 314] width 128 height 237
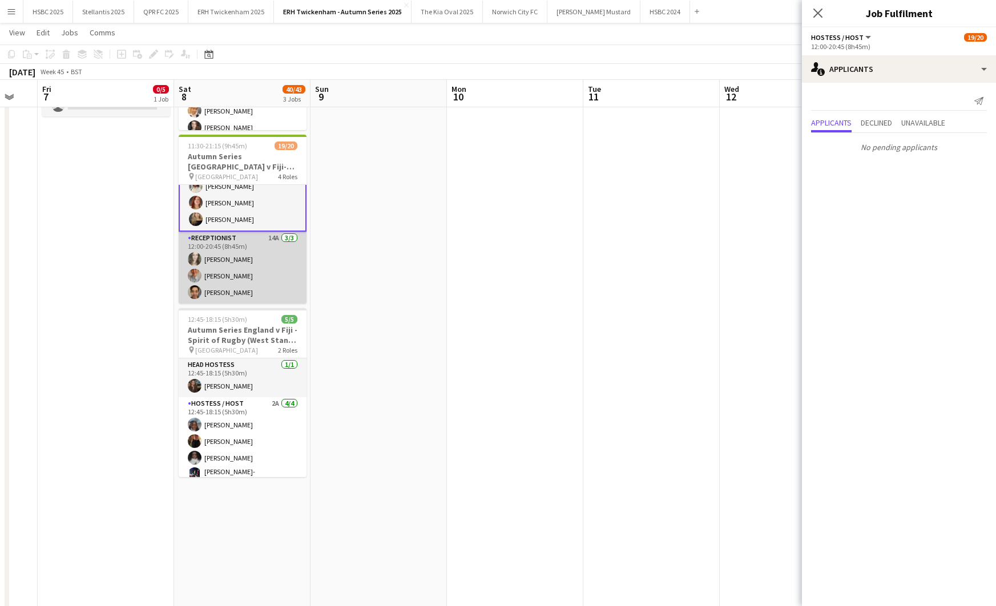
click at [280, 266] on app-card-role "Receptionist 14A [DATE] 12:00-20:45 (8h45m) [PERSON_NAME] [PERSON_NAME] Sheveka…" at bounding box center [243, 268] width 128 height 72
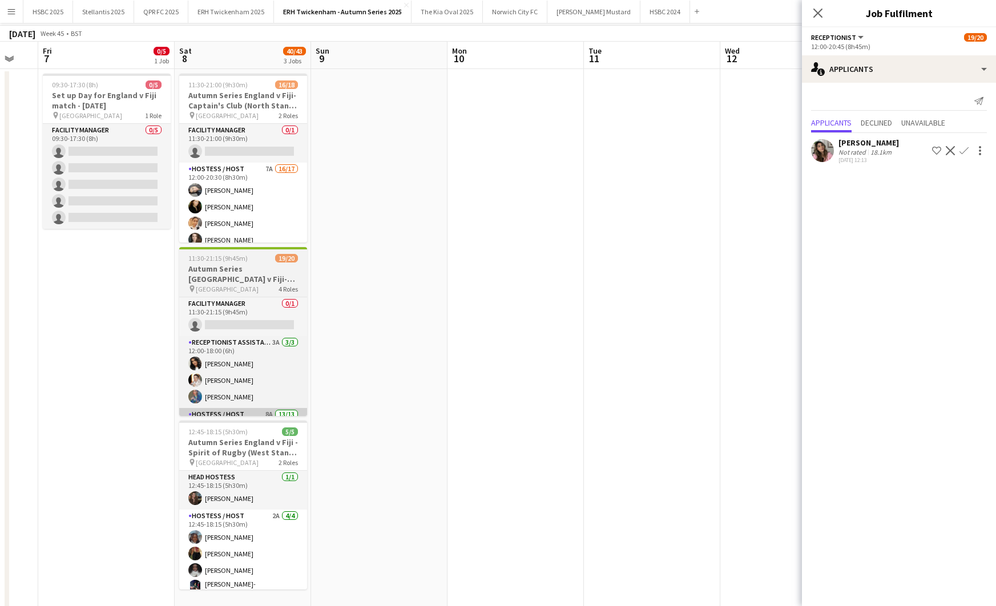
scroll to position [0, 0]
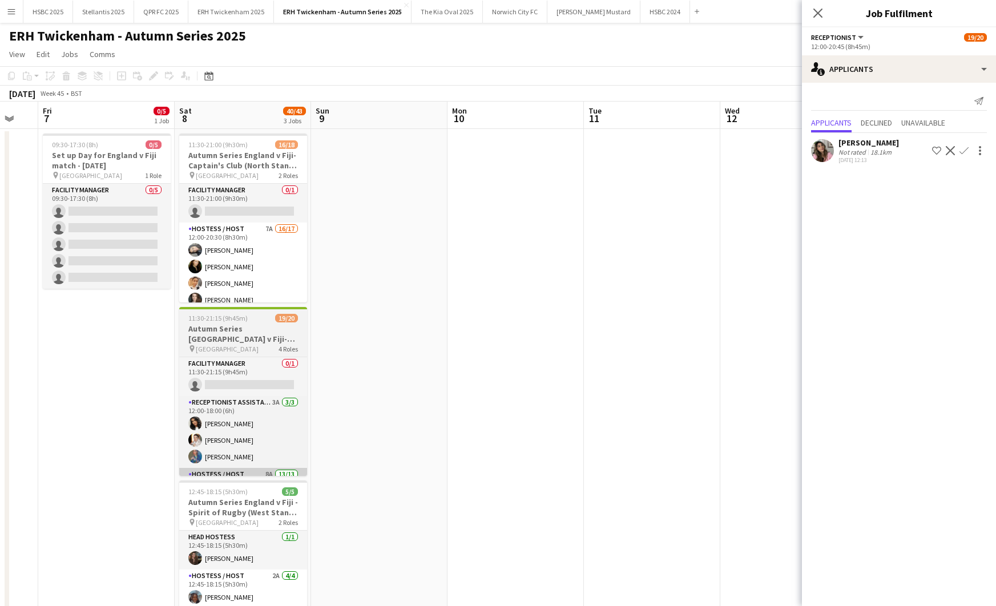
click at [284, 269] on app-card-role "Hostess / Host 7A 16/17 12:00-20:30 (8h30m) [PERSON_NAME] [PERSON_NAME] [PERSON…" at bounding box center [243, 375] width 128 height 304
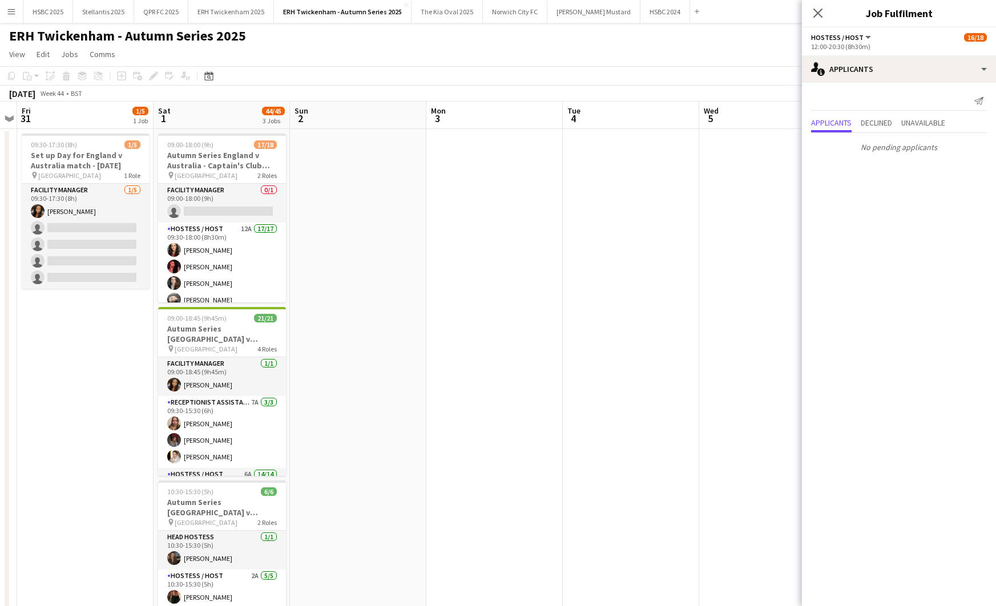
scroll to position [0, 258]
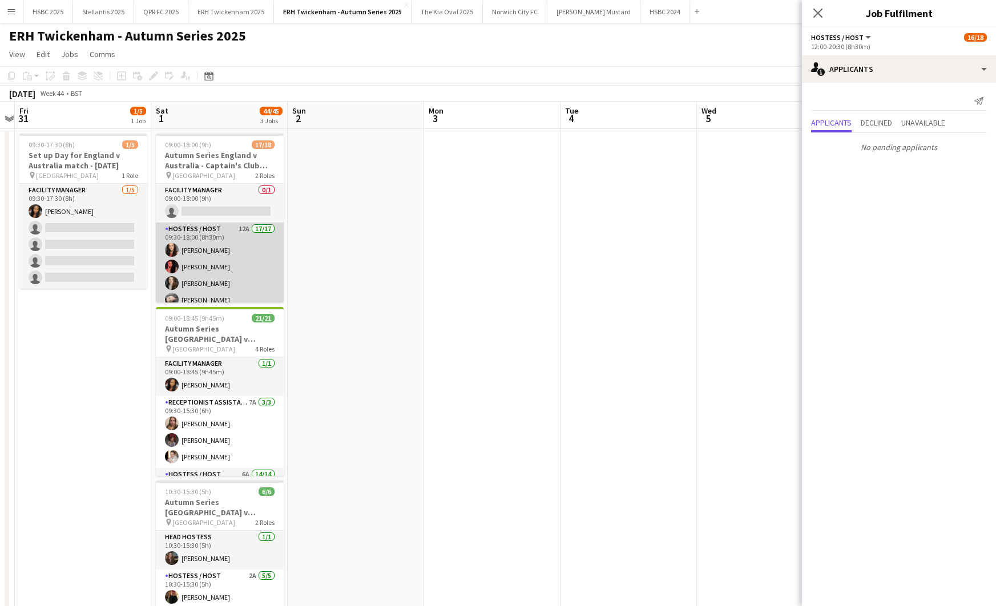
click at [182, 295] on app-card-role "Hostess / Host 12A 17/17 09:30-18:00 (8h30m) [PERSON_NAME] [PERSON_NAME] [PERSO…" at bounding box center [220, 376] width 128 height 307
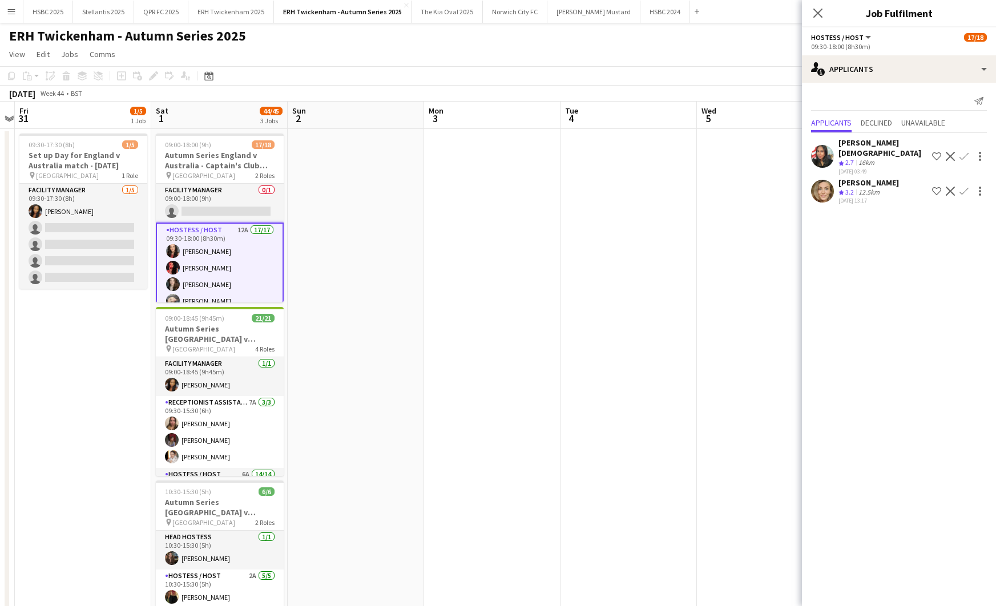
click at [359, 287] on app-date-cell at bounding box center [356, 487] width 136 height 717
